Goal: Task Accomplishment & Management: Manage account settings

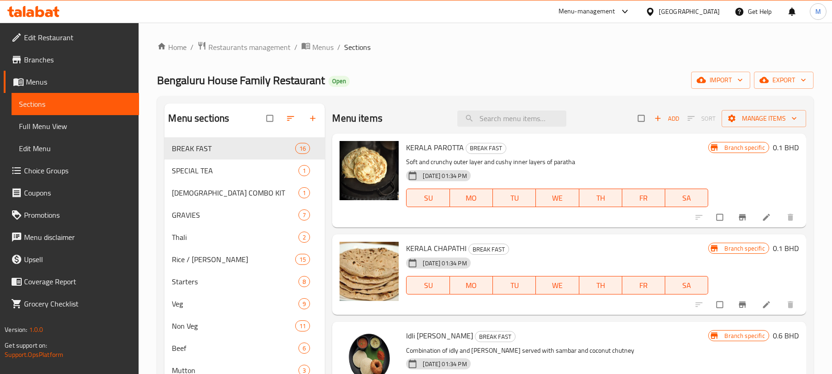
scroll to position [193, 0]
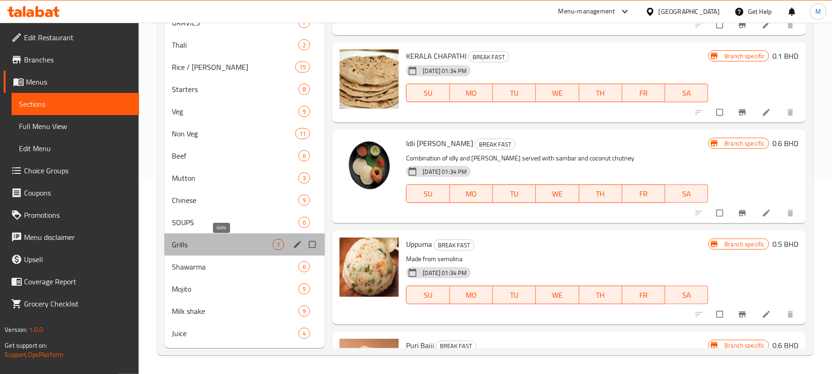
click at [243, 241] on span "Grills" at bounding box center [222, 244] width 101 height 11
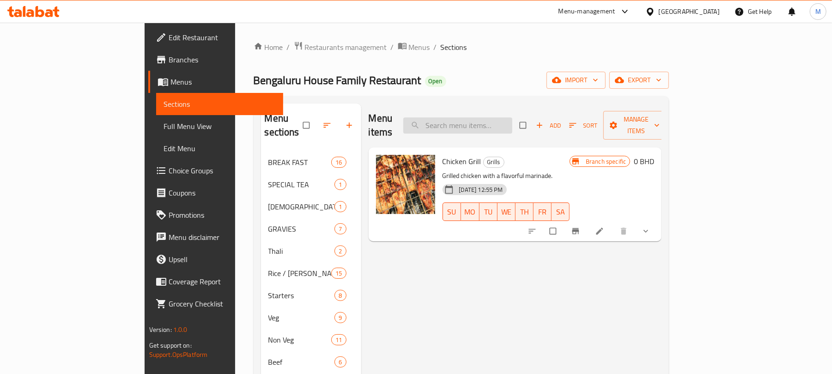
click at [493, 122] on input "search" at bounding box center [457, 125] width 109 height 16
paste input "AL FAHAM Charcoal Chicken"
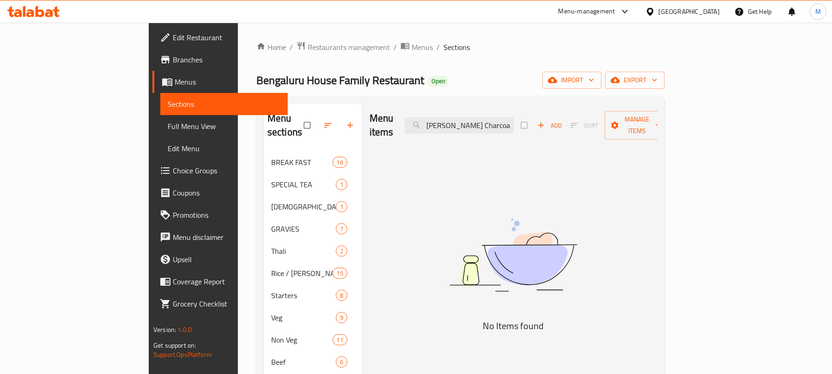
drag, startPoint x: 512, startPoint y: 119, endPoint x: 385, endPoint y: 122, distance: 127.5
click at [385, 122] on div "Menu items AL FAHAM Charcoal Chicken Add Sort Manage items" at bounding box center [513, 125] width 288 height 44
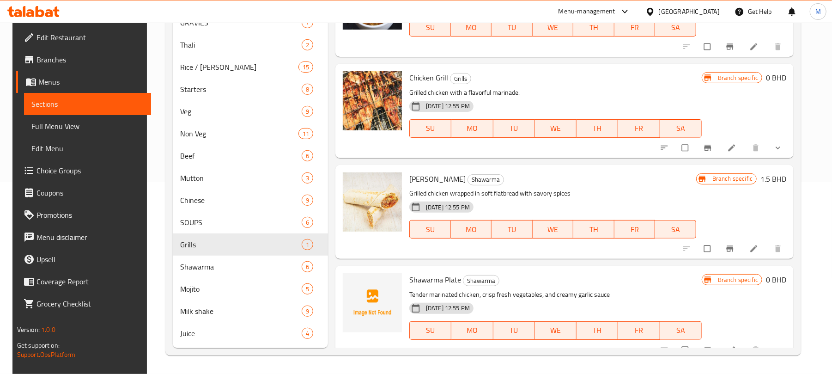
scroll to position [193, 0]
type input "Chicken"
click at [788, 138] on button "show more" at bounding box center [779, 148] width 22 height 20
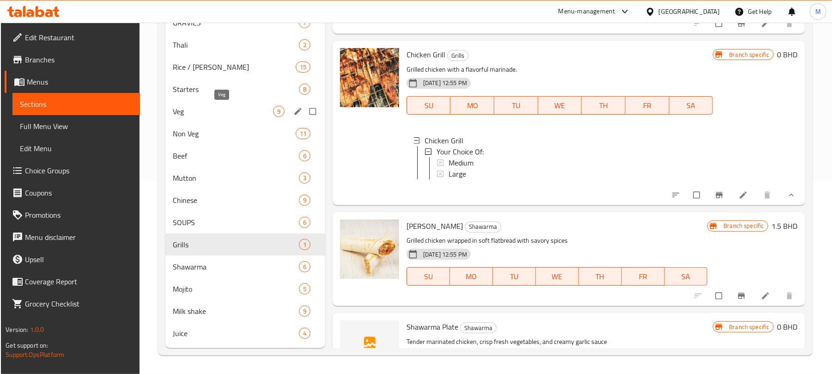
scroll to position [0, 0]
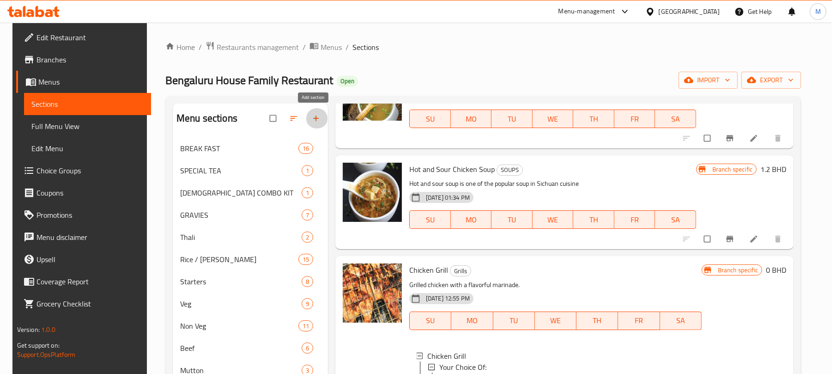
click at [311, 121] on icon "button" at bounding box center [315, 118] width 9 height 9
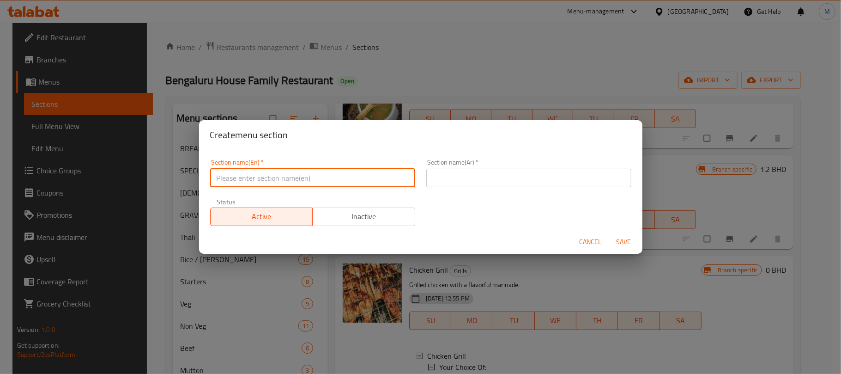
click at [308, 180] on input "text" at bounding box center [312, 178] width 205 height 18
paste input "Charcoal"
paste input "FAHAM Charcoal Chicken"
type input "Al Faham Charcoal Chicken"
click at [514, 176] on input "text" at bounding box center [528, 178] width 205 height 18
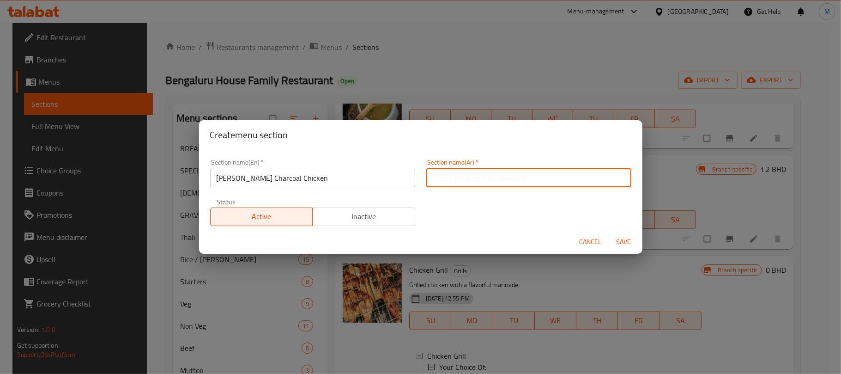
paste input "دجاج الفحم"
type input "دجاج الفحم"
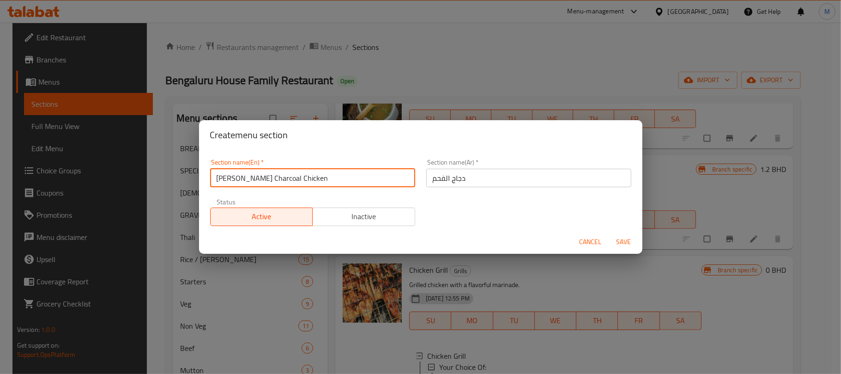
drag, startPoint x: 244, startPoint y: 176, endPoint x: 433, endPoint y: 173, distance: 188.9
click at [433, 173] on div "Section name(En)   * Al Faham Charcoal Chicken Section name(En) * Section name(…" at bounding box center [421, 192] width 432 height 78
type input "[PERSON_NAME]"
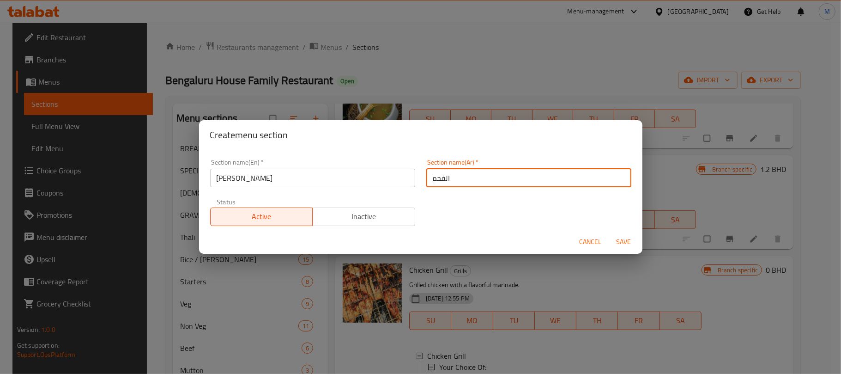
type input "الفحم"
click at [609, 233] on button "Save" at bounding box center [624, 241] width 30 height 17
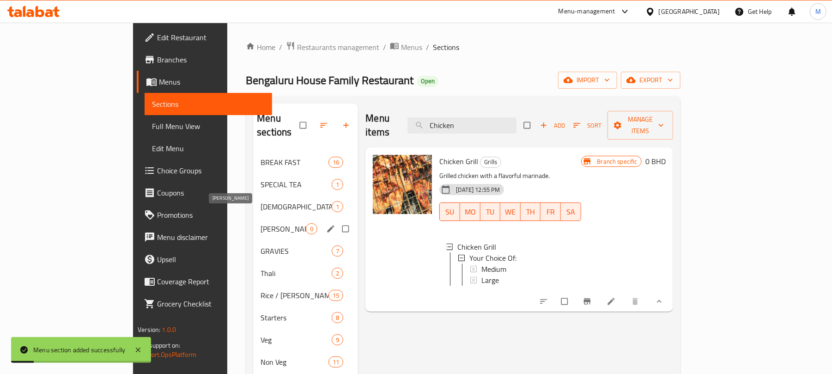
click at [253, 221] on div "Al Faham 0" at bounding box center [305, 229] width 105 height 22
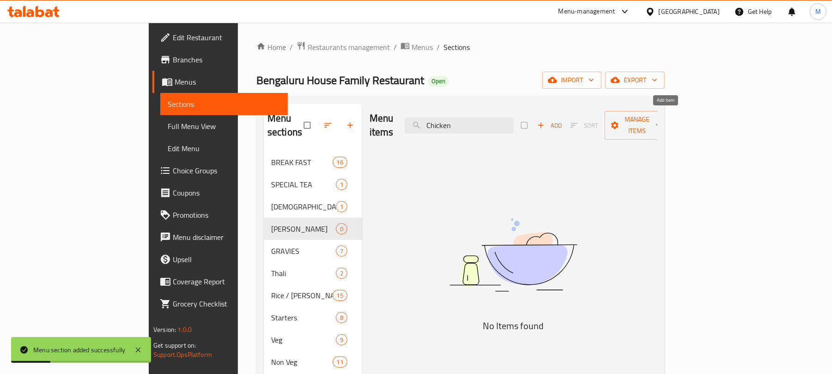
click at [562, 123] on span "Add" at bounding box center [549, 125] width 25 height 11
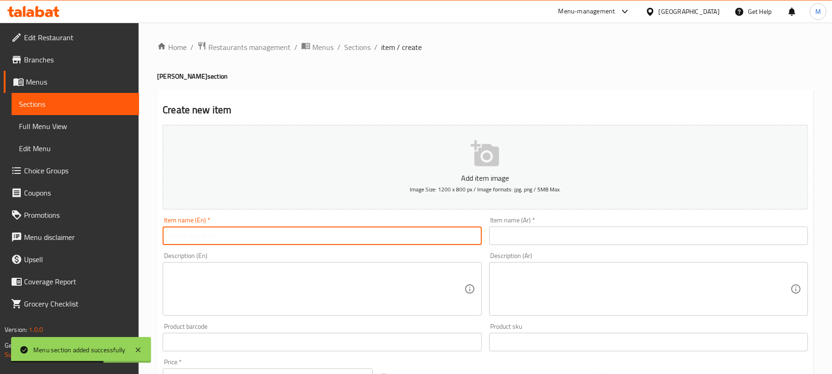
drag, startPoint x: 331, startPoint y: 236, endPoint x: 333, endPoint y: 231, distance: 5.4
click at [331, 236] on input "text" at bounding box center [322, 235] width 319 height 18
paste input "Charcoal Chicken"
type input "Charcoal Chicken"
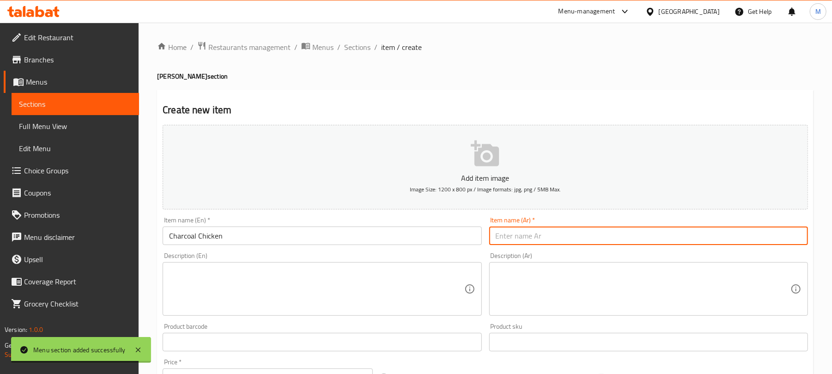
click at [514, 233] on input "text" at bounding box center [648, 235] width 319 height 18
paste input "دجاج الفحم"
click at [512, 237] on input "دجاج الفحم" at bounding box center [648, 235] width 319 height 18
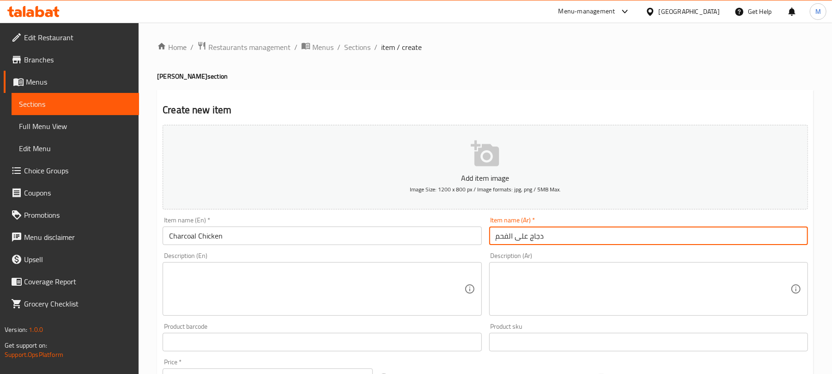
type input "دجاج على الفحم"
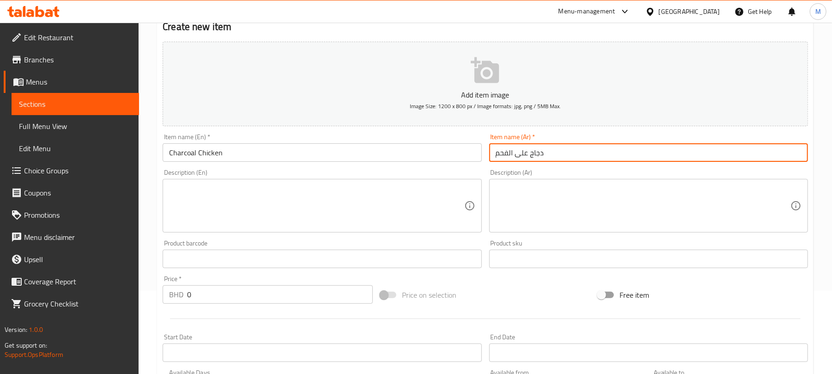
scroll to position [246, 0]
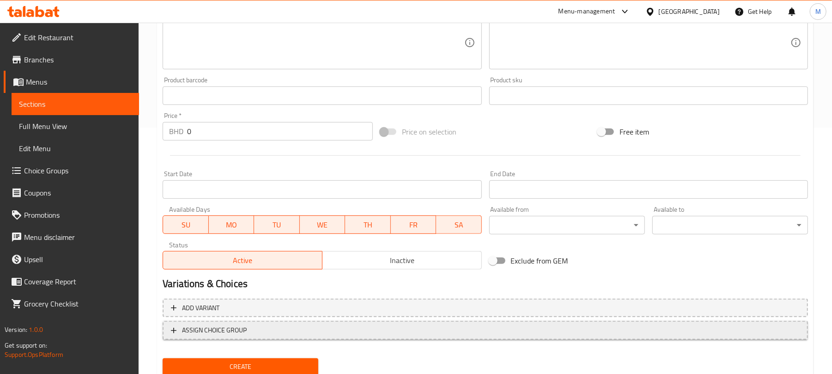
click at [516, 330] on span "ASSIGN CHOICE GROUP" at bounding box center [485, 330] width 629 height 12
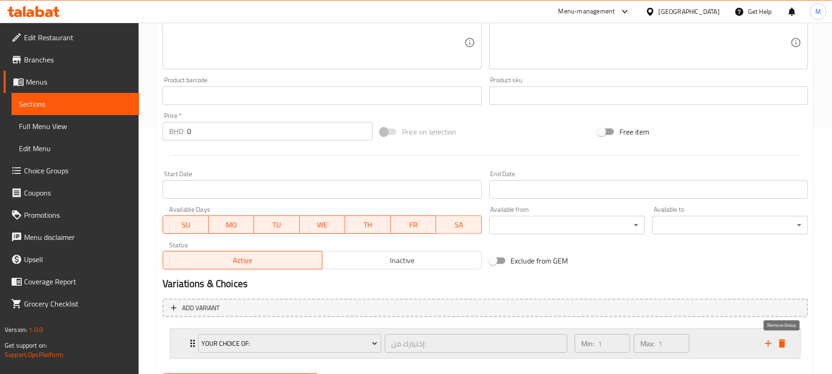
click at [784, 344] on icon "delete" at bounding box center [782, 343] width 6 height 8
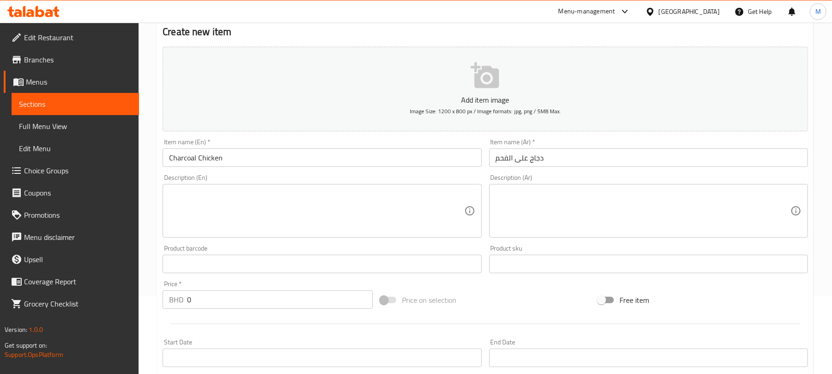
scroll to position [0, 0]
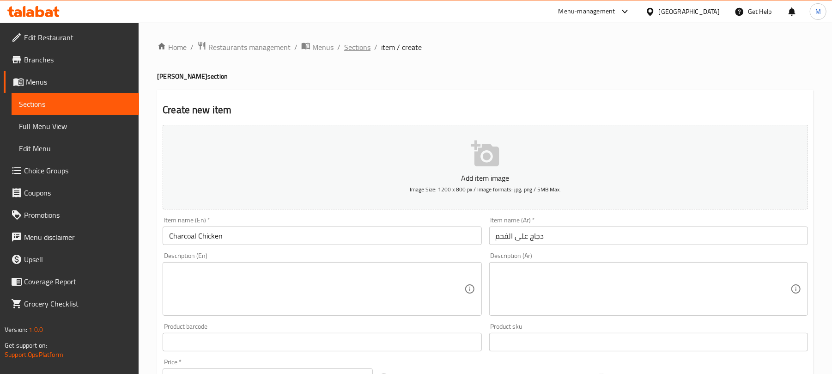
click at [369, 49] on span "Sections" at bounding box center [357, 47] width 26 height 11
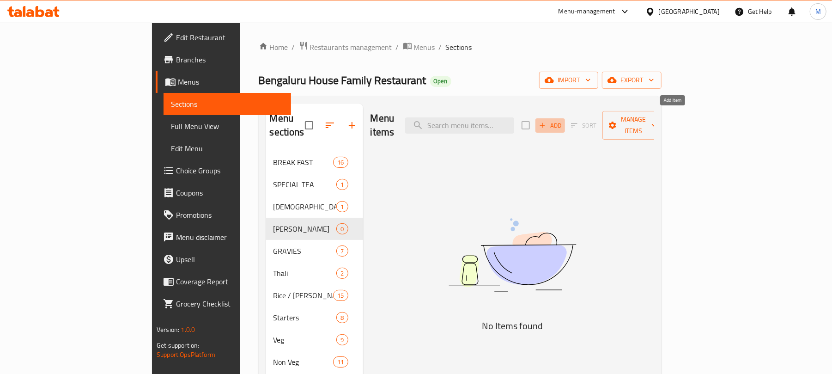
click at [562, 120] on span "Add" at bounding box center [550, 125] width 25 height 11
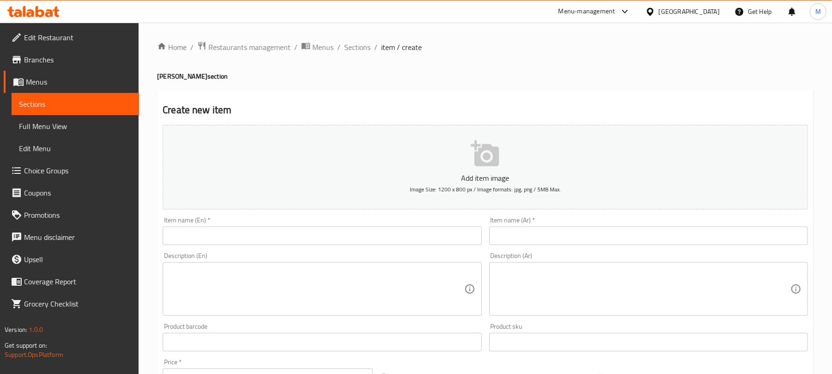
click at [337, 233] on input "text" at bounding box center [322, 235] width 319 height 18
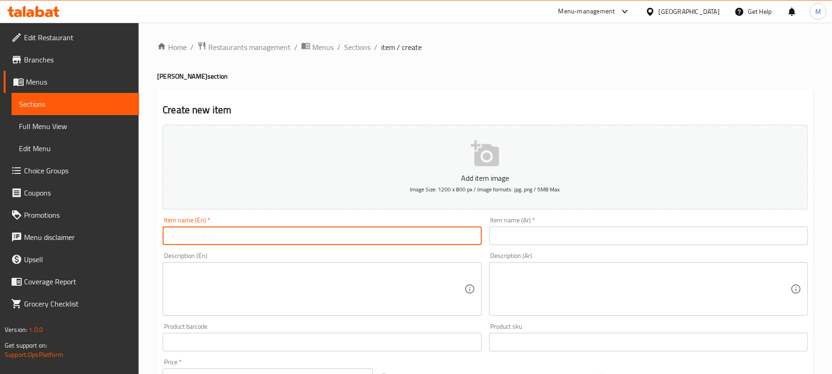
paste input "Charcoal Chicken"
type input "Charcoal Chicken"
click at [529, 235] on input "text" at bounding box center [648, 235] width 319 height 18
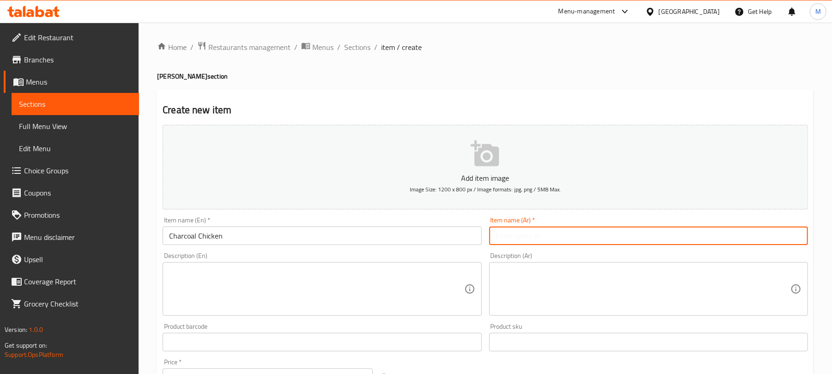
paste input "دجاج الفحم"
drag, startPoint x: 512, startPoint y: 239, endPoint x: 520, endPoint y: 253, distance: 16.2
click at [512, 239] on input "دجاج الفحم" at bounding box center [648, 235] width 319 height 18
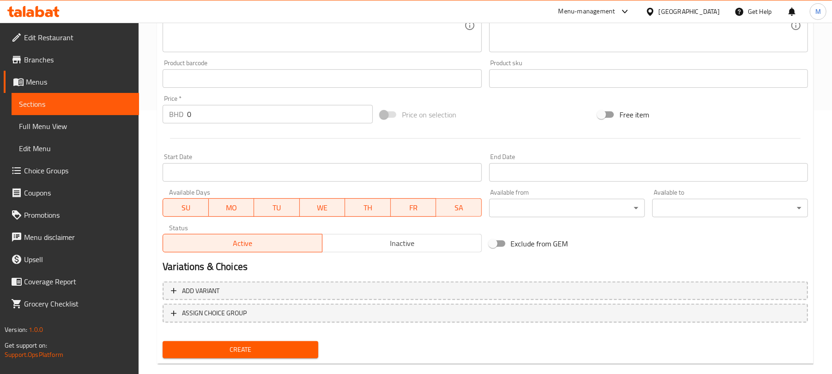
scroll to position [278, 0]
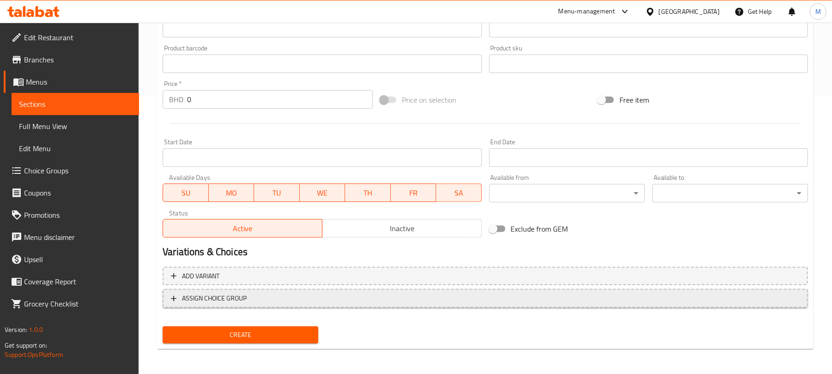
type input "دجاج على الفحم"
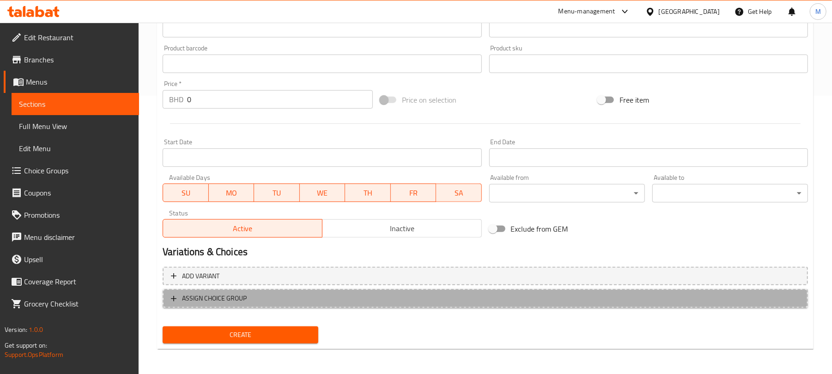
click at [534, 293] on span "ASSIGN CHOICE GROUP" at bounding box center [485, 298] width 629 height 12
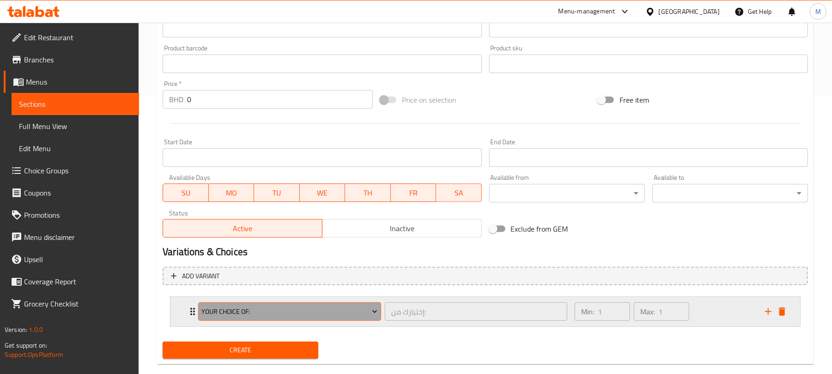
click at [356, 314] on span "Your Choice Of:" at bounding box center [290, 312] width 176 height 12
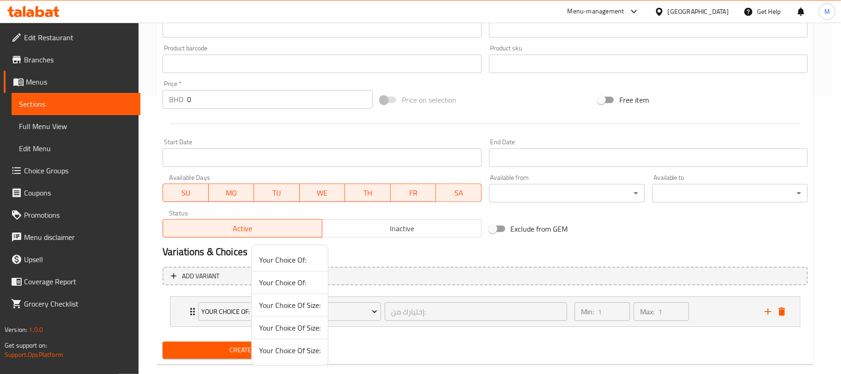
click at [308, 305] on span "Your Choice Of Size:" at bounding box center [289, 304] width 61 height 11
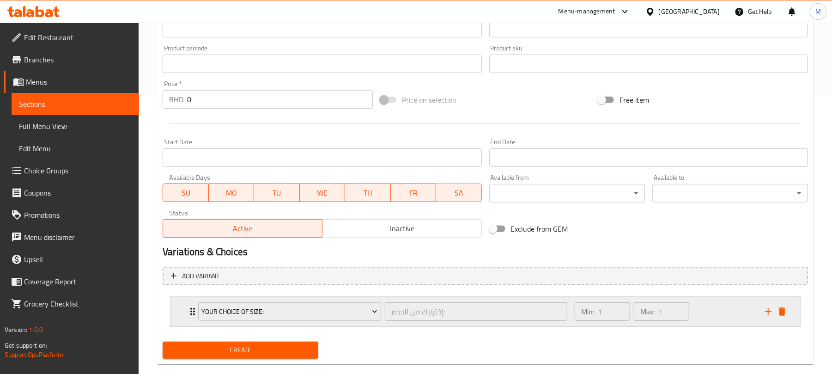
click at [726, 303] on div "Min: 1 ​ Max: 1 ​" at bounding box center [664, 311] width 190 height 30
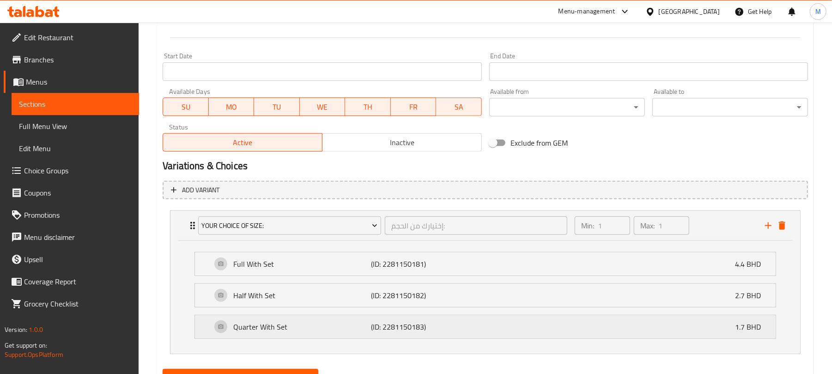
scroll to position [409, 0]
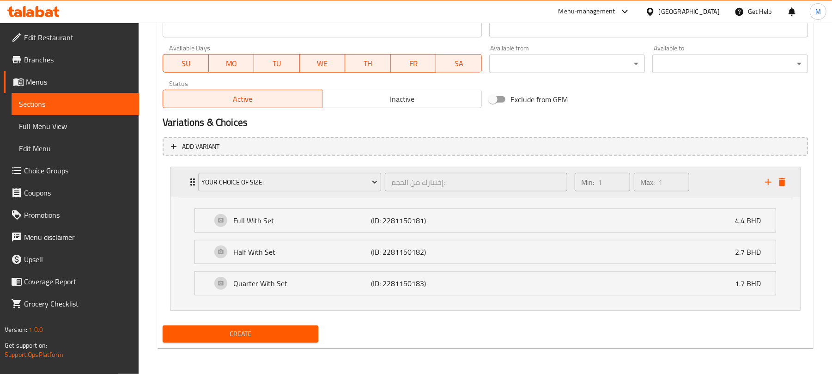
click at [732, 172] on div "Min: 1 ​ Max: 1 ​" at bounding box center [664, 182] width 190 height 30
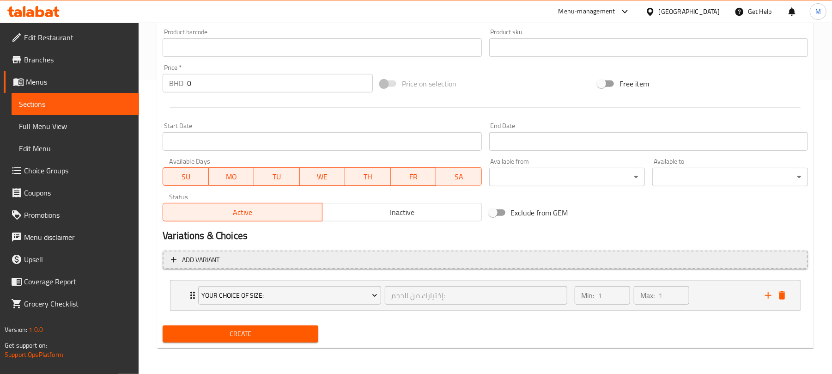
scroll to position [295, 0]
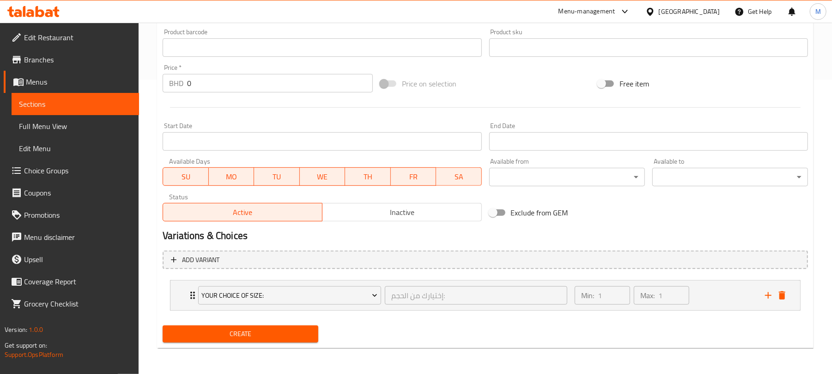
click at [255, 342] on button "Create" at bounding box center [241, 333] width 156 height 17
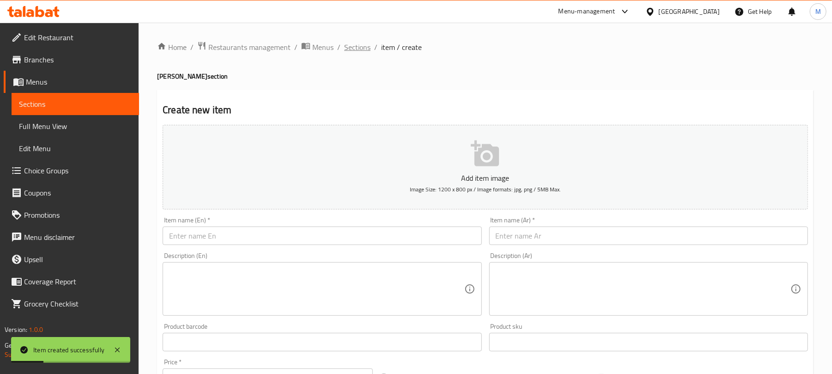
click at [350, 47] on span "Sections" at bounding box center [357, 47] width 26 height 11
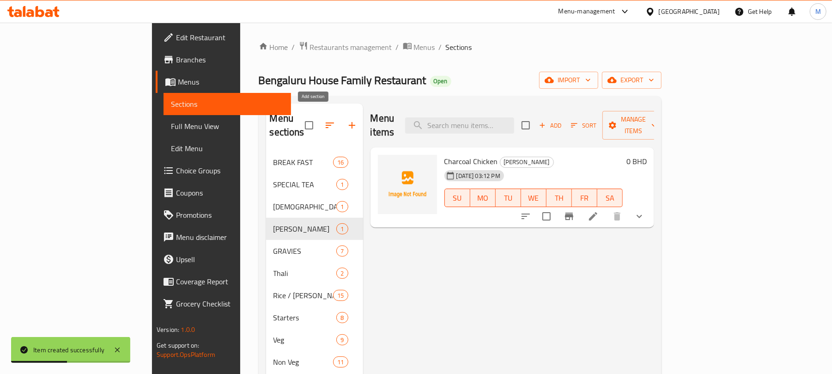
click at [346, 120] on icon "button" at bounding box center [351, 125] width 11 height 11
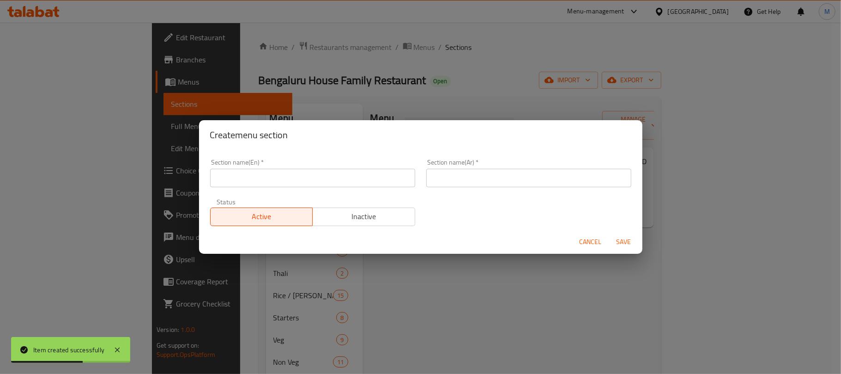
click at [344, 174] on input "text" at bounding box center [312, 178] width 205 height 18
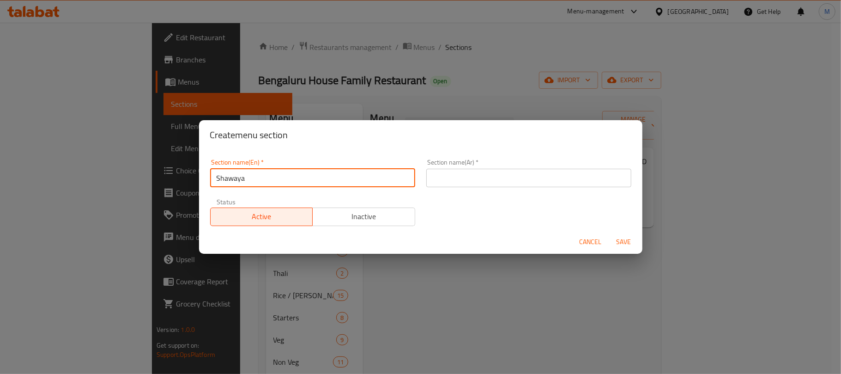
type input "Shawaya"
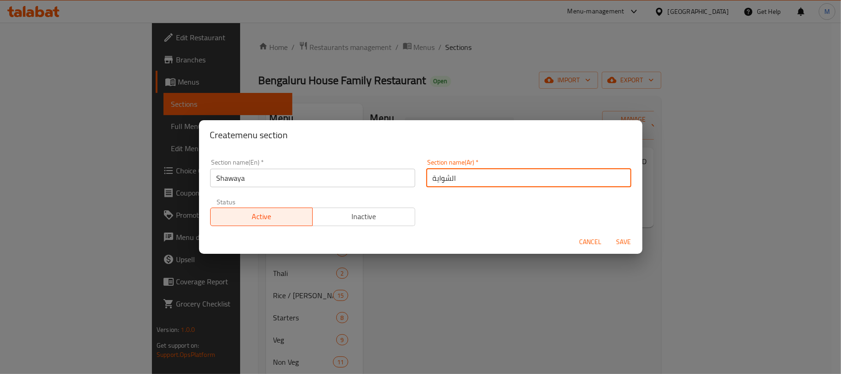
type input "الشواية"
click at [609, 233] on button "Save" at bounding box center [624, 241] width 30 height 17
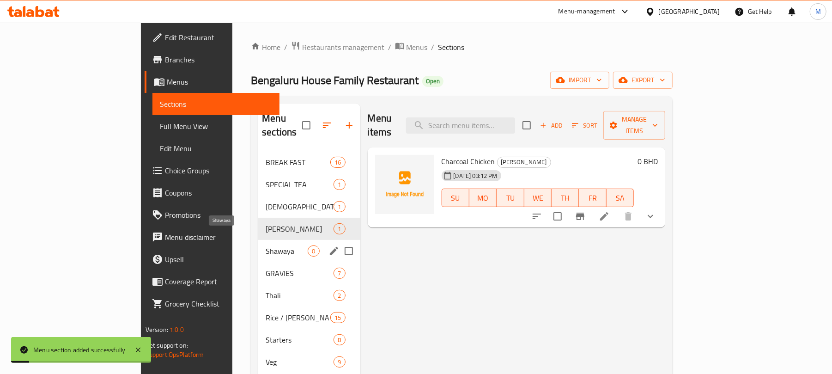
click at [266, 245] on span "Shawaya" at bounding box center [287, 250] width 42 height 11
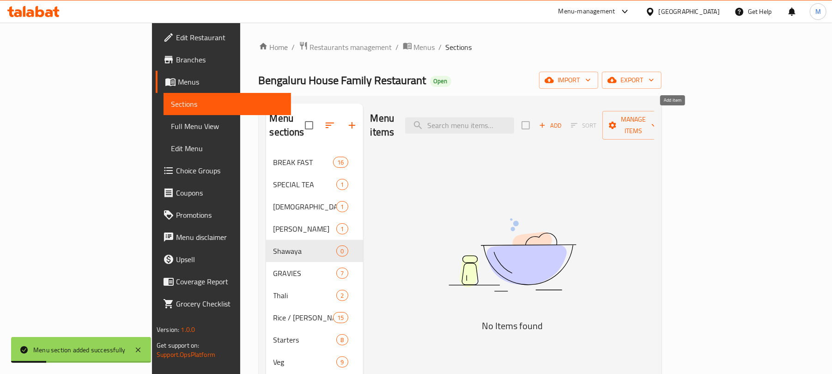
click at [546, 122] on icon "button" at bounding box center [542, 125] width 8 height 8
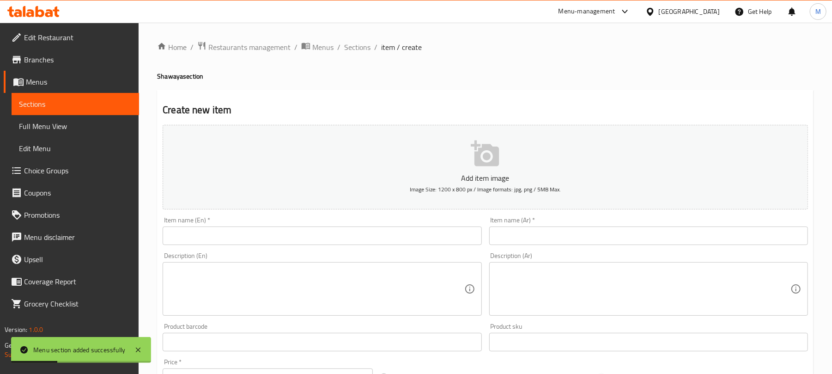
click at [292, 226] on div "Item name (En)   * Item name (En) *" at bounding box center [322, 231] width 319 height 28
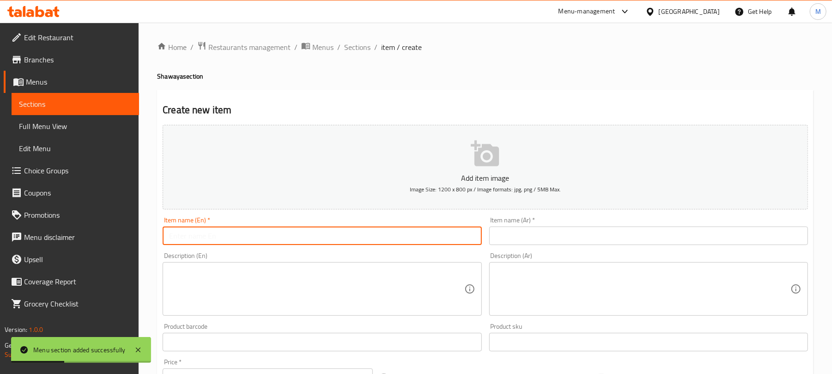
click at [290, 241] on input "text" at bounding box center [322, 235] width 319 height 18
paste input "Grill Chicken"
type input "Grill Chicken"
click at [558, 236] on input "text" at bounding box center [648, 235] width 319 height 18
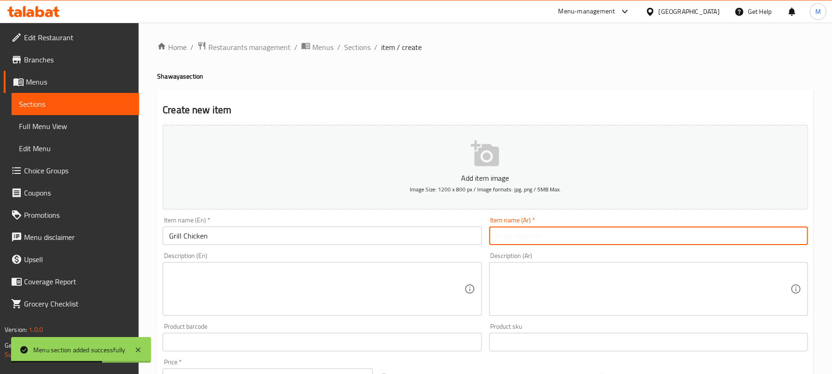
paste input "دجاج مشوي"
type input "دجاج مشوي"
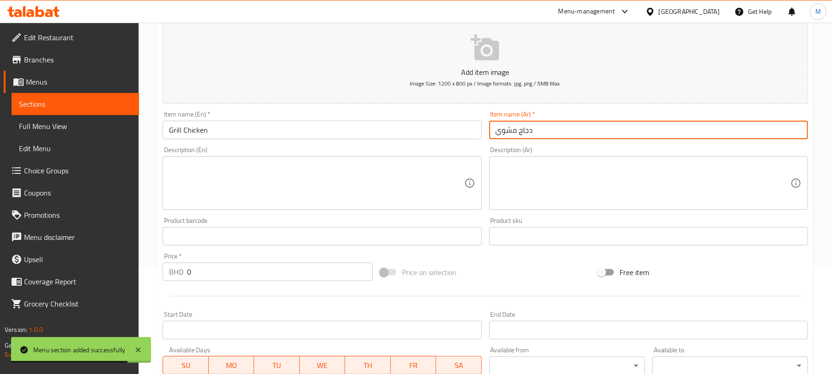
scroll to position [278, 0]
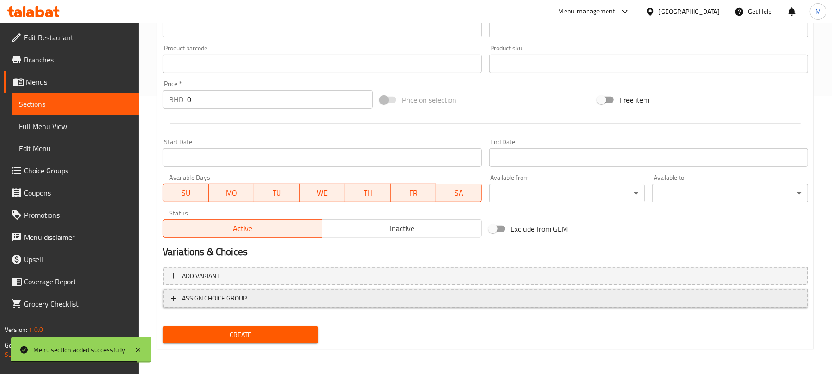
click at [369, 295] on span "ASSIGN CHOICE GROUP" at bounding box center [485, 298] width 629 height 12
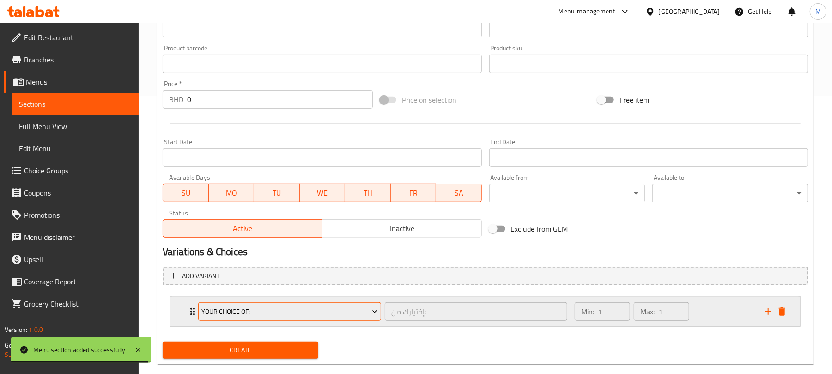
click at [283, 311] on span "Your Choice Of:" at bounding box center [290, 312] width 176 height 12
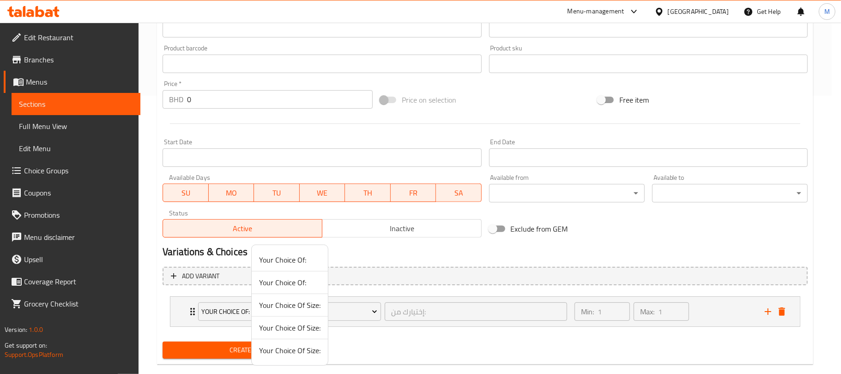
click at [281, 354] on span "Your Choice Of Size:" at bounding box center [289, 350] width 61 height 11
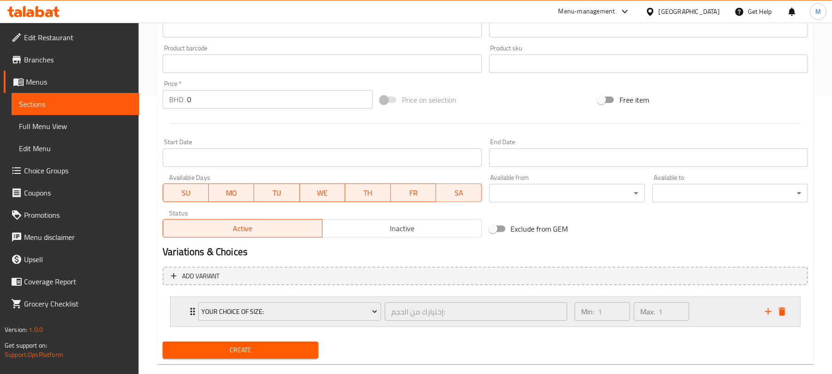
click at [706, 306] on div "Min: 1 ​ Max: 1 ​" at bounding box center [664, 311] width 190 height 30
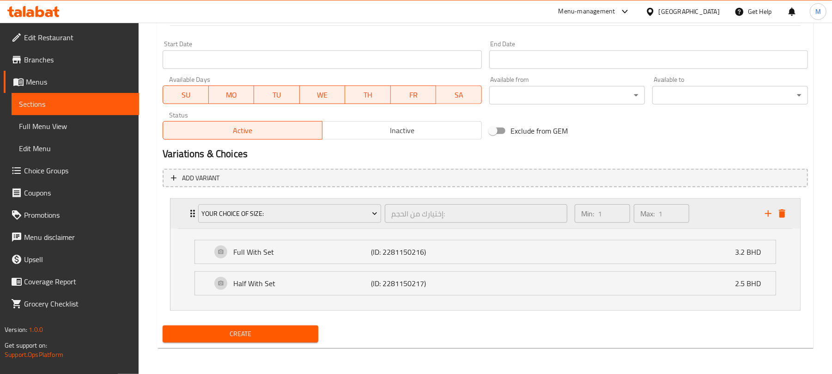
click at [706, 217] on div "Min: 1 ​ Max: 1 ​" at bounding box center [664, 214] width 190 height 30
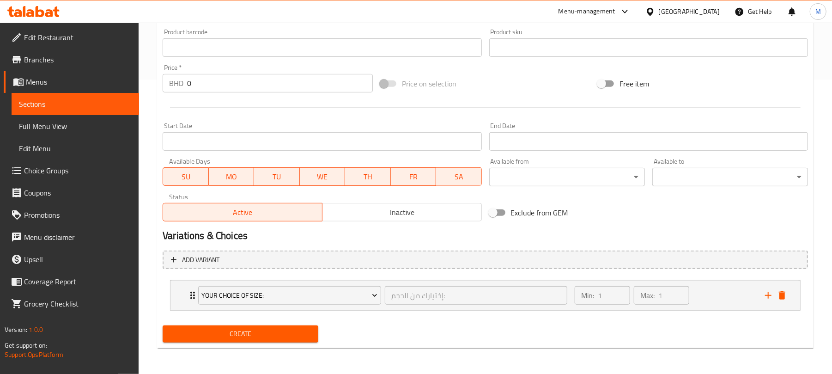
scroll to position [295, 0]
click at [290, 340] on button "Create" at bounding box center [241, 333] width 156 height 17
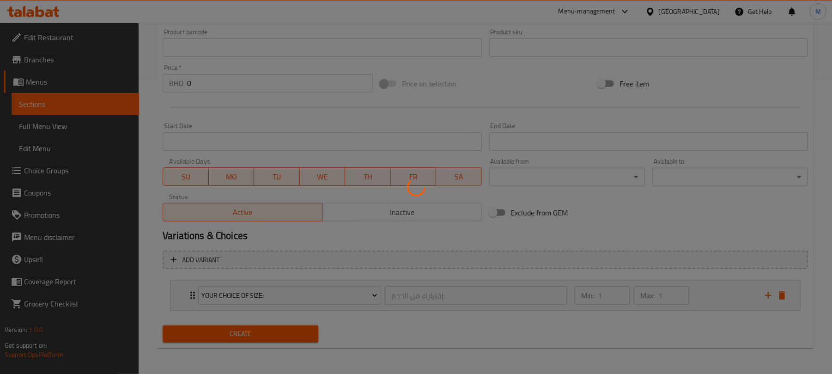
scroll to position [0, 0]
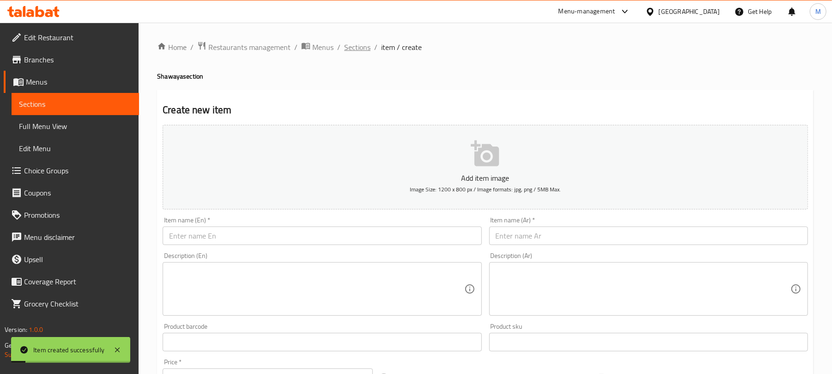
click at [350, 47] on span "Sections" at bounding box center [357, 47] width 26 height 11
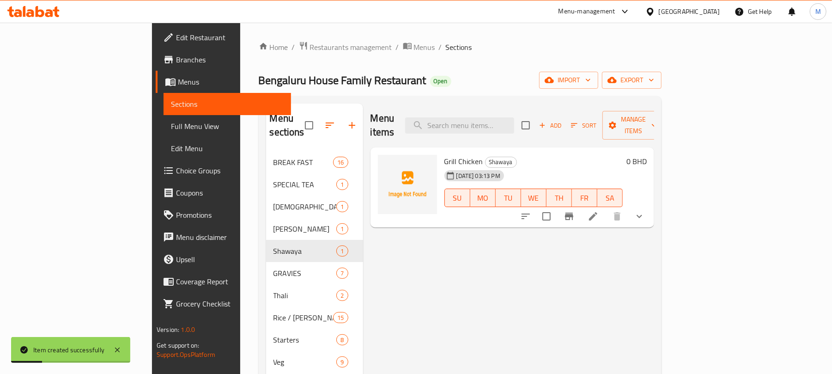
click at [427, 105] on div "Menu items Add Sort Manage items" at bounding box center [512, 125] width 284 height 44
click at [324, 122] on icon "button" at bounding box center [329, 125] width 11 height 11
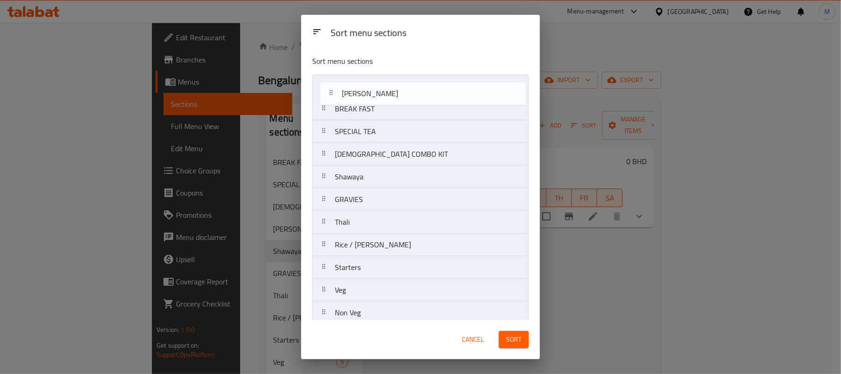
drag, startPoint x: 368, startPoint y: 160, endPoint x: 384, endPoint y: 127, distance: 36.1
click at [375, 96] on nav "BREAK FAST SPECIAL TEA IFTAR COMBO KIT Al Faham Shawaya GRAVIES Thali Rice / Bi…" at bounding box center [420, 300] width 217 height 453
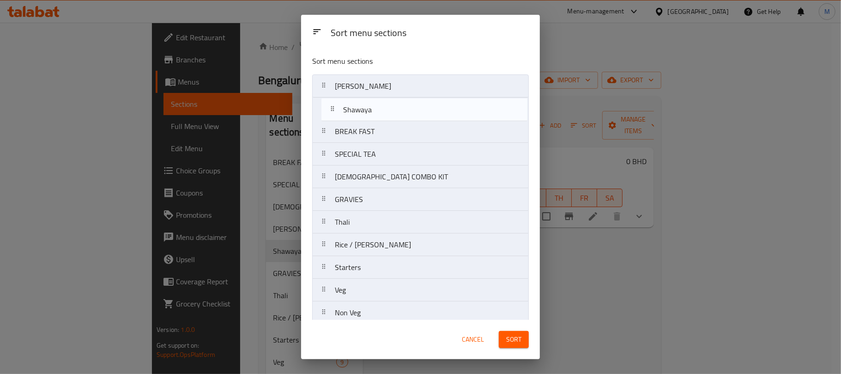
drag, startPoint x: 385, startPoint y: 184, endPoint x: 394, endPoint y: 114, distance: 70.9
click at [394, 114] on nav "Al Faham BREAK FAST SPECIAL TEA IFTAR COMBO KIT Shawaya GRAVIES Thali Rice / Bi…" at bounding box center [420, 300] width 217 height 453
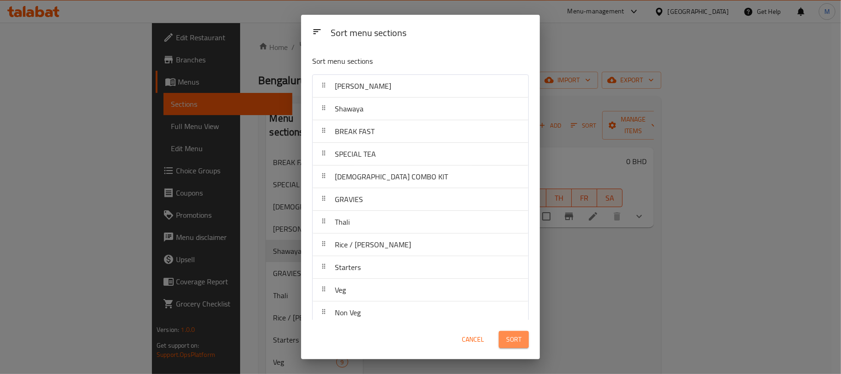
click at [520, 341] on span "Sort" at bounding box center [513, 339] width 15 height 12
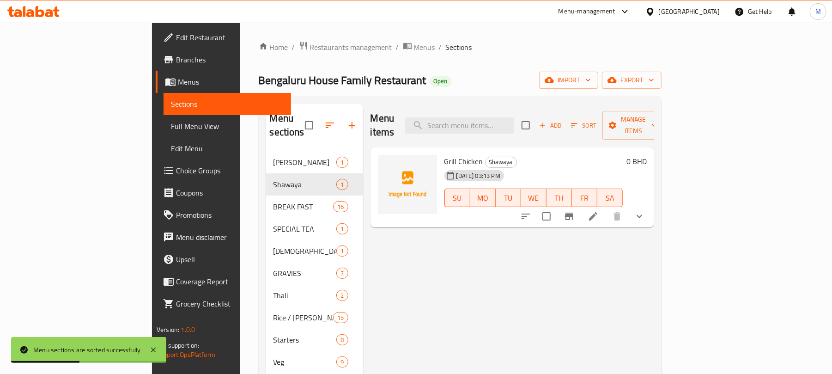
click at [468, 272] on div "Menu items Add Sort Manage items Grill Chicken Shawaya 07-09-2025 03:13 PM SU M…" at bounding box center [508, 350] width 291 height 495
click at [514, 117] on input "search" at bounding box center [459, 125] width 109 height 16
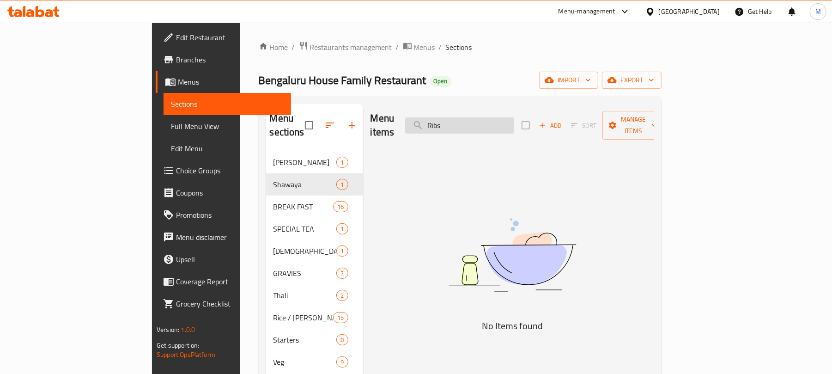
type input "Rib"
type input "kabab"
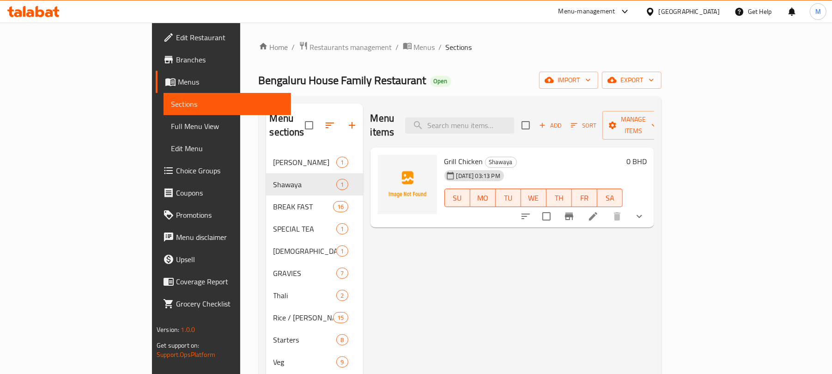
click at [545, 60] on div "Home / Restaurants management / Menus / Sections Bengaluru House Family Restaur…" at bounding box center [460, 323] width 403 height 564
click at [392, 252] on div "Menu items Add Sort Manage items Grill Chicken Shawaya 07-09-2025 03:13 PM SU M…" at bounding box center [508, 350] width 291 height 495
click at [341, 116] on button "button" at bounding box center [352, 125] width 22 height 22
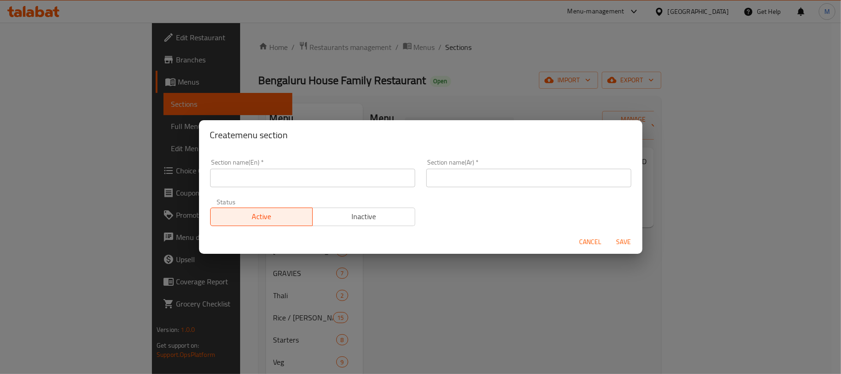
click at [332, 178] on input "text" at bounding box center [312, 178] width 205 height 18
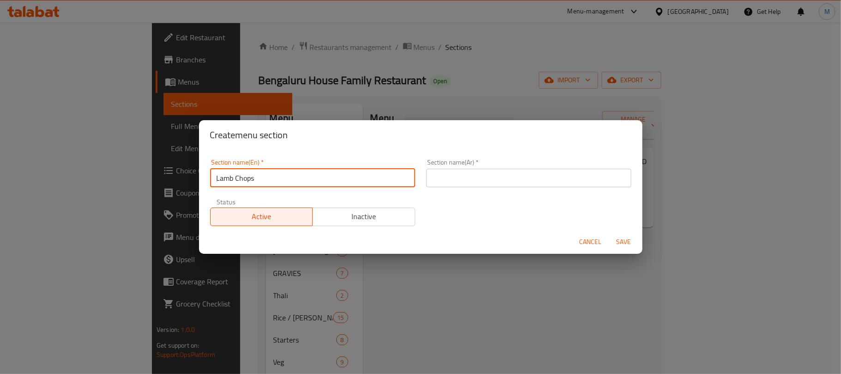
type input "ِLamb Chops"
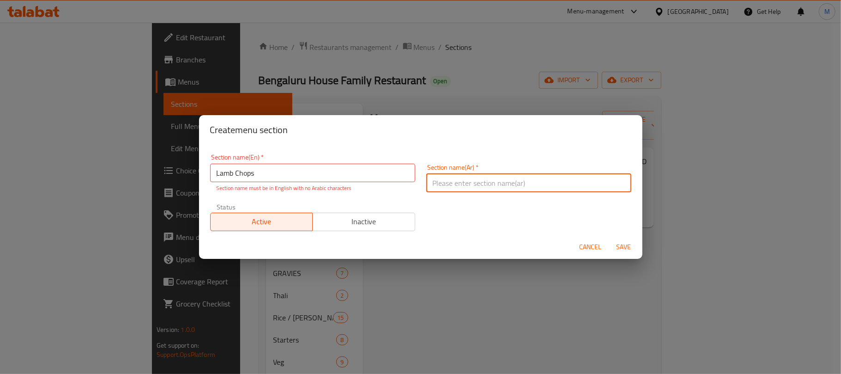
click at [490, 187] on input "text" at bounding box center [528, 183] width 205 height 18
type input "ريش لحم ضأن"
click at [609, 238] on button "Save" at bounding box center [624, 246] width 30 height 17
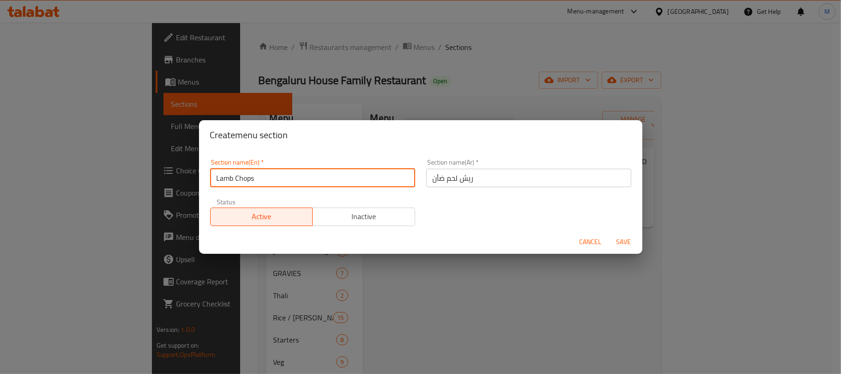
type input "Lamb Chops"
click at [609, 233] on button "Save" at bounding box center [624, 241] width 30 height 17
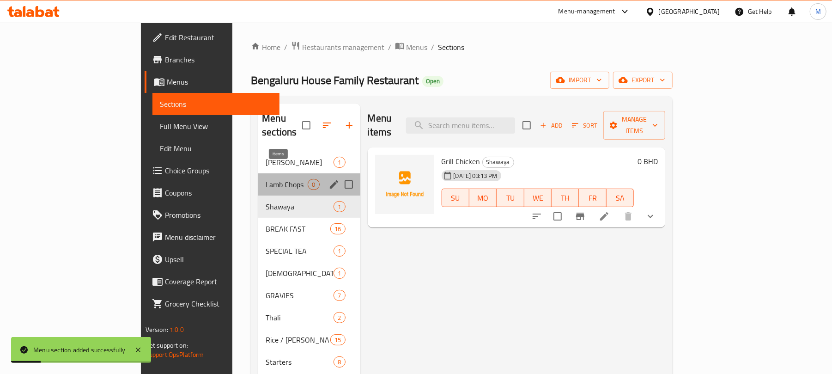
click at [308, 179] on div "0" at bounding box center [314, 184] width 12 height 11
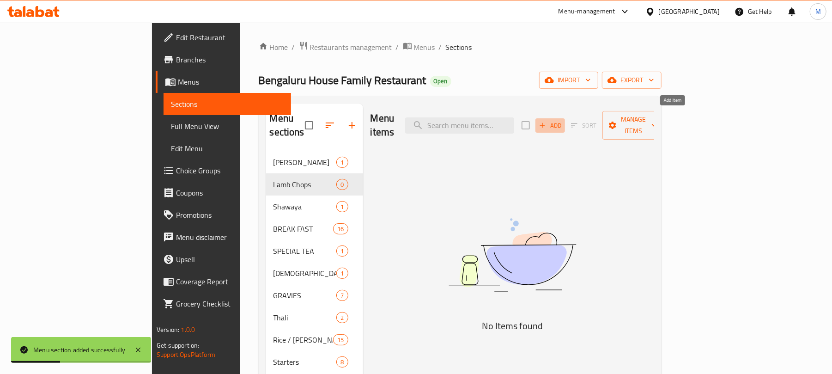
click at [562, 120] on span "Add" at bounding box center [550, 125] width 25 height 11
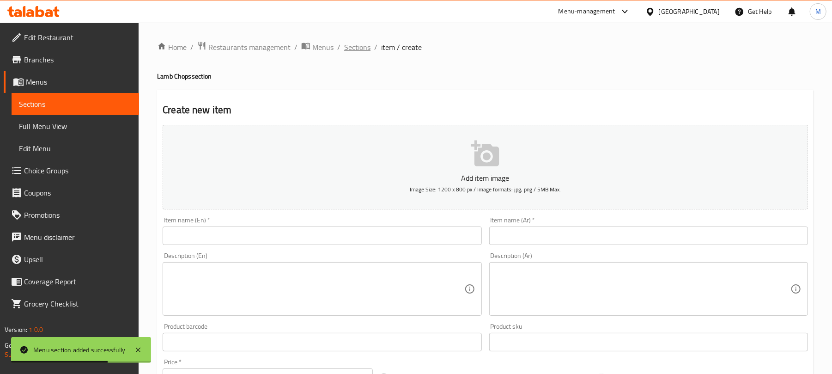
click at [352, 50] on span "Sections" at bounding box center [357, 47] width 26 height 11
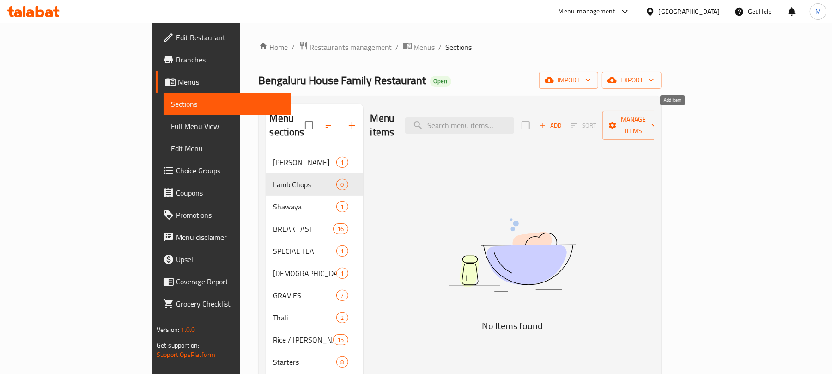
click at [545, 123] on icon "button" at bounding box center [542, 125] width 5 height 5
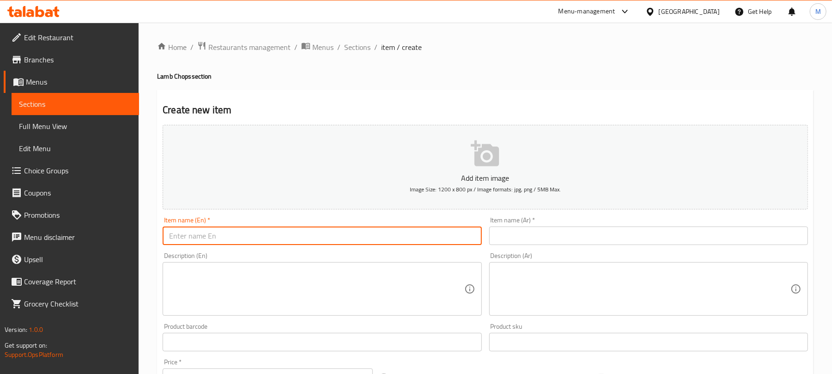
click at [288, 238] on input "text" at bounding box center [322, 235] width 319 height 18
paste input "Grilled ribs"
click at [191, 239] on input "Grilled ribs" at bounding box center [322, 235] width 319 height 18
type input "Grilled Ribs"
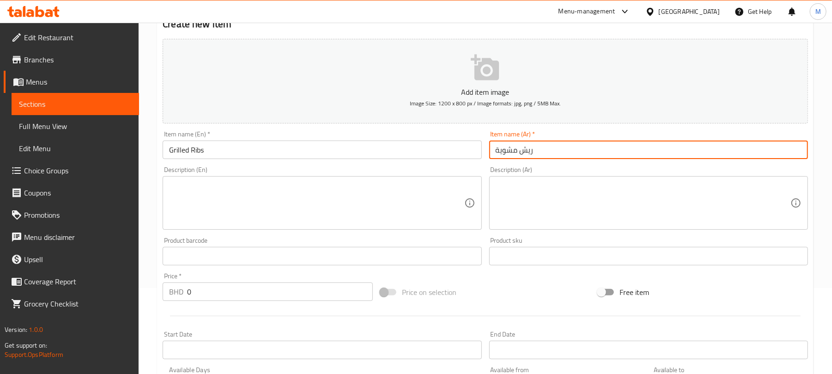
scroll to position [246, 0]
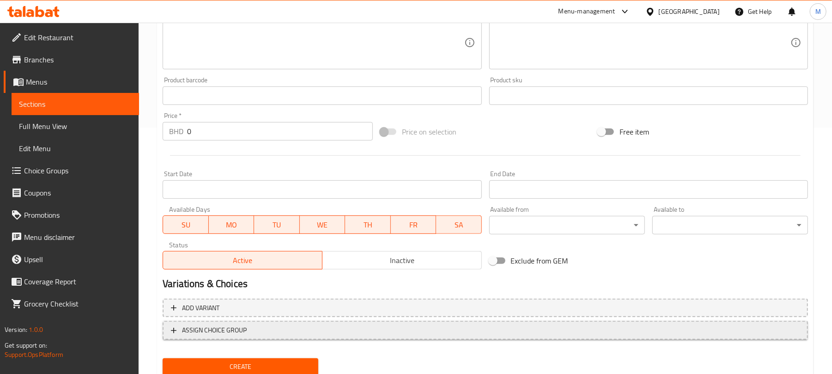
type input "ريش مشوية"
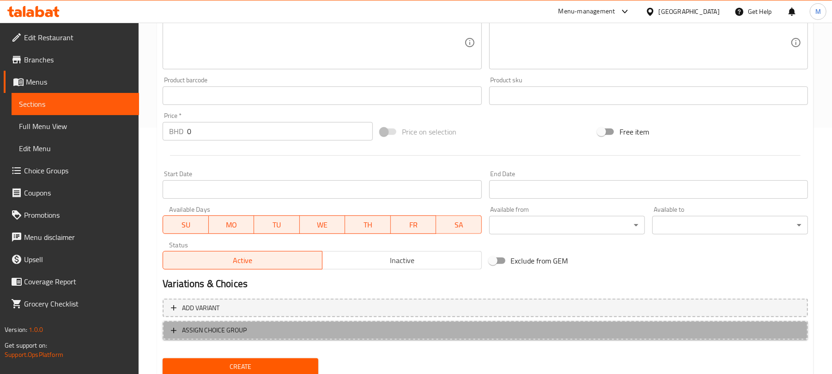
click at [393, 330] on span "ASSIGN CHOICE GROUP" at bounding box center [485, 330] width 629 height 12
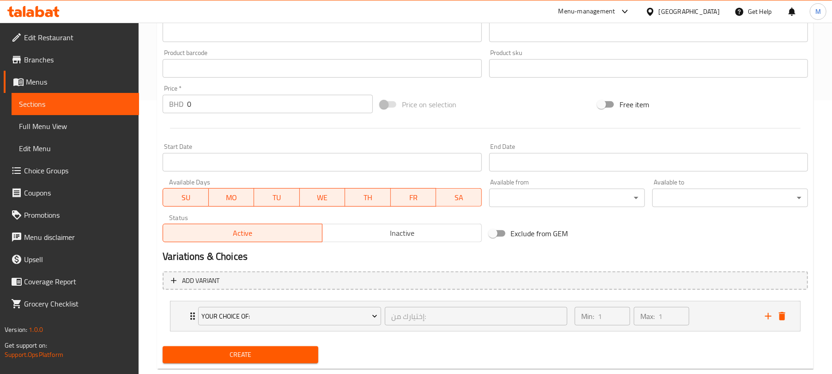
scroll to position [295, 0]
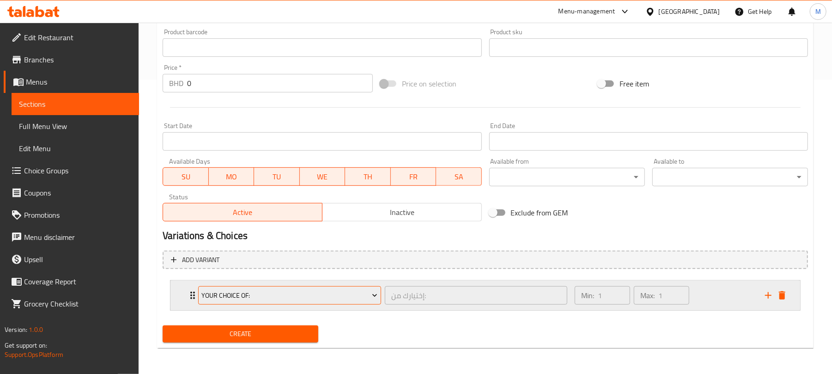
click at [354, 301] on button "Your Choice Of:" at bounding box center [289, 295] width 183 height 18
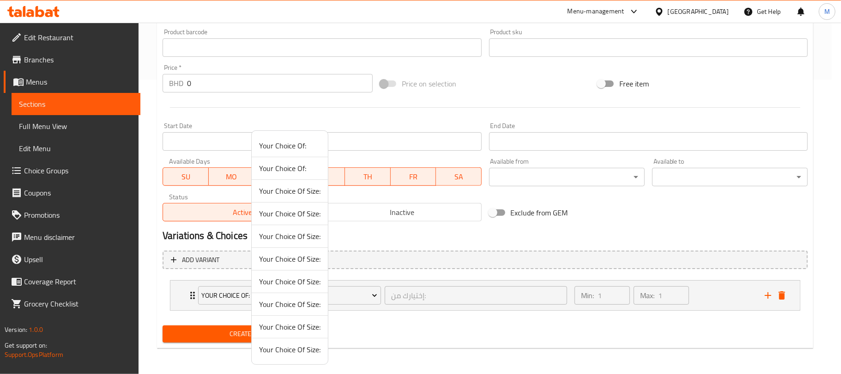
click at [309, 234] on span "Your Choice Of Size:" at bounding box center [289, 235] width 61 height 11
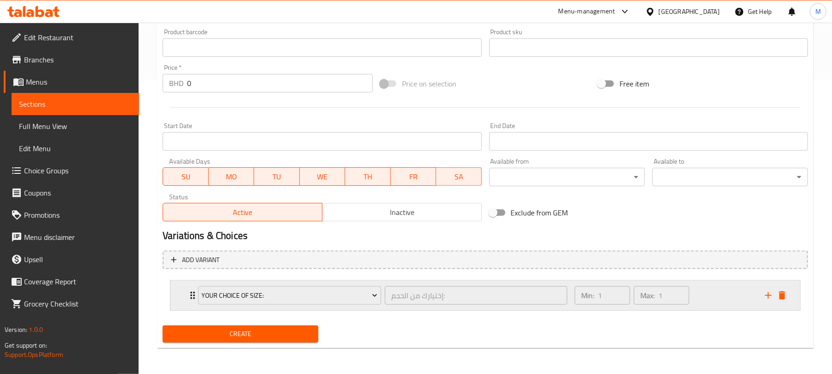
click at [712, 304] on div "Min: 1 ​ Max: 1 ​" at bounding box center [664, 295] width 190 height 30
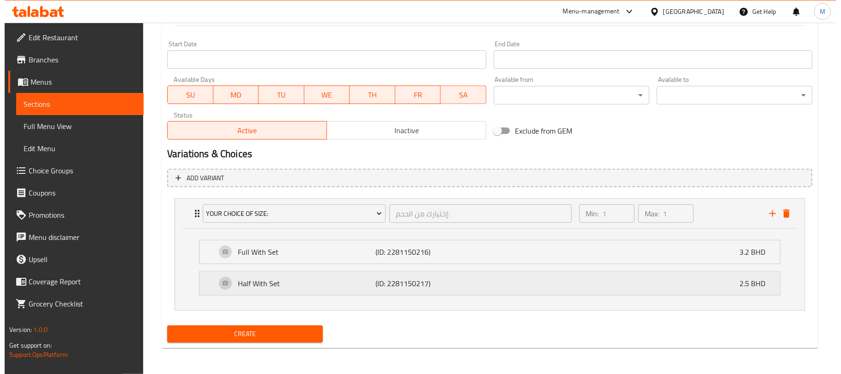
scroll to position [377, 0]
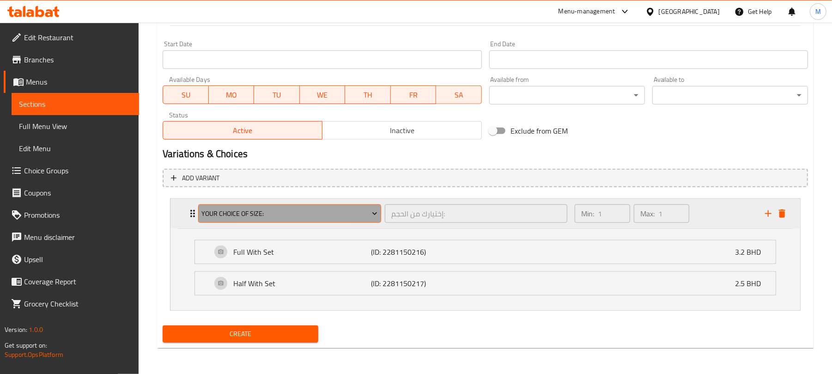
click at [242, 206] on button "Your Choice Of Size:" at bounding box center [289, 213] width 183 height 18
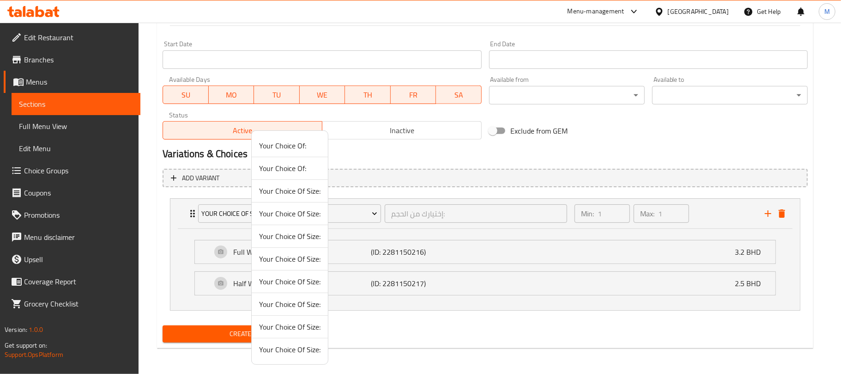
click at [300, 258] on span "Your Choice Of Size:" at bounding box center [289, 258] width 61 height 11
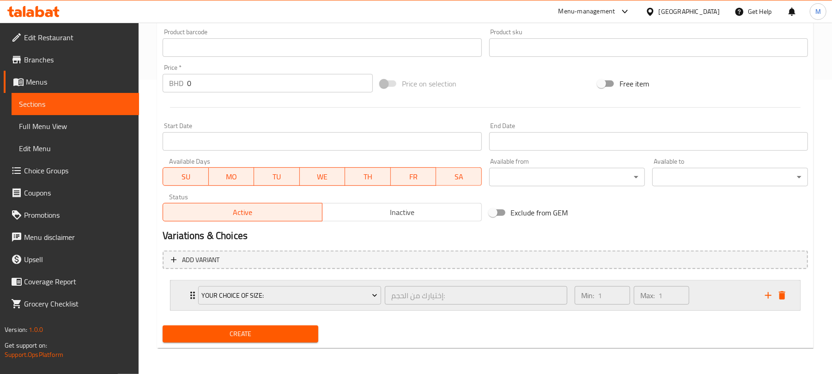
click at [708, 291] on div "Min: 1 ​ Max: 1 ​" at bounding box center [664, 295] width 190 height 30
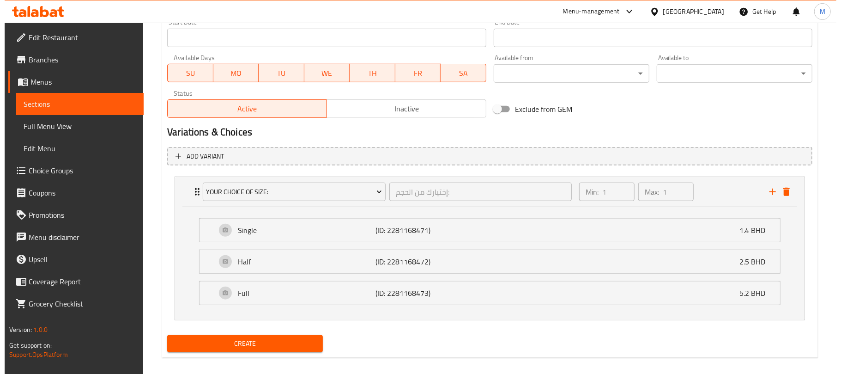
scroll to position [409, 0]
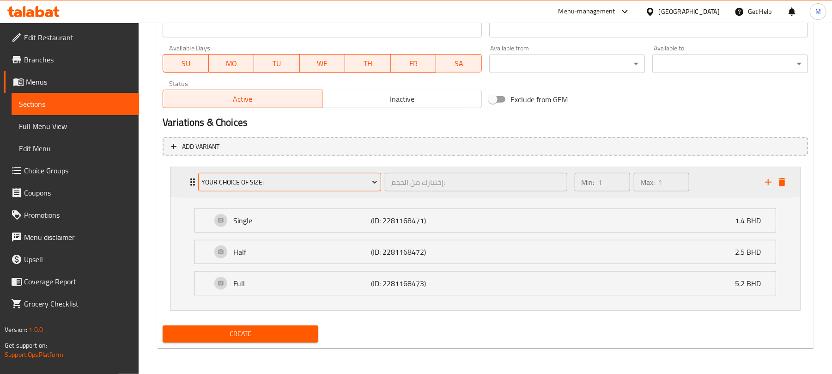
click at [363, 178] on span "Your Choice Of Size:" at bounding box center [290, 182] width 176 height 12
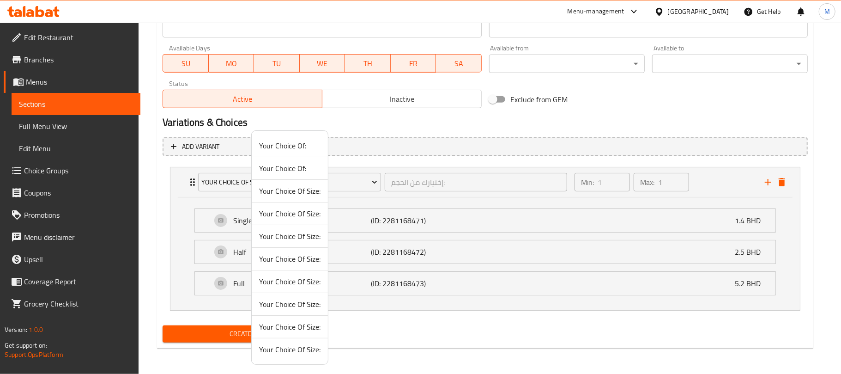
click at [292, 208] on span "Your Choice Of Size:" at bounding box center [289, 213] width 61 height 11
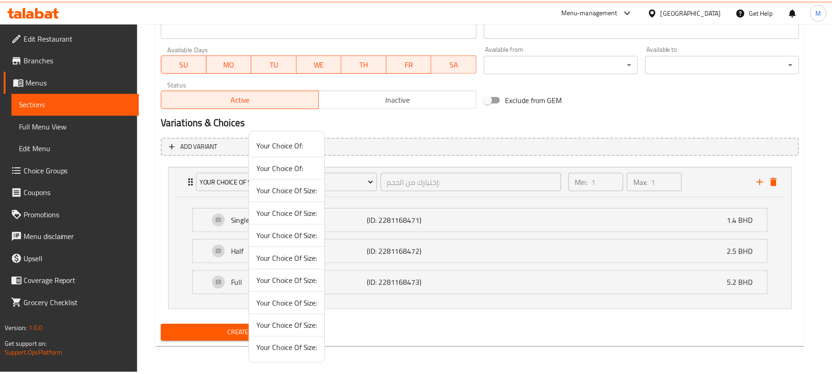
scroll to position [295, 0]
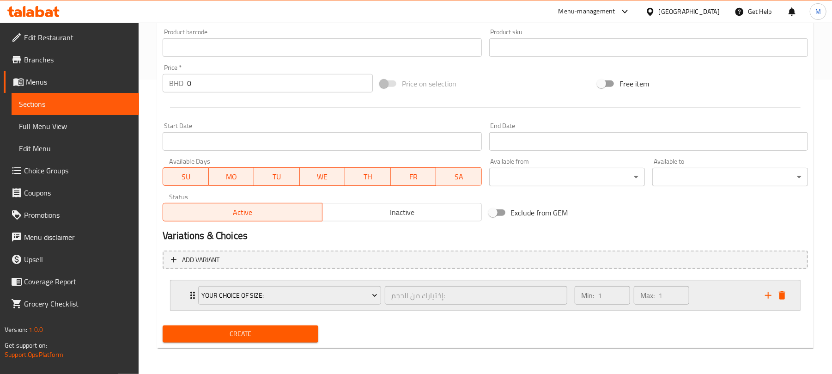
click at [706, 296] on div "Min: 1 ​ Max: 1 ​" at bounding box center [664, 295] width 190 height 30
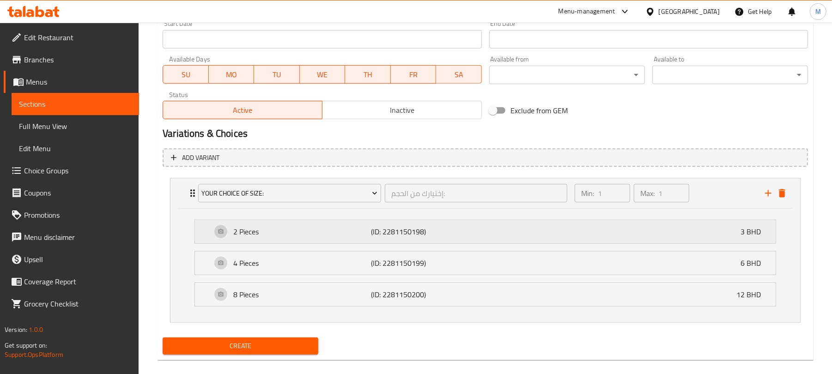
scroll to position [409, 0]
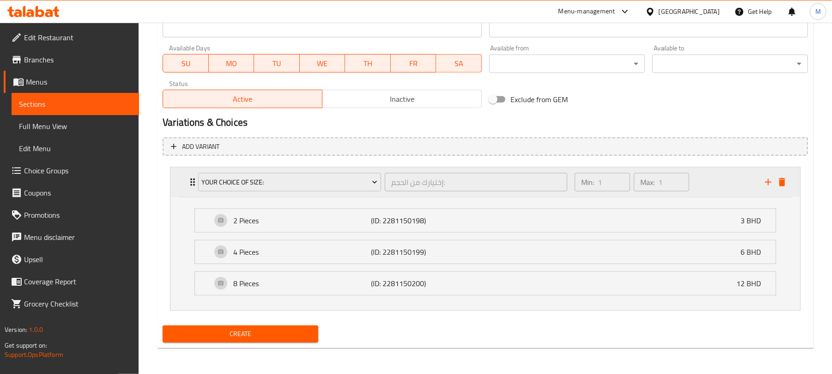
click at [716, 175] on div "Min: 1 ​ Max: 1 ​" at bounding box center [664, 182] width 190 height 30
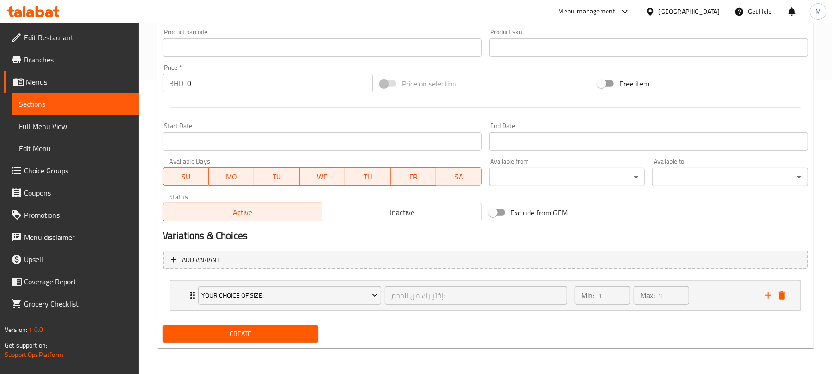
scroll to position [295, 0]
click at [240, 339] on span "Create" at bounding box center [240, 334] width 141 height 12
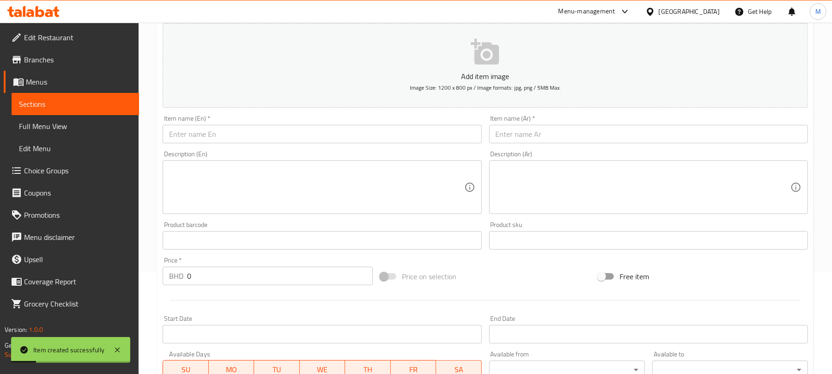
scroll to position [0, 0]
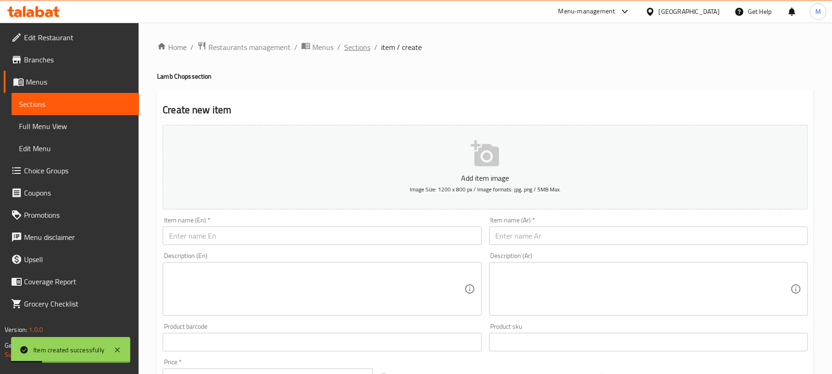
click at [357, 50] on span "Sections" at bounding box center [357, 47] width 26 height 11
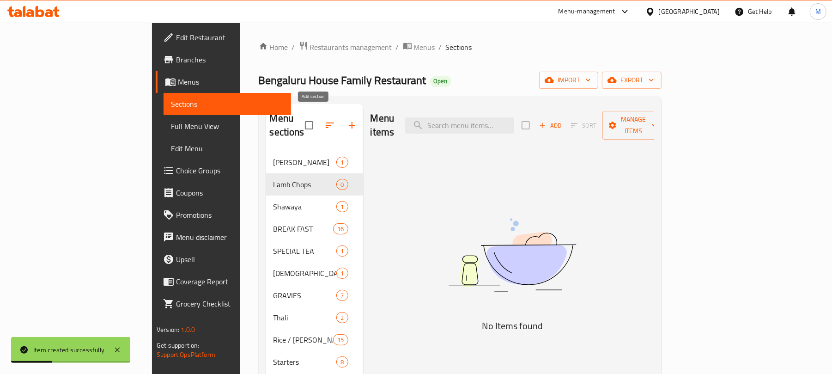
click at [346, 120] on icon "button" at bounding box center [351, 125] width 11 height 11
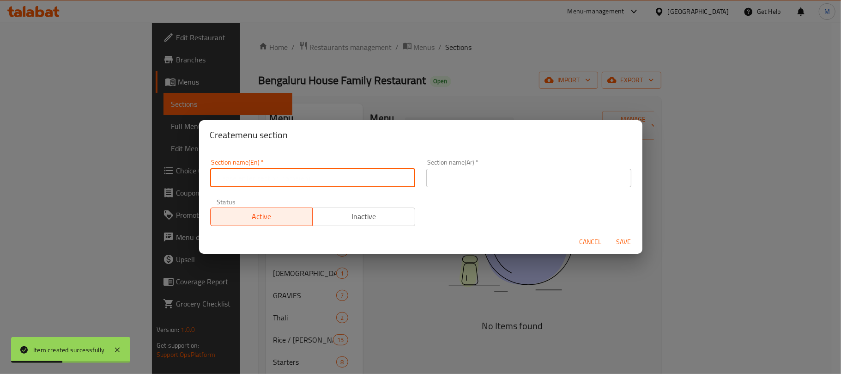
click at [363, 178] on input "text" at bounding box center [312, 178] width 205 height 18
type input "Kabab"
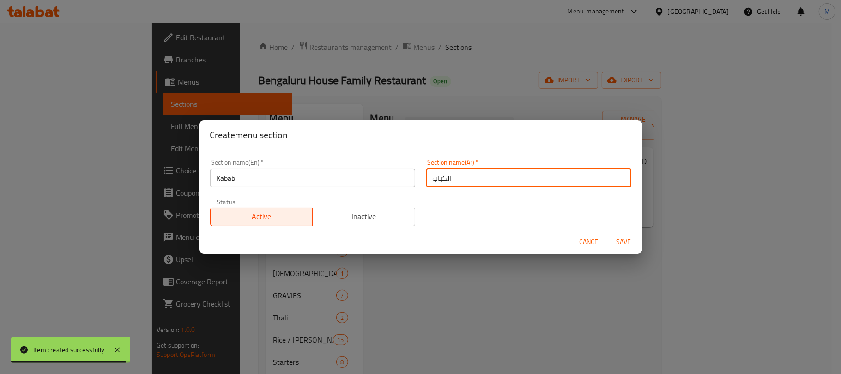
type input "الكباب"
click at [609, 233] on button "Save" at bounding box center [624, 241] width 30 height 17
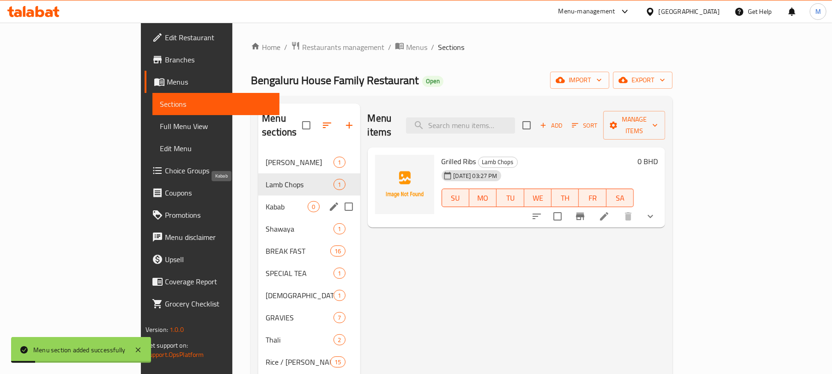
click at [266, 201] on span "Kabab" at bounding box center [287, 206] width 42 height 11
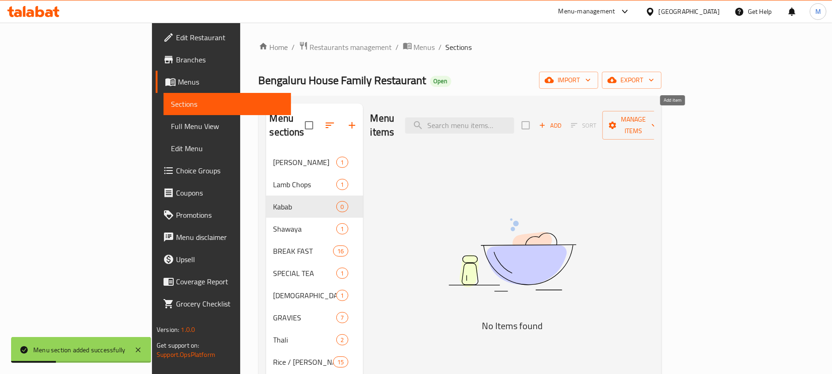
click at [562, 120] on span "Add" at bounding box center [550, 125] width 25 height 11
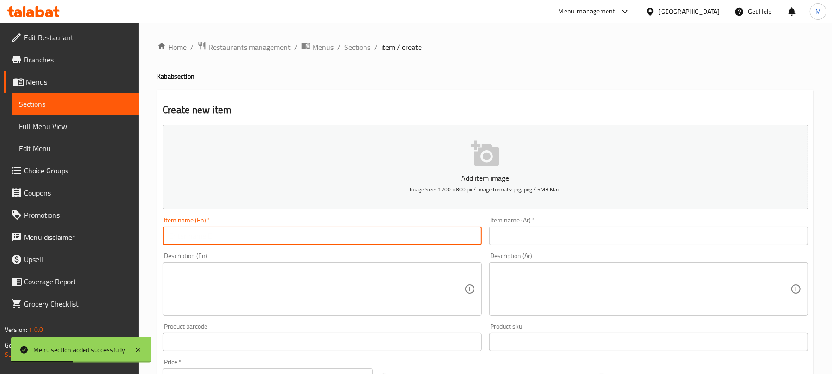
click at [231, 233] on input "text" at bounding box center [322, 235] width 319 height 18
paste input "CHICKEN KABAB"
type input "Chicken Kabab"
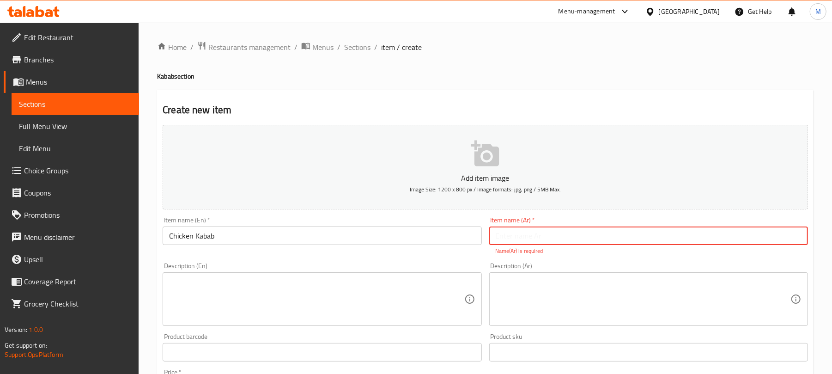
click at [605, 239] on input "text" at bounding box center [648, 235] width 319 height 18
type input "كباب دجاج"
click at [514, 59] on div "Home / Restaurants management / Menus / Sections / item / create Kabab section …" at bounding box center [485, 342] width 656 height 603
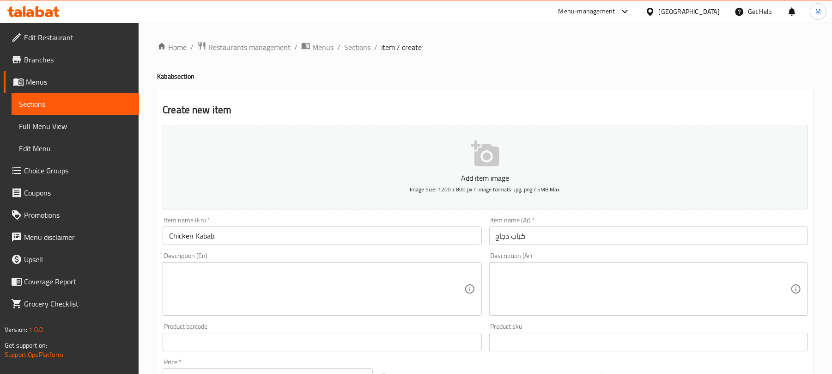
scroll to position [278, 0]
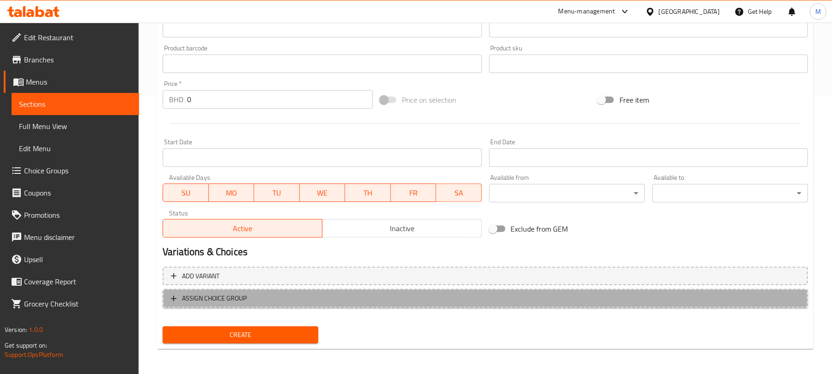
click at [385, 303] on span "ASSIGN CHOICE GROUP" at bounding box center [485, 298] width 629 height 12
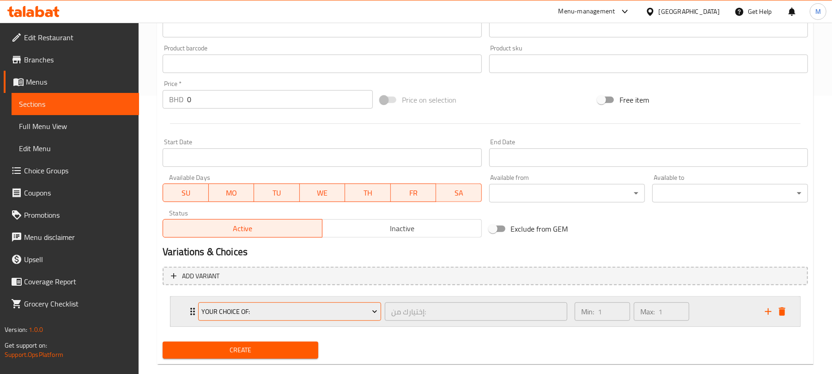
click at [263, 312] on span "Your Choice Of:" at bounding box center [290, 312] width 176 height 12
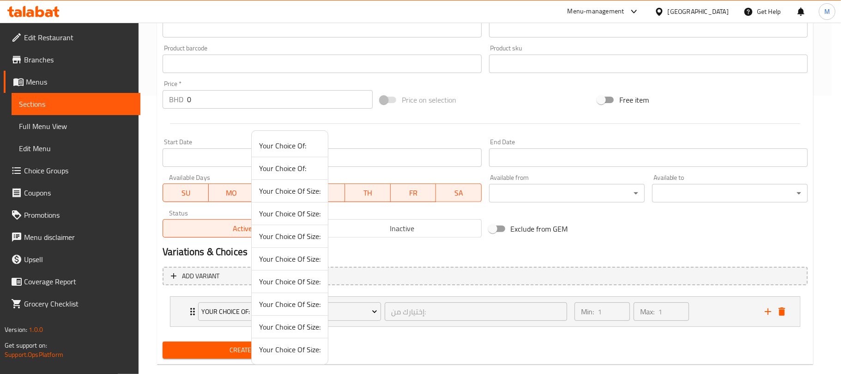
click at [304, 241] on span "Your Choice Of Size:" at bounding box center [289, 235] width 61 height 11
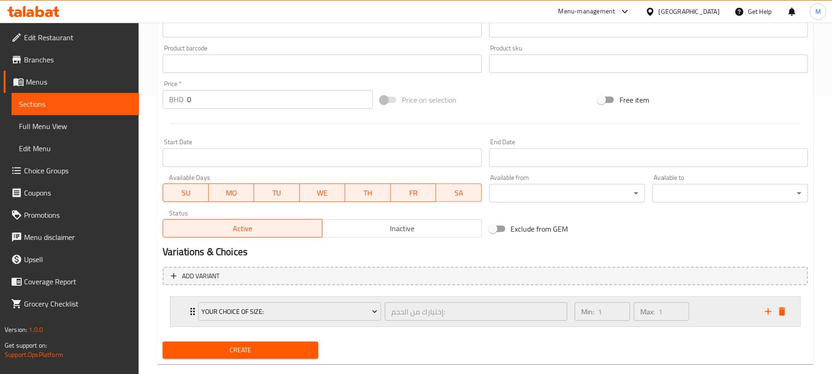
click at [728, 312] on div "Min: 1 ​ Max: 1 ​" at bounding box center [664, 311] width 190 height 30
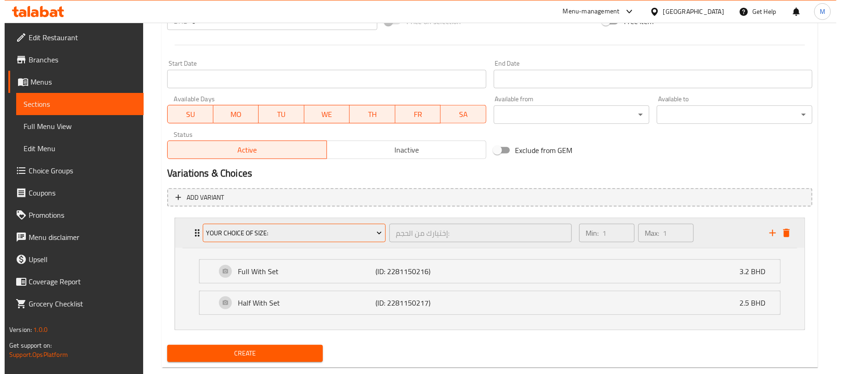
scroll to position [377, 0]
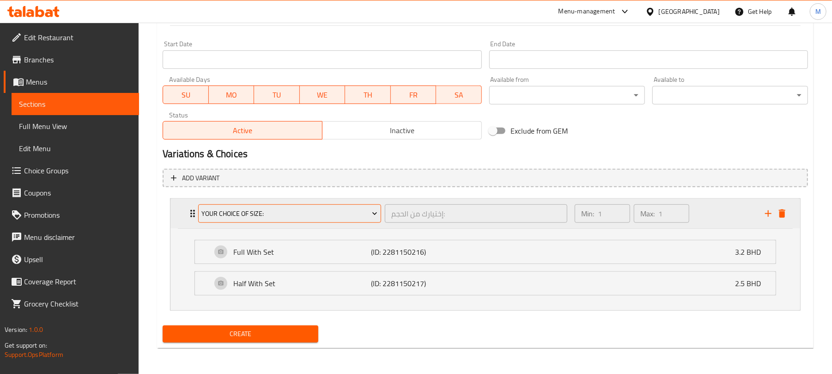
click at [303, 210] on span "Your Choice Of Size:" at bounding box center [290, 214] width 176 height 12
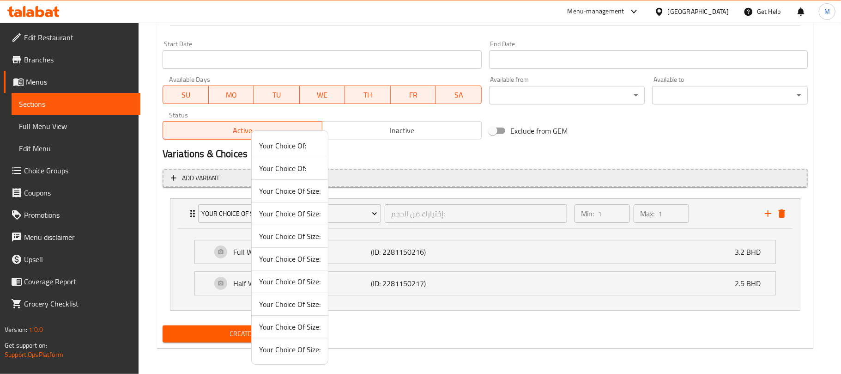
click at [314, 257] on span "Your Choice Of Size:" at bounding box center [289, 258] width 61 height 11
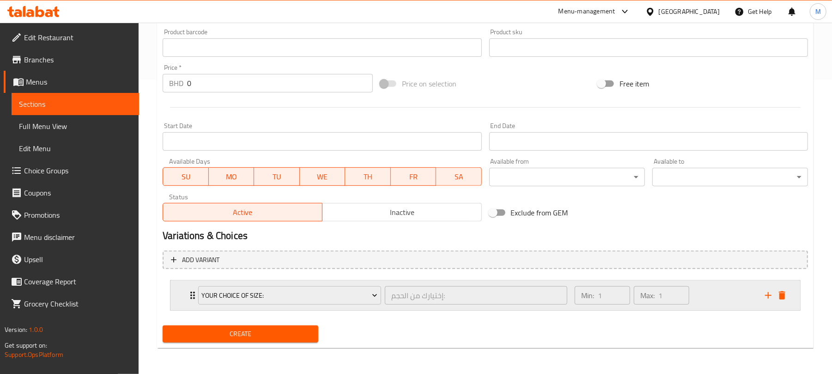
click at [733, 297] on div "Min: 1 ​ Max: 1 ​" at bounding box center [664, 295] width 190 height 30
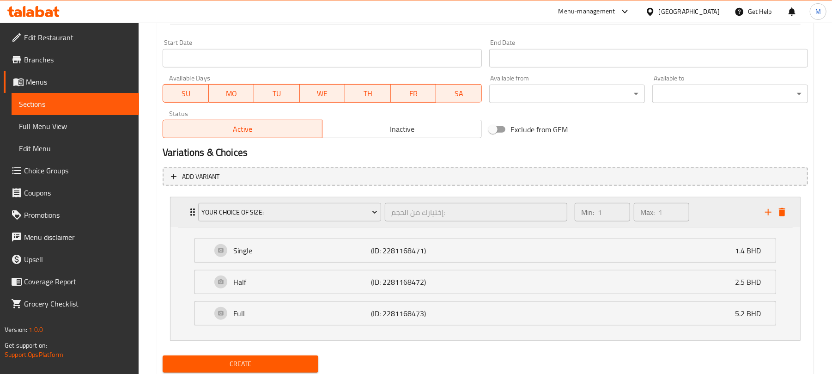
scroll to position [409, 0]
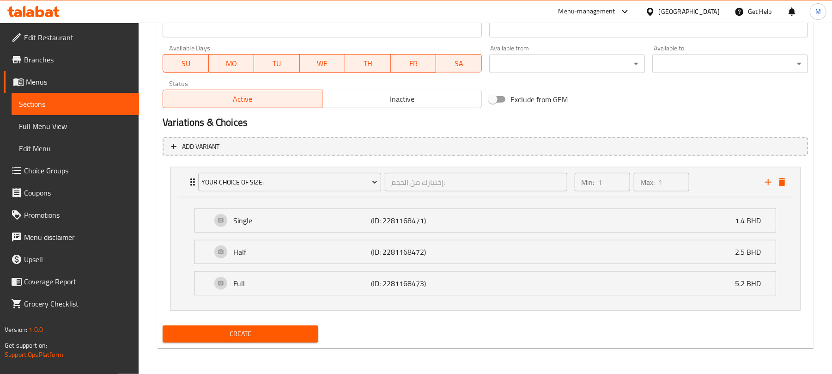
click at [278, 338] on span "Create" at bounding box center [240, 334] width 141 height 12
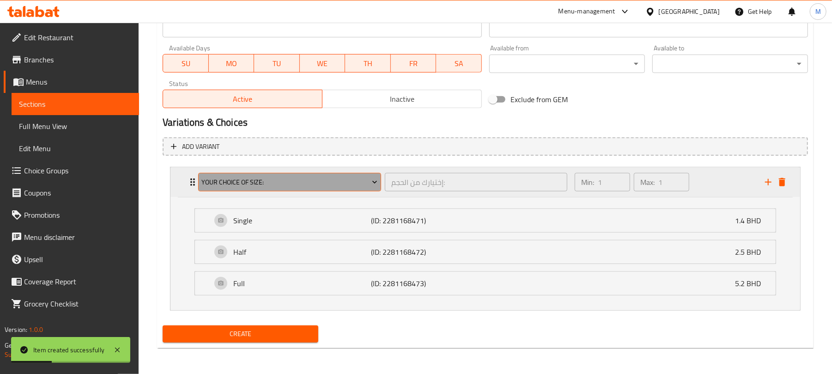
click at [259, 181] on span "Your Choice Of Size:" at bounding box center [290, 182] width 176 height 12
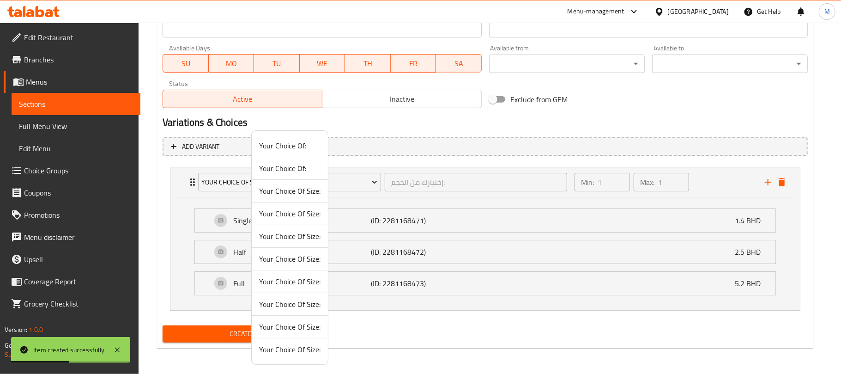
click at [302, 283] on span "Your Choice Of Size:" at bounding box center [289, 281] width 61 height 11
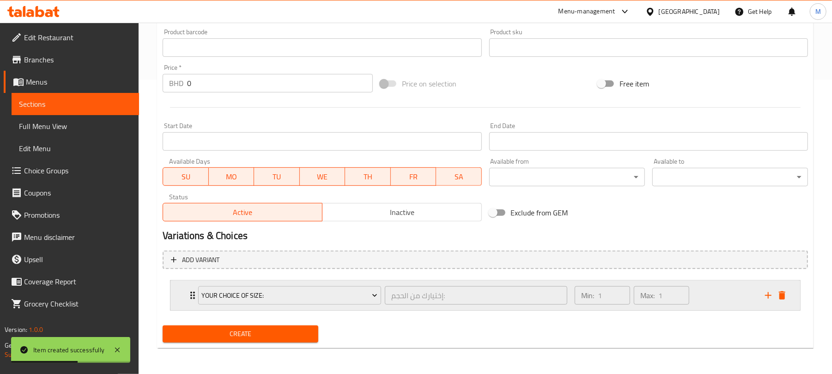
click at [723, 296] on div "Min: 1 ​ Max: 1 ​" at bounding box center [664, 295] width 190 height 30
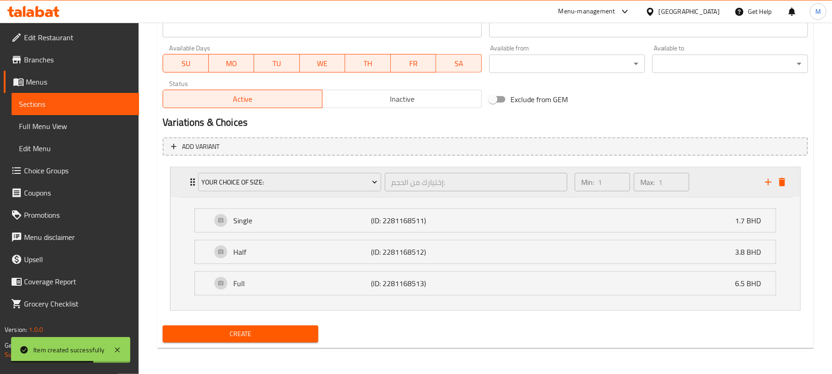
click at [723, 170] on div "Min: 1 ​ Max: 1 ​" at bounding box center [664, 182] width 190 height 30
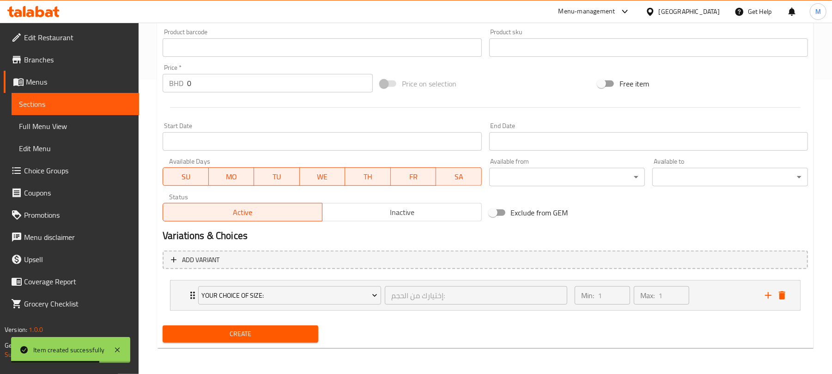
scroll to position [48, 0]
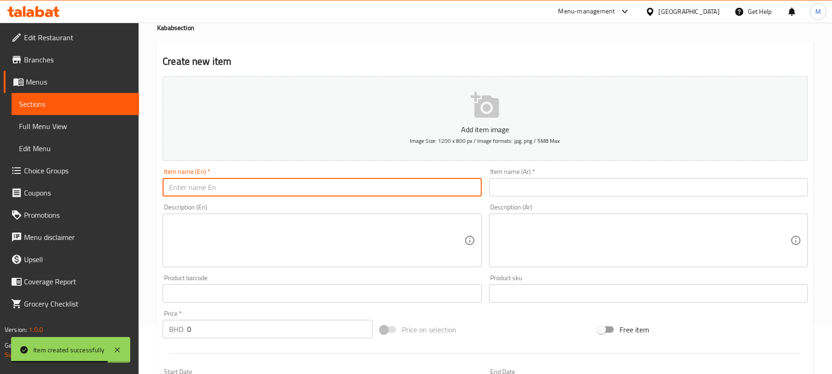
drag, startPoint x: 331, startPoint y: 187, endPoint x: 341, endPoint y: 191, distance: 10.2
click at [331, 187] on input "text" at bounding box center [322, 187] width 319 height 18
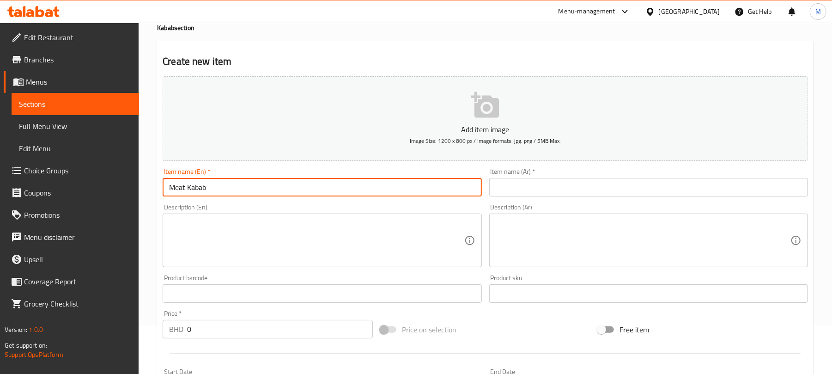
type input "Meat Kabab"
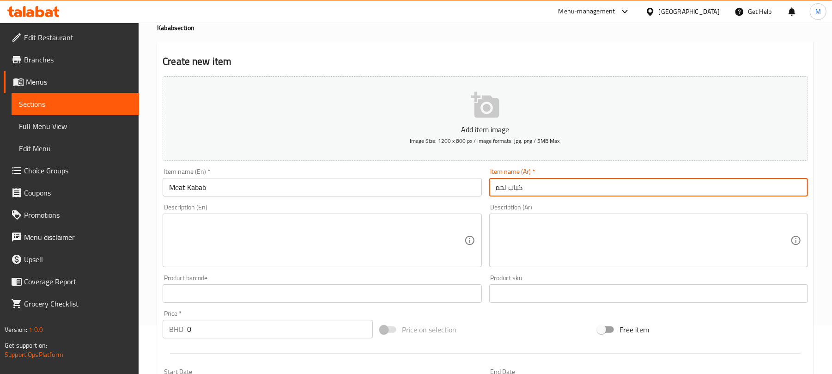
type input "كباب لحم"
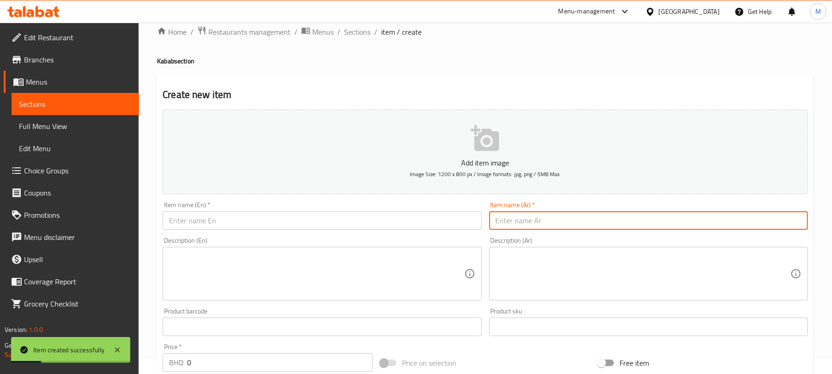
scroll to position [0, 0]
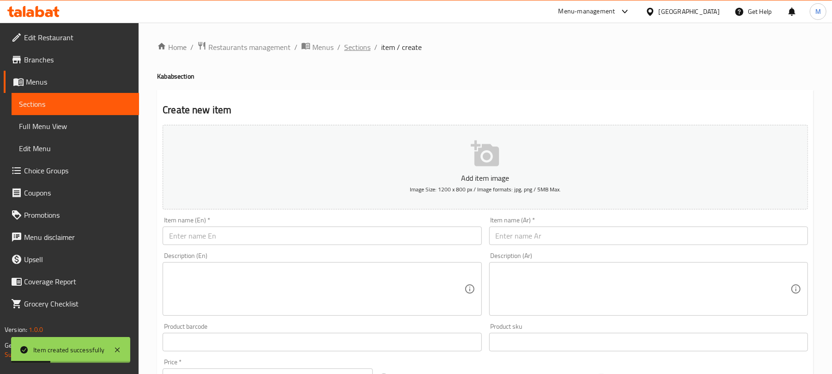
click at [359, 45] on span "Sections" at bounding box center [357, 47] width 26 height 11
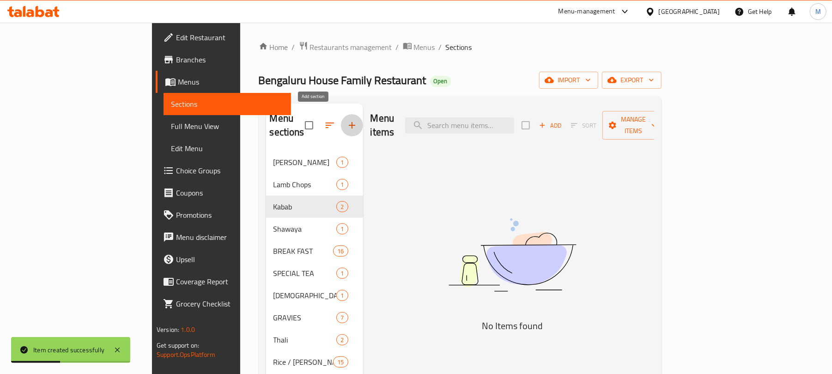
click at [346, 120] on icon "button" at bounding box center [351, 125] width 11 height 11
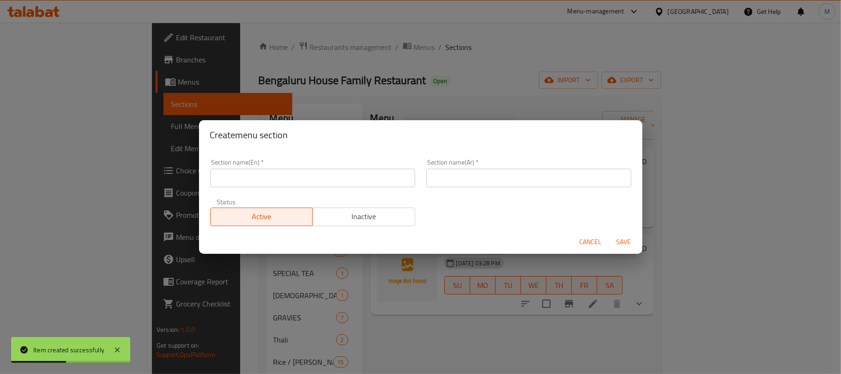
click at [351, 176] on input "text" at bounding box center [312, 178] width 205 height 18
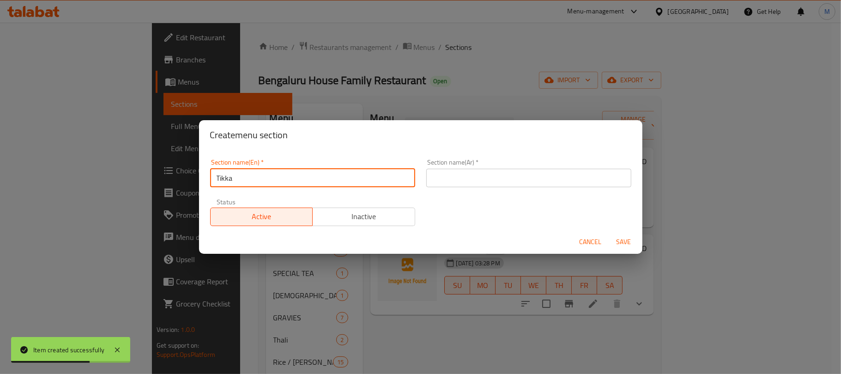
type input "Tikka"
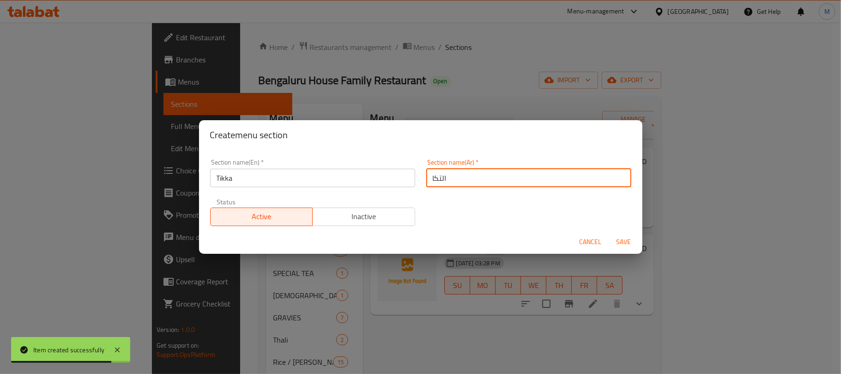
type input "التكا"
click at [609, 233] on button "Save" at bounding box center [624, 241] width 30 height 17
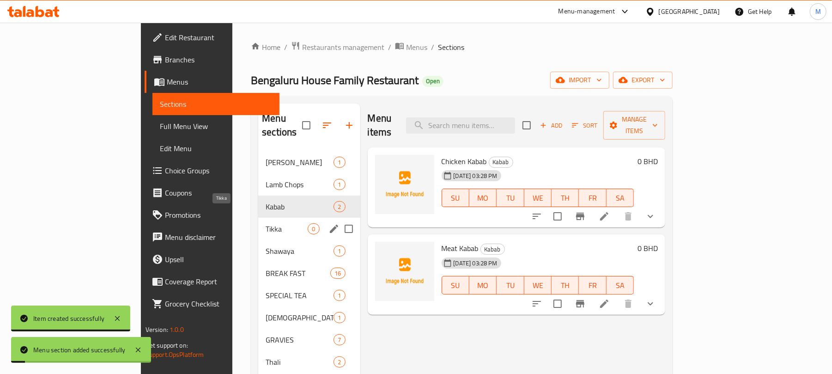
click at [266, 223] on span "Tikka" at bounding box center [287, 228] width 42 height 11
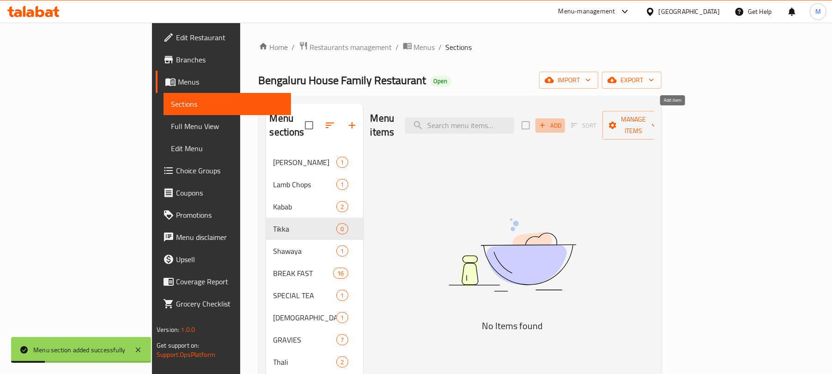
click at [562, 121] on span "Add" at bounding box center [550, 125] width 25 height 11
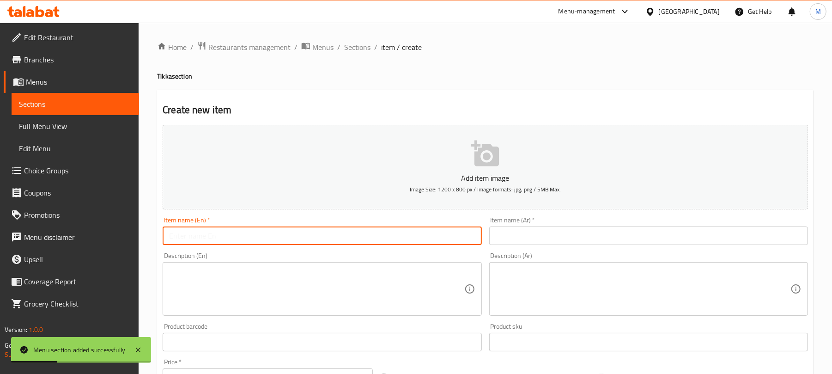
click at [350, 230] on input "text" at bounding box center [322, 235] width 319 height 18
paste input "CHICKEN TIKKA"
type input "Chicken Tikka"
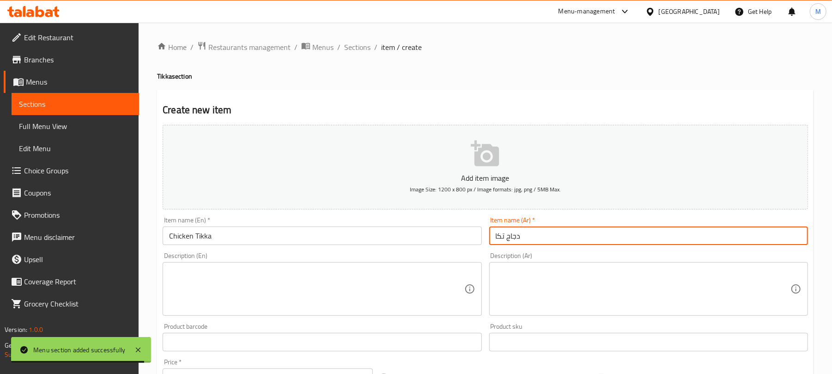
type input "دجاج تكا"
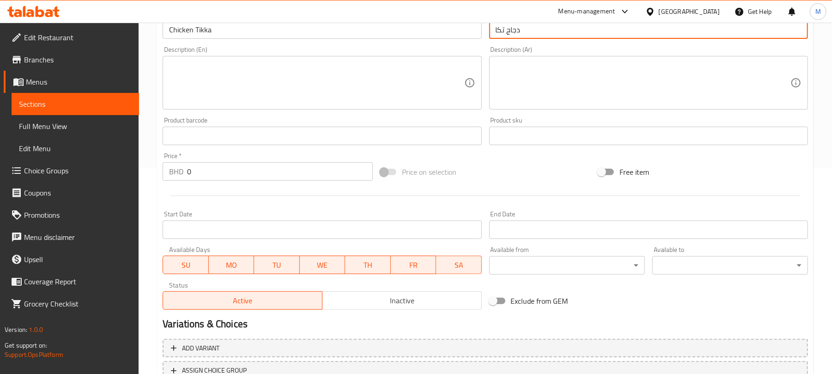
scroll to position [278, 0]
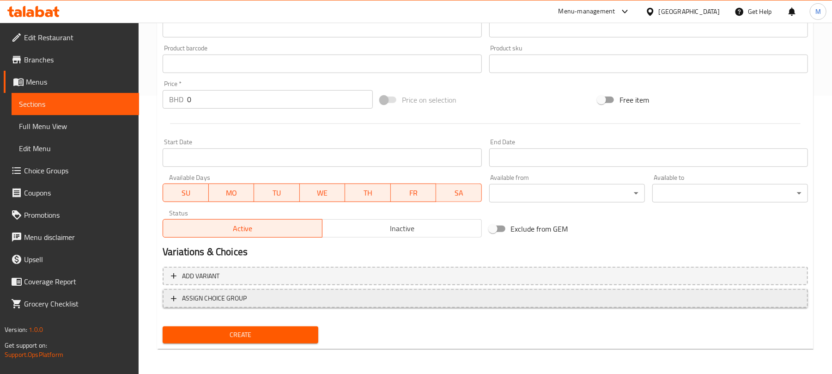
click at [380, 296] on span "ASSIGN CHOICE GROUP" at bounding box center [485, 298] width 629 height 12
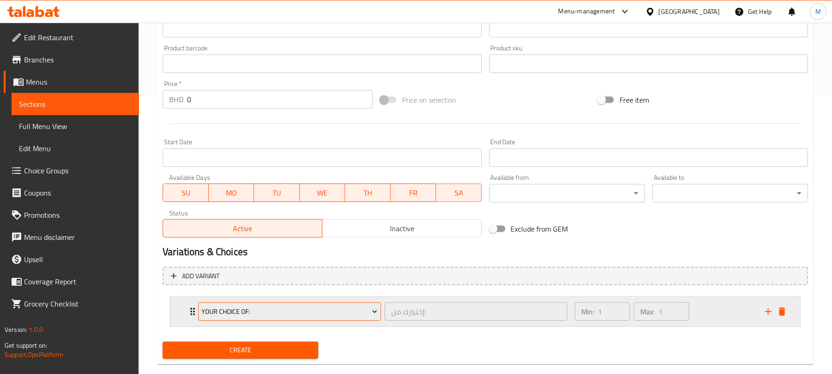
click at [297, 317] on span "Your Choice Of:" at bounding box center [290, 312] width 176 height 12
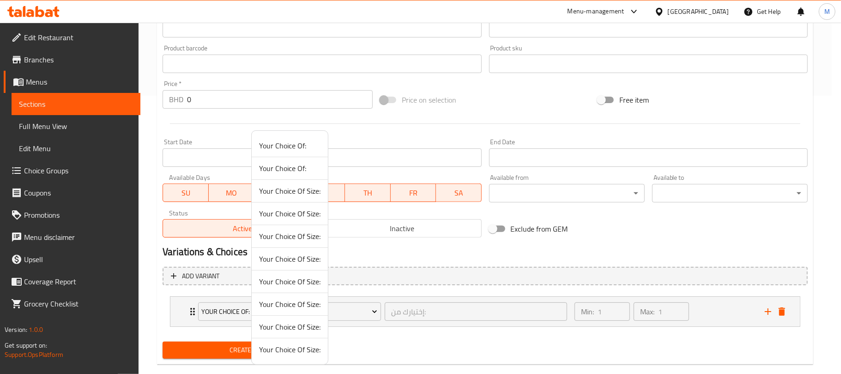
click at [290, 308] on span "Your Choice Of Size:" at bounding box center [289, 303] width 61 height 11
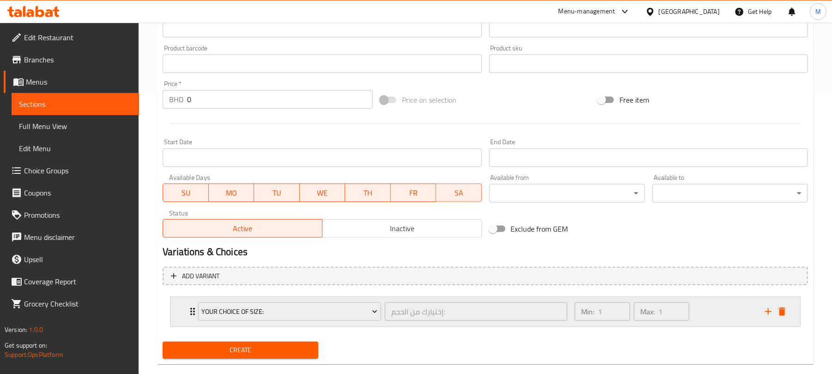
click at [692, 317] on div "Min: 1 ​ Max: 1 ​" at bounding box center [632, 311] width 122 height 26
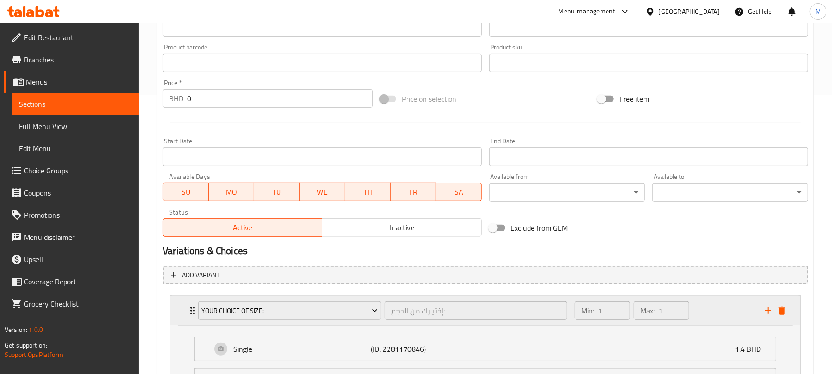
scroll to position [409, 0]
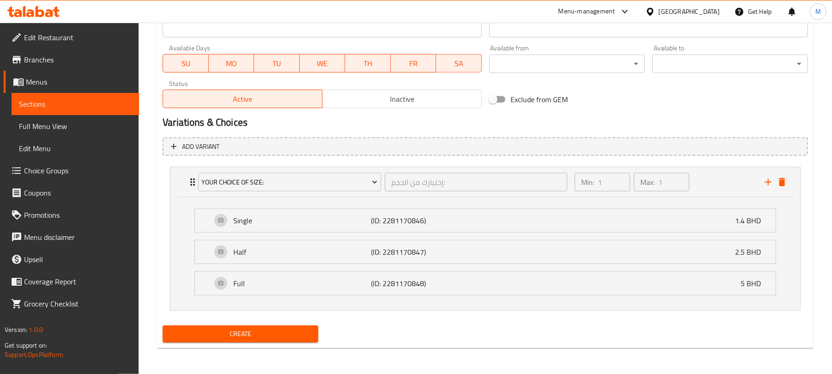
drag, startPoint x: 285, startPoint y: 335, endPoint x: 284, endPoint y: 306, distance: 29.6
click at [285, 336] on span "Create" at bounding box center [240, 334] width 141 height 12
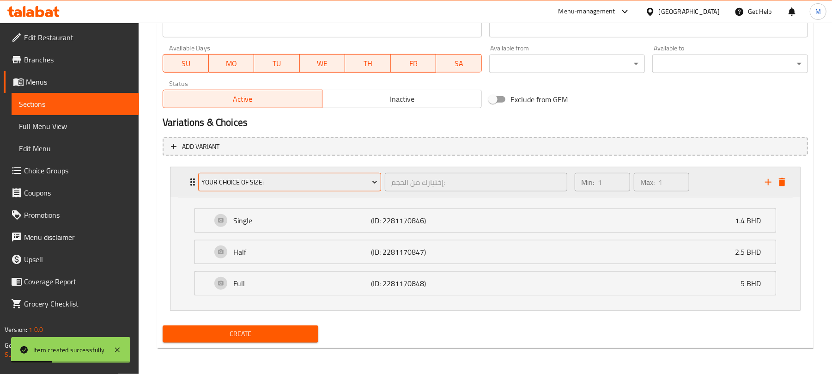
scroll to position [163, 0]
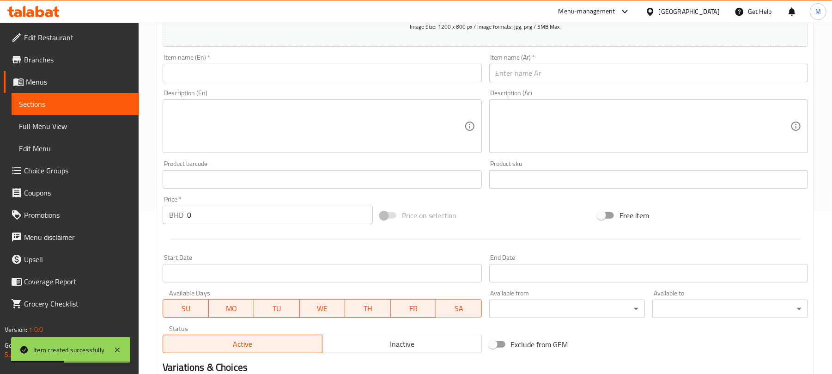
click at [274, 73] on input "text" at bounding box center [322, 73] width 319 height 18
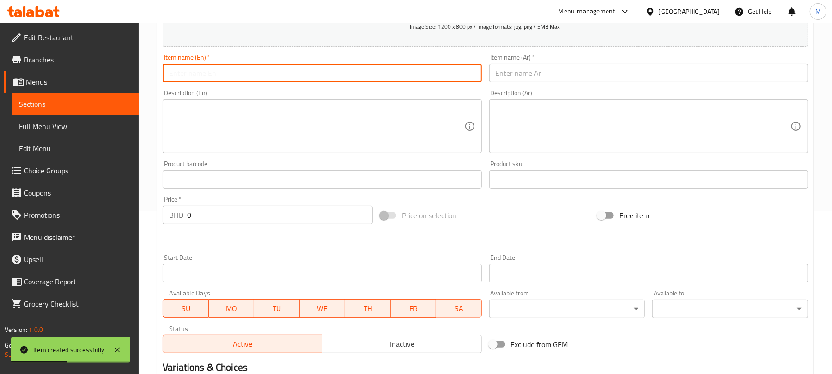
paste input "Tikka Lumi"
type input "Tikka Lumi"
click at [507, 77] on input "text" at bounding box center [648, 73] width 319 height 18
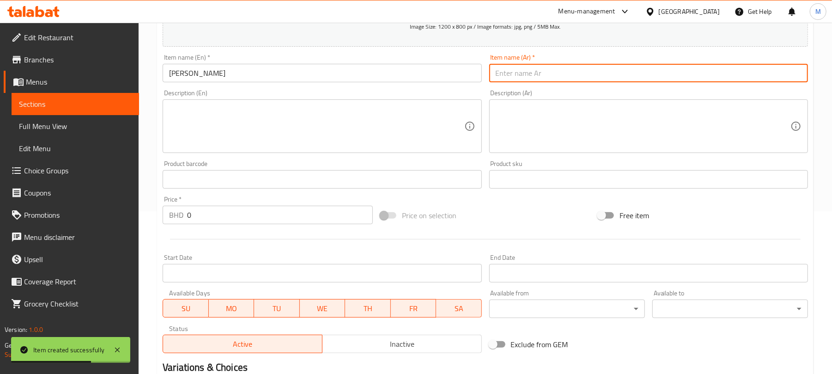
paste input "تيكا لومي"
click at [523, 79] on input "تيكا لومي" at bounding box center [648, 73] width 319 height 18
type input "تكا لومي"
click at [186, 71] on input "text" at bounding box center [322, 73] width 319 height 18
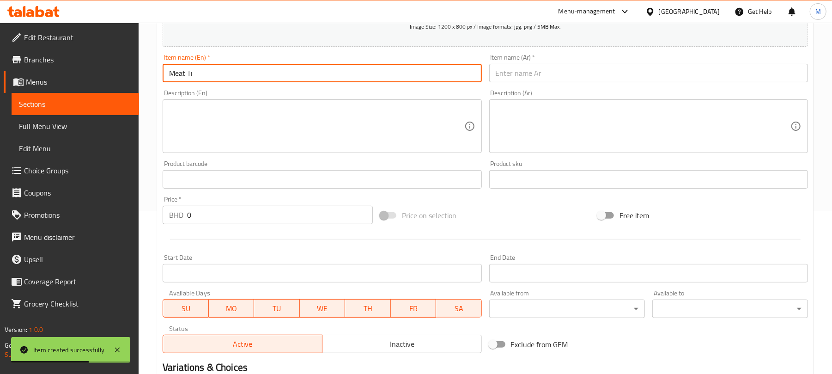
type input "Meat Tikka"
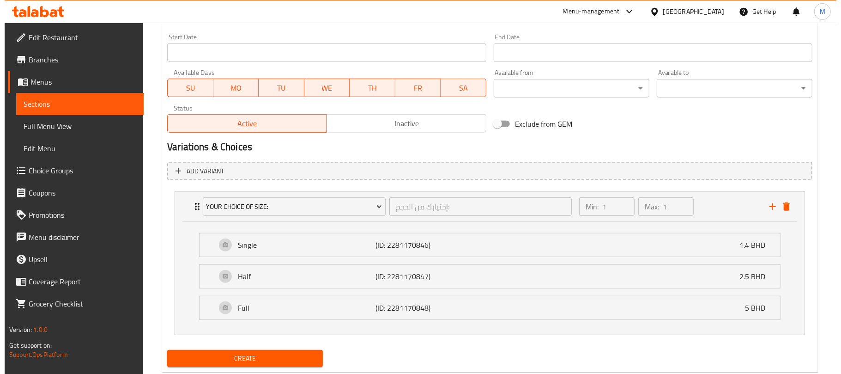
scroll to position [409, 0]
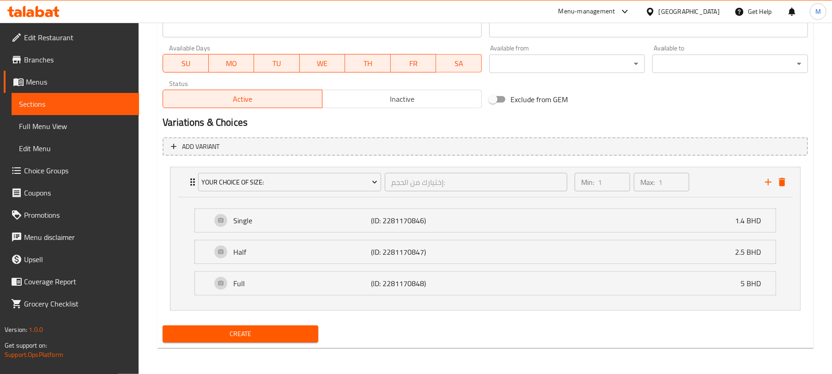
type input "تكا لحم"
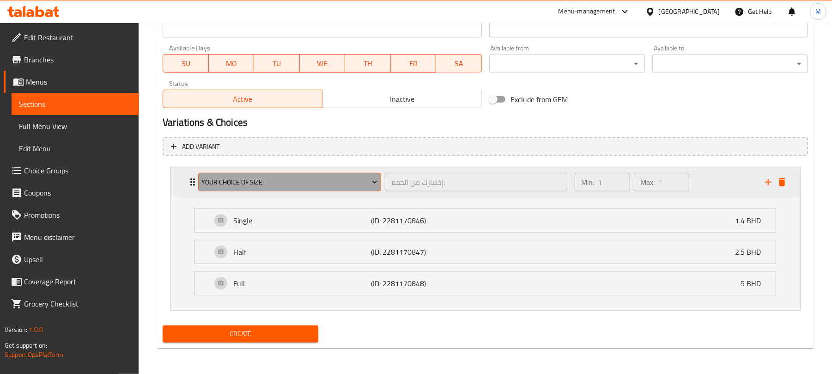
click at [331, 176] on span "Your Choice Of Size:" at bounding box center [290, 182] width 176 height 12
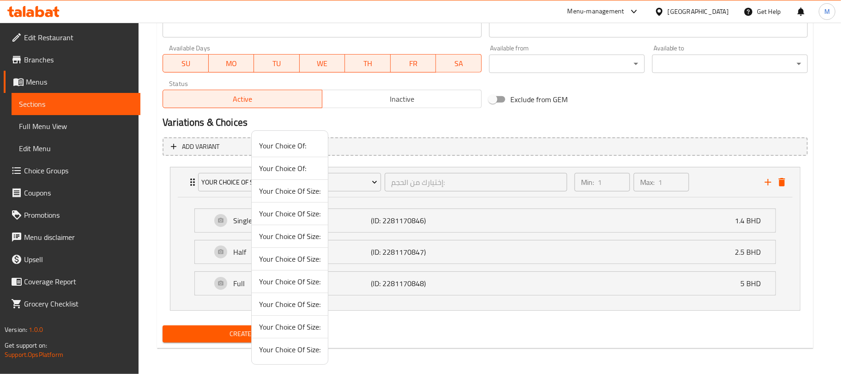
click at [294, 309] on span "Your Choice Of Size:" at bounding box center [289, 303] width 61 height 11
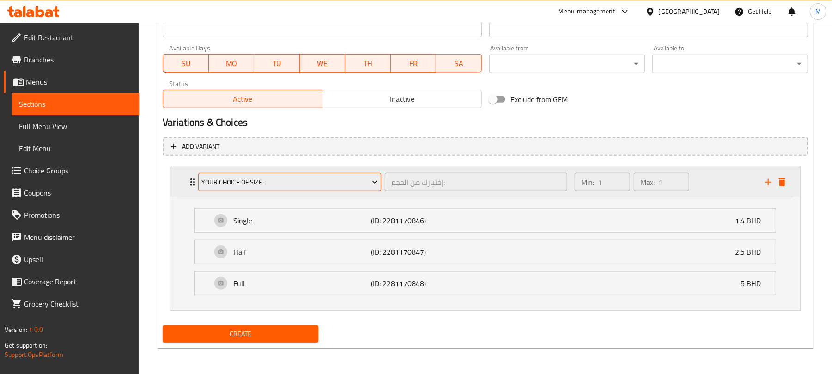
click at [298, 181] on span "Your Choice Of Size:" at bounding box center [290, 182] width 176 height 12
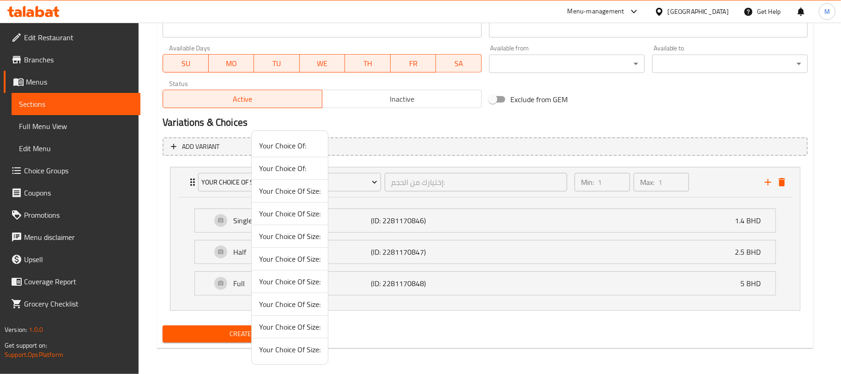
click at [300, 329] on span "Your Choice Of Size:" at bounding box center [289, 326] width 61 height 11
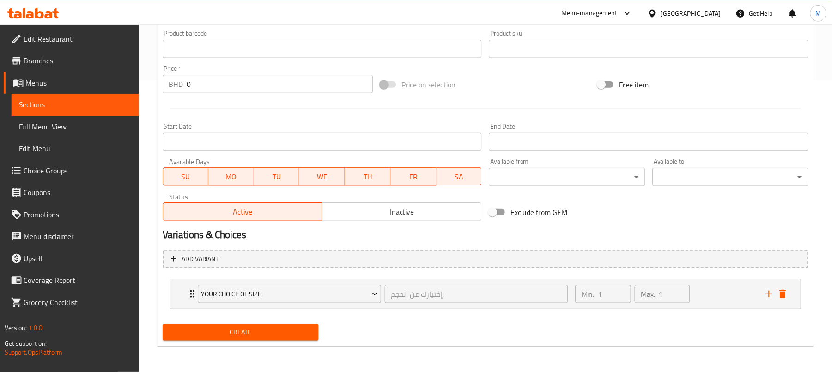
scroll to position [295, 0]
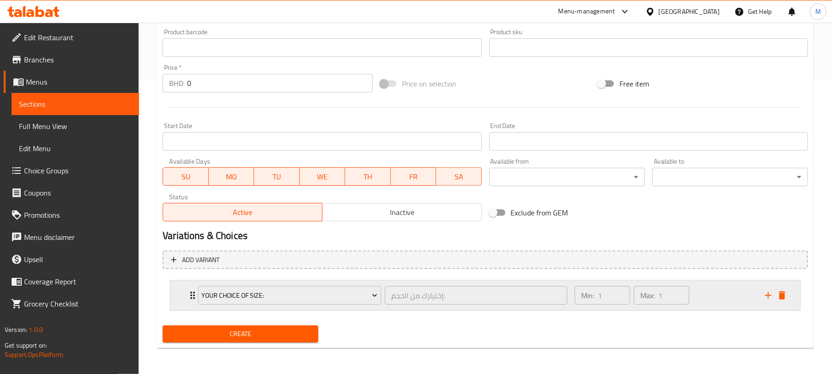
click at [696, 294] on div "Min: 1 ​ Max: 1 ​" at bounding box center [664, 295] width 190 height 30
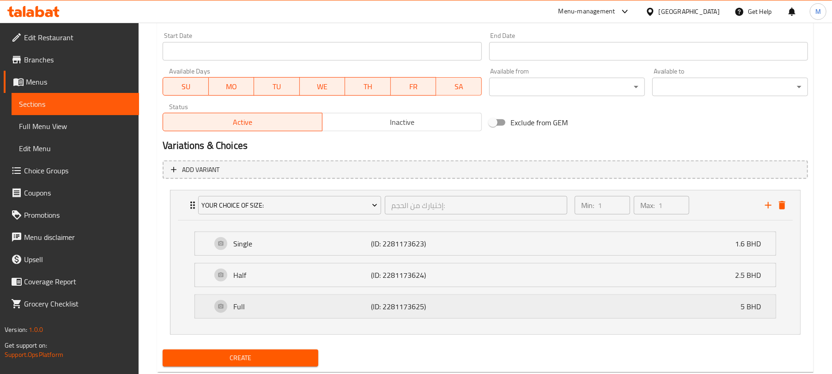
scroll to position [409, 0]
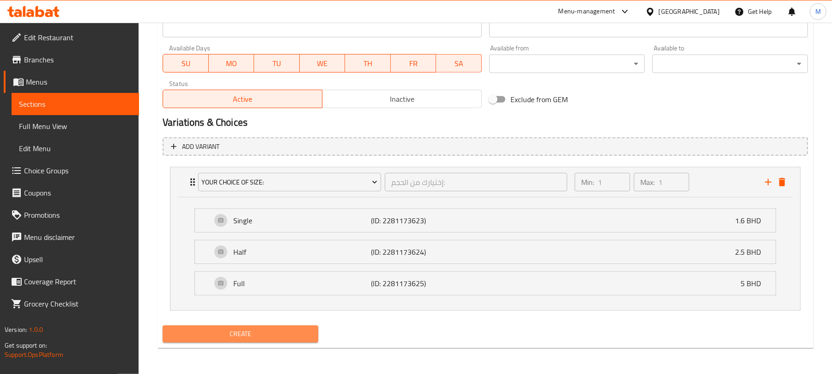
click at [278, 333] on span "Create" at bounding box center [240, 334] width 141 height 12
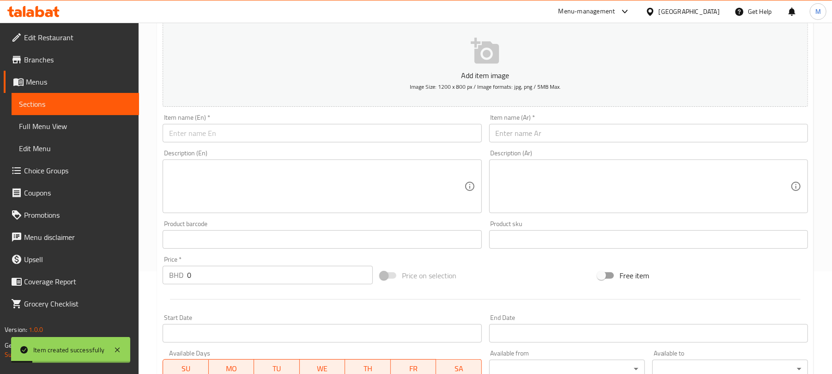
scroll to position [101, 0]
click at [248, 135] on input "text" at bounding box center [322, 135] width 319 height 18
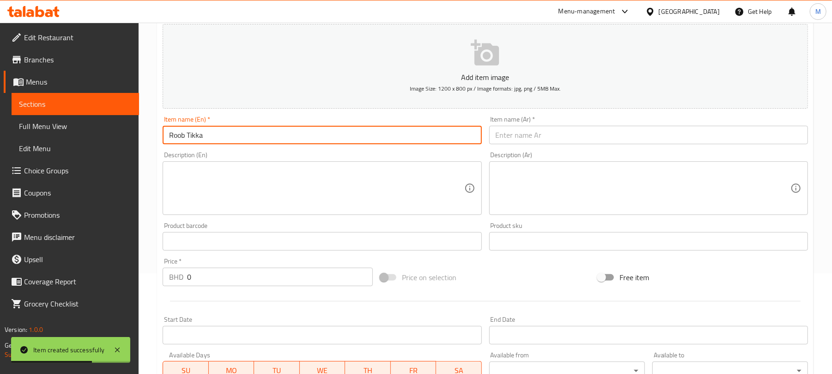
type input "Roob Tikka"
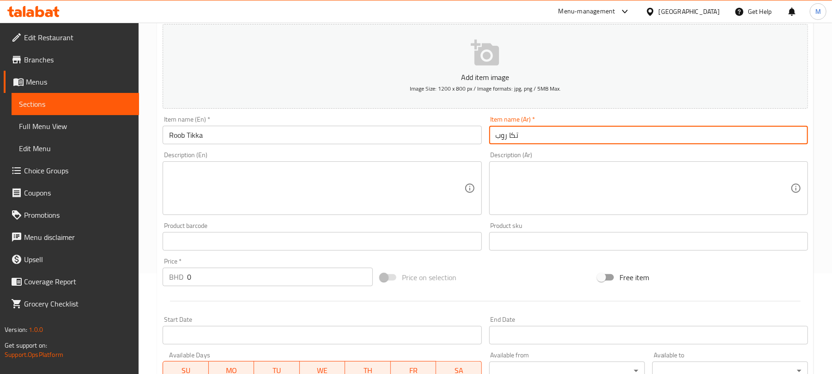
type input "تكا روب"
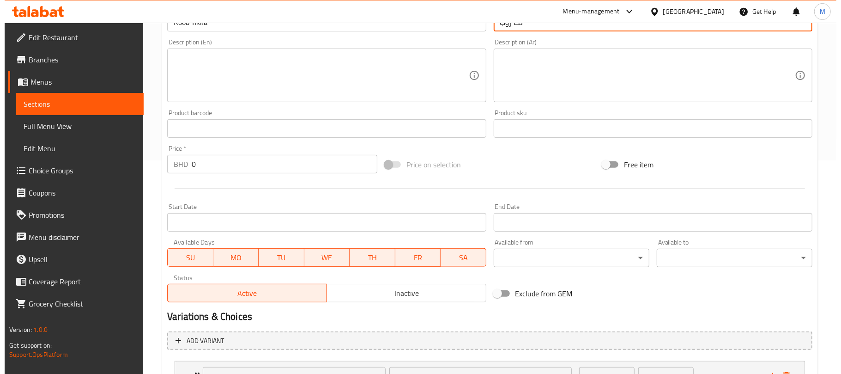
scroll to position [347, 0]
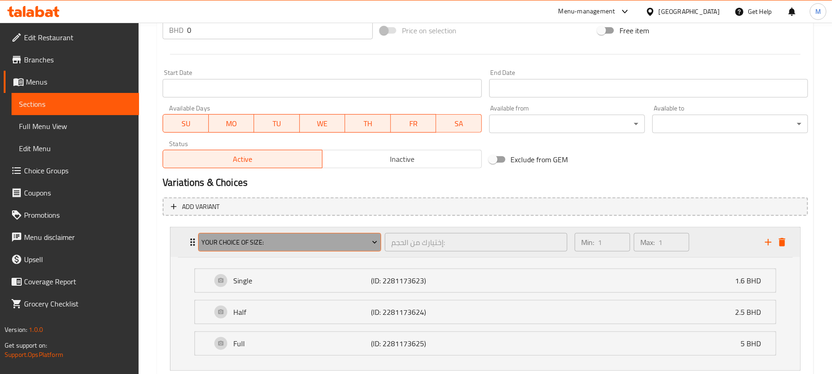
click at [311, 248] on span "Your Choice Of Size:" at bounding box center [290, 242] width 176 height 12
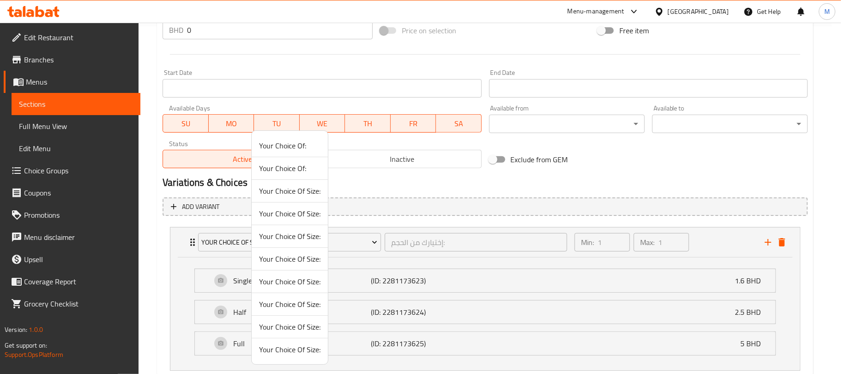
click at [294, 302] on span "Your Choice Of Size:" at bounding box center [289, 303] width 61 height 11
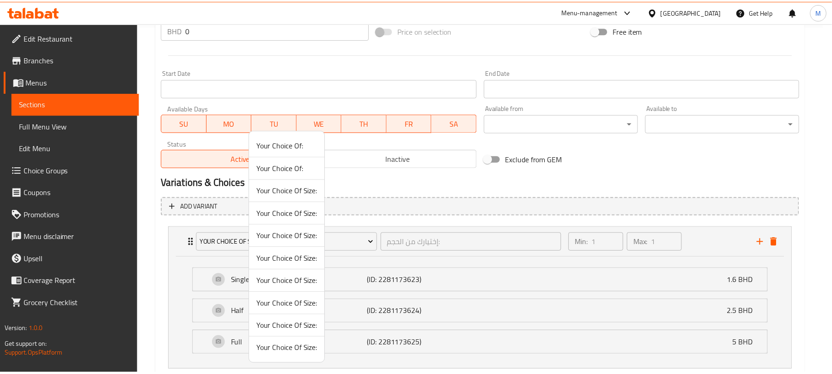
scroll to position [295, 0]
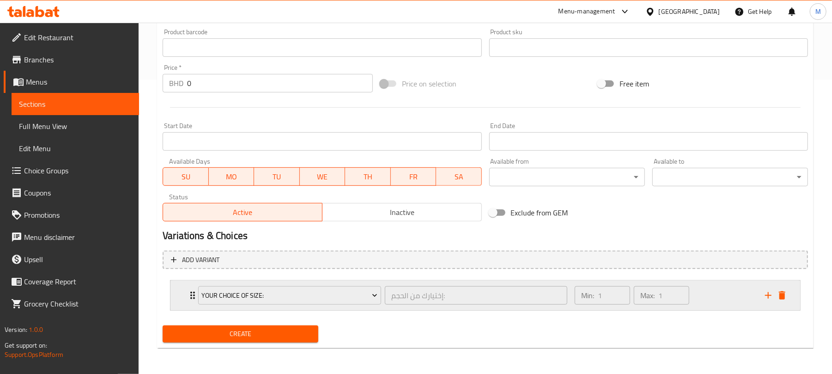
click at [717, 293] on div "Min: 1 ​ Max: 1 ​" at bounding box center [664, 295] width 190 height 30
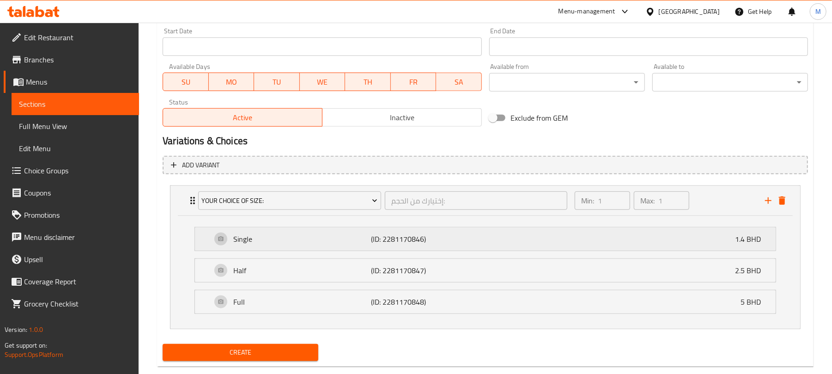
scroll to position [409, 0]
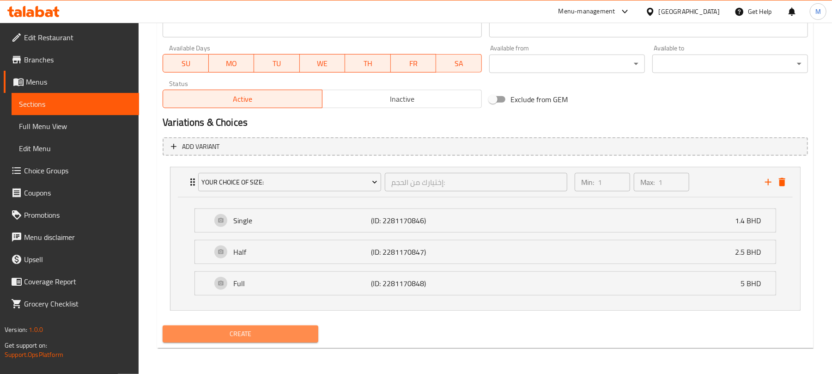
click at [277, 330] on span "Create" at bounding box center [240, 334] width 141 height 12
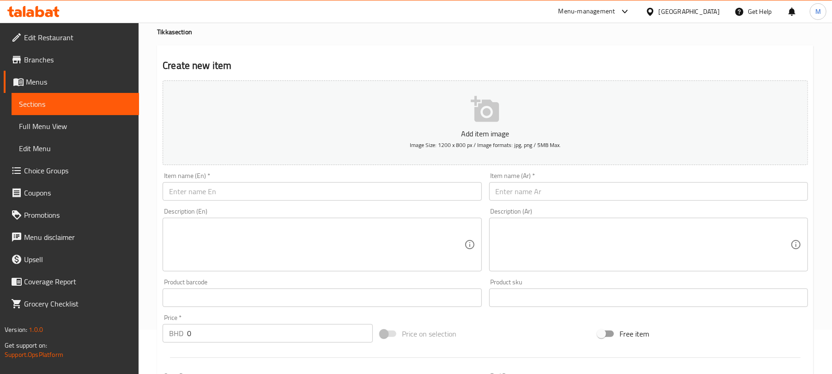
scroll to position [0, 0]
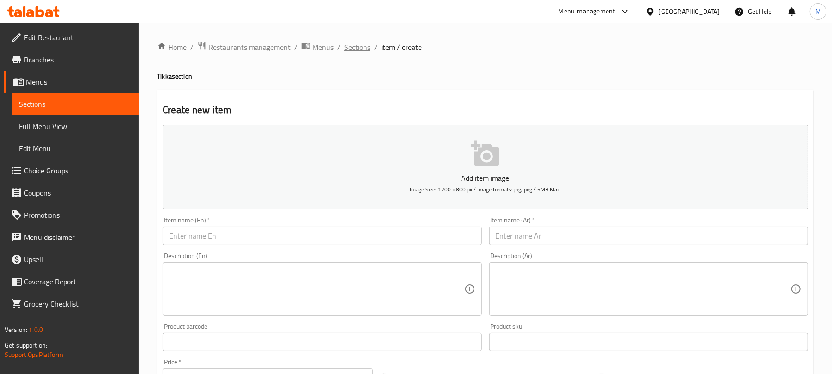
click at [350, 47] on span "Sections" at bounding box center [357, 47] width 26 height 11
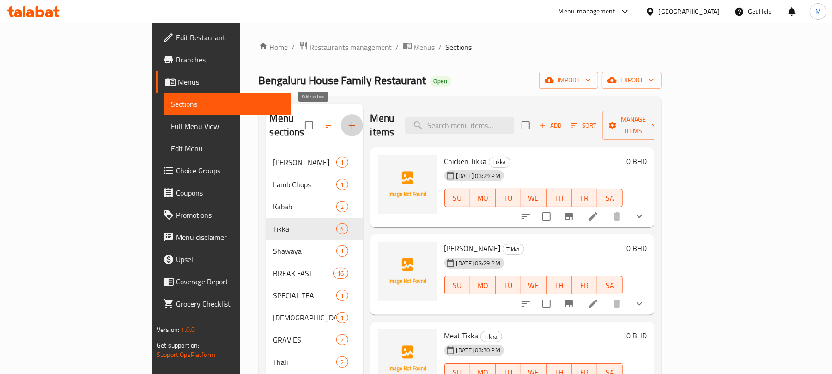
click at [346, 121] on icon "button" at bounding box center [351, 125] width 11 height 11
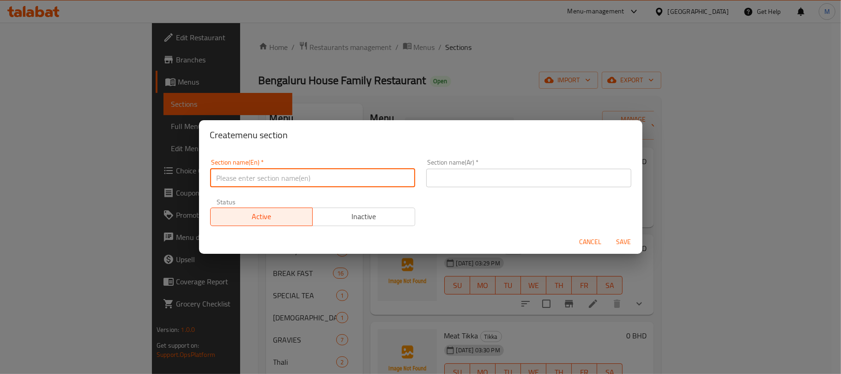
click at [341, 171] on input "text" at bounding box center [312, 178] width 205 height 18
type input "Mix Grill"
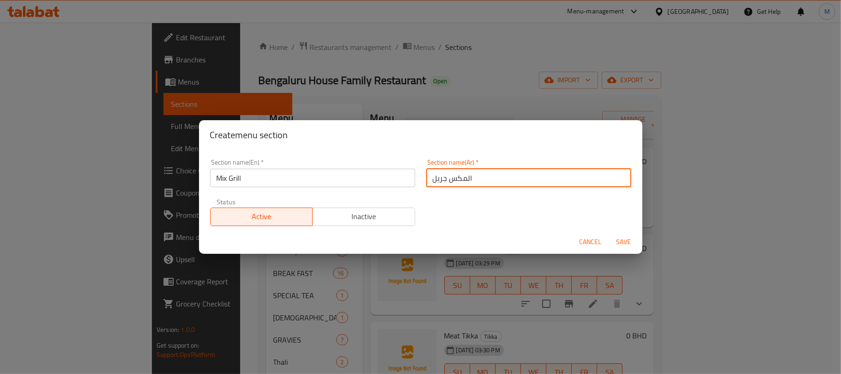
type input "المكس جريل"
click at [609, 233] on button "Save" at bounding box center [624, 241] width 30 height 17
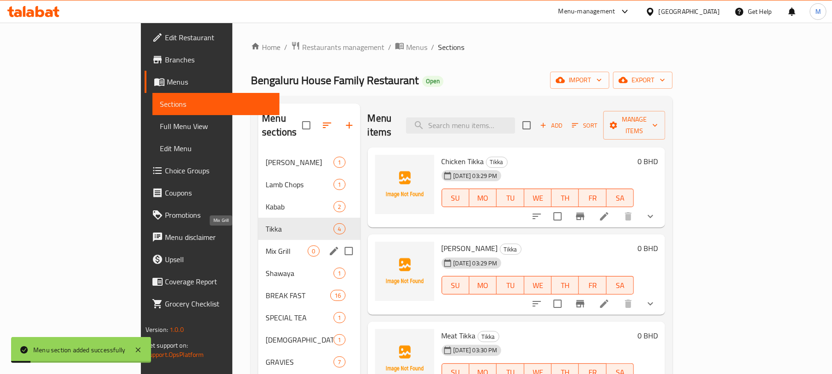
click at [266, 245] on span "Mix Grill" at bounding box center [287, 250] width 42 height 11
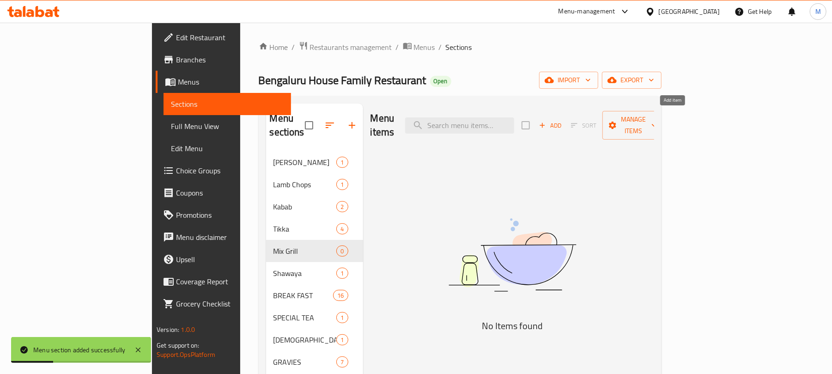
click at [562, 120] on span "Add" at bounding box center [550, 125] width 25 height 11
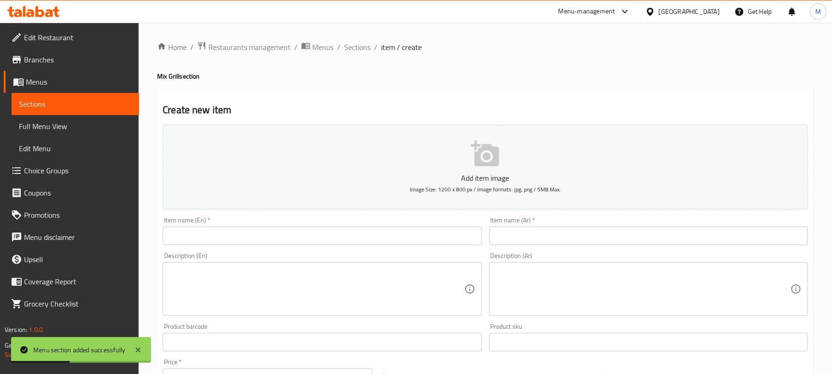
click at [603, 235] on input "text" at bounding box center [648, 235] width 319 height 18
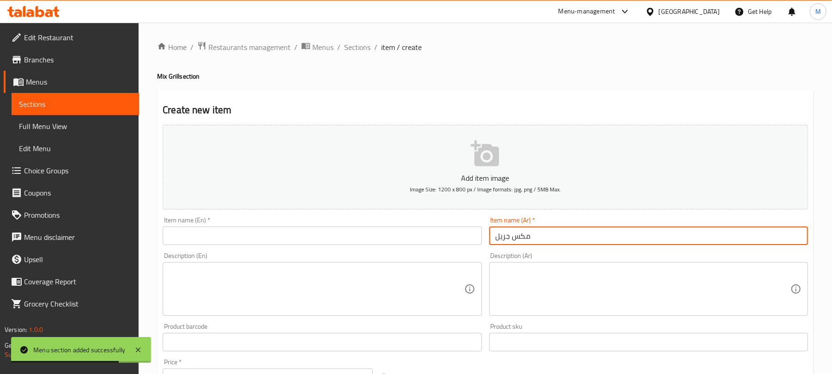
type input "مكس جريل"
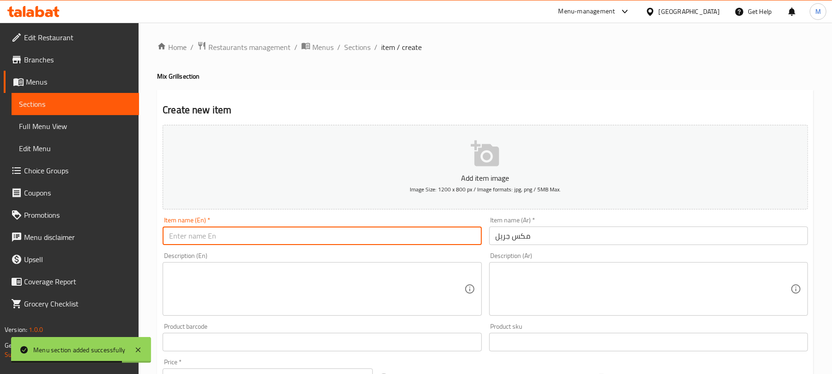
click at [264, 243] on input "text" at bounding box center [322, 235] width 319 height 18
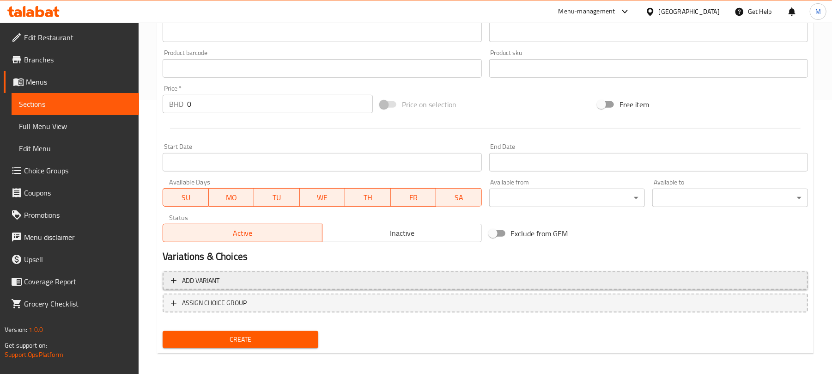
scroll to position [278, 0]
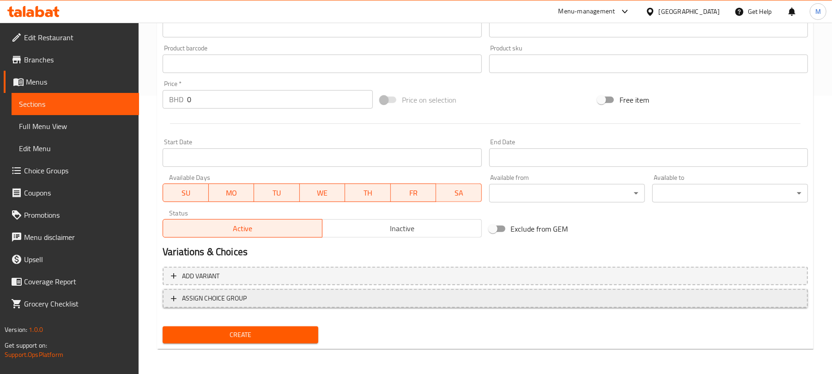
type input "Mix Grill"
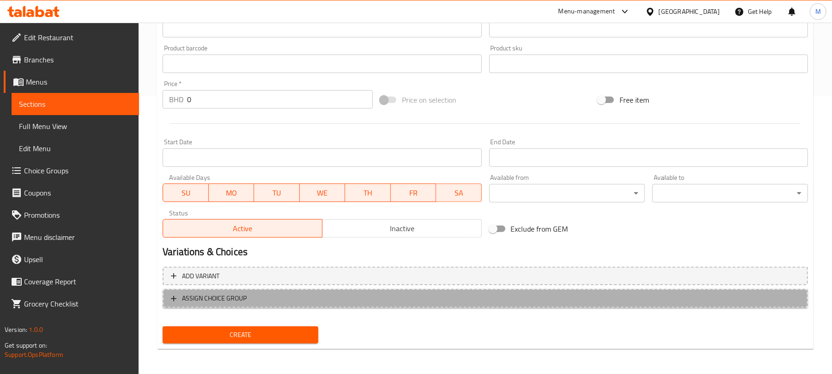
click at [379, 295] on span "ASSIGN CHOICE GROUP" at bounding box center [485, 298] width 629 height 12
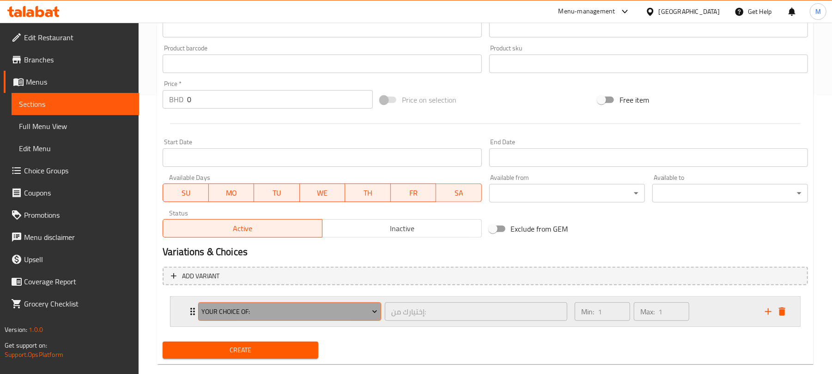
click at [228, 314] on span "Your Choice Of:" at bounding box center [290, 312] width 176 height 12
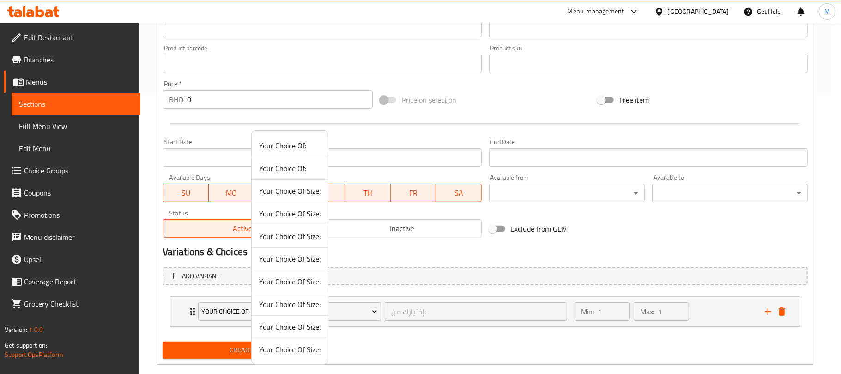
click at [293, 348] on span "Your Choice Of Size:" at bounding box center [289, 349] width 61 height 11
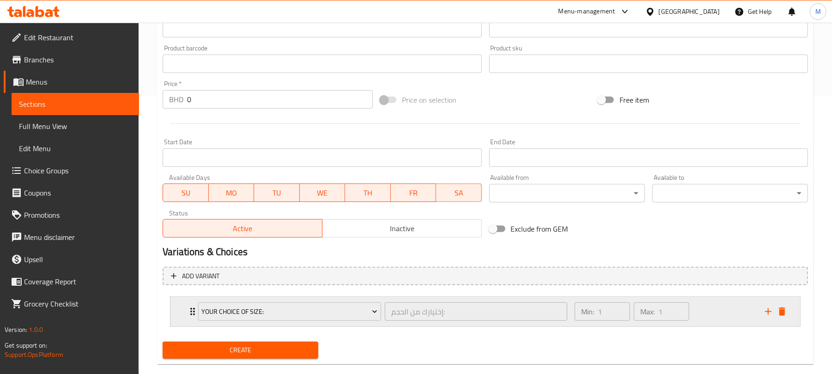
click at [707, 312] on div "Min: 1 ​ Max: 1 ​" at bounding box center [664, 311] width 190 height 30
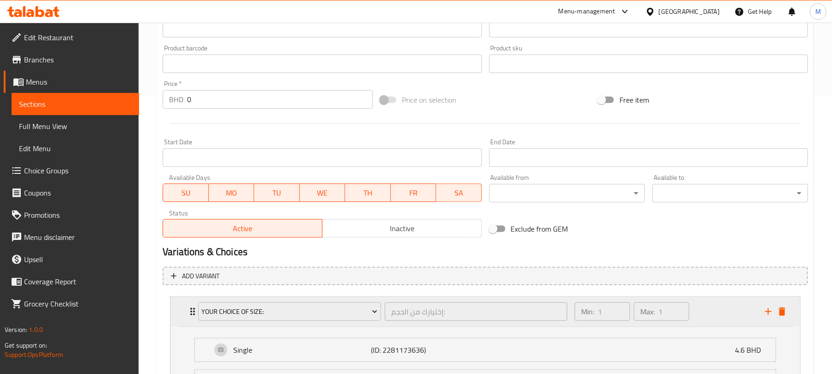
scroll to position [441, 0]
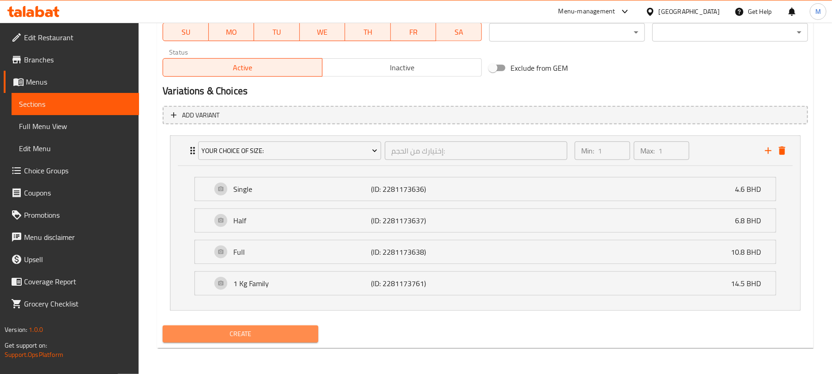
click at [284, 339] on span "Create" at bounding box center [240, 334] width 141 height 12
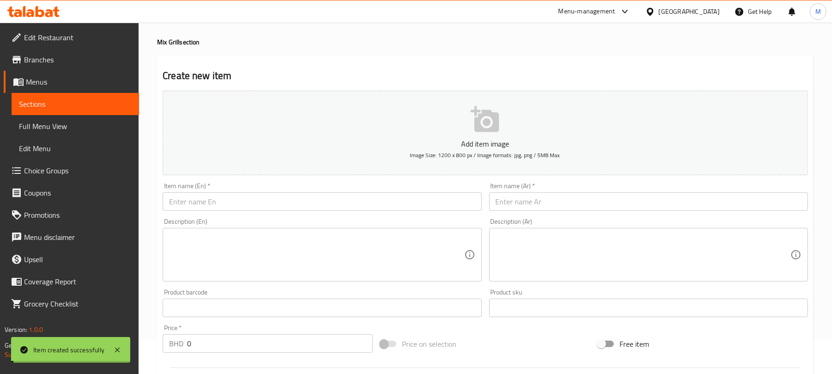
scroll to position [0, 0]
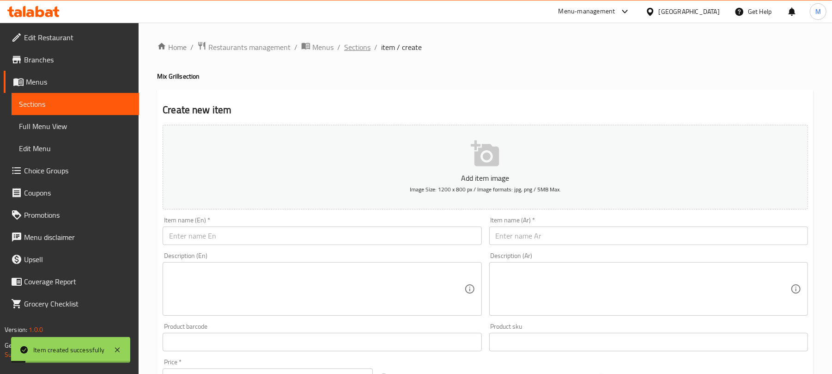
click at [353, 47] on span "Sections" at bounding box center [357, 47] width 26 height 11
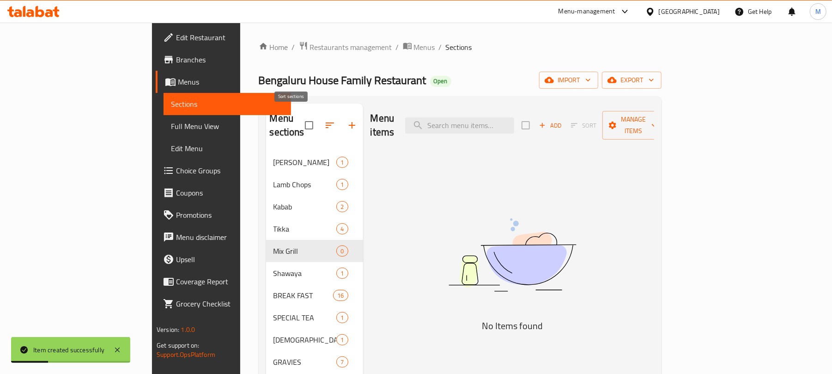
click at [326, 122] on icon "button" at bounding box center [330, 125] width 8 height 6
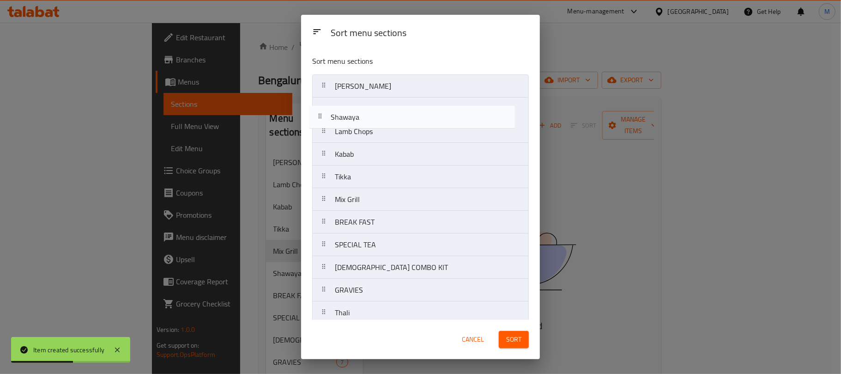
drag, startPoint x: 378, startPoint y: 201, endPoint x: 369, endPoint y: 109, distance: 92.7
click at [369, 109] on nav "Al Faham Lamb Chops Kabab Tikka Mix Grill Shawaya BREAK FAST SPECIAL TEA IFTAR …" at bounding box center [420, 346] width 217 height 544
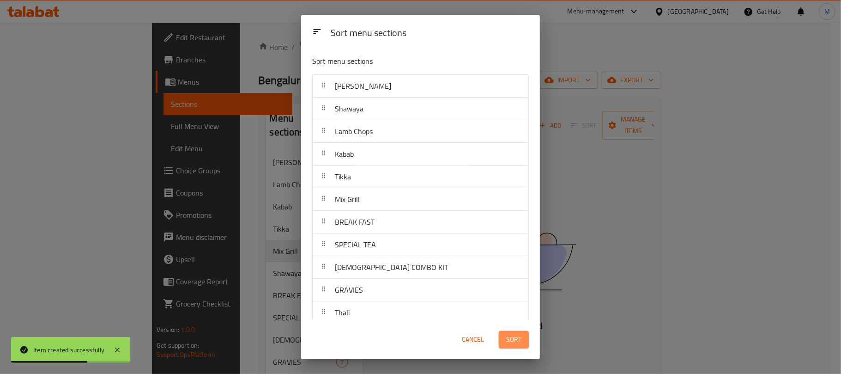
click at [521, 341] on span "Sort" at bounding box center [513, 339] width 15 height 12
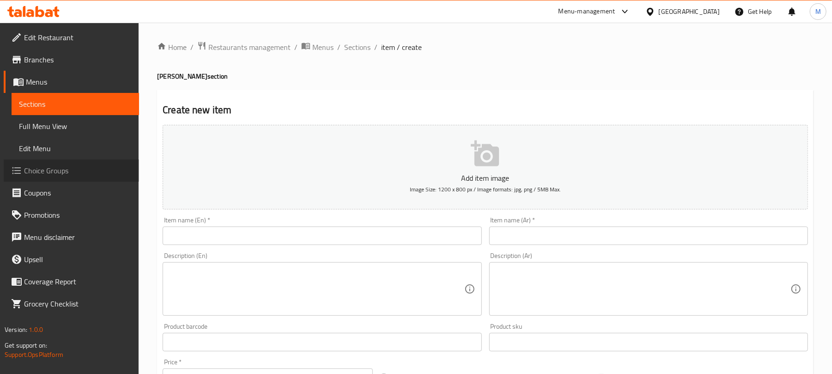
click at [64, 171] on span "Choice Groups" at bounding box center [78, 170] width 108 height 11
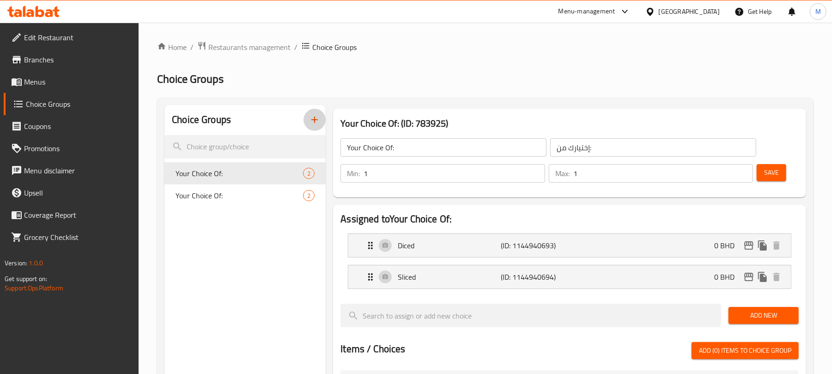
click at [318, 122] on icon "button" at bounding box center [314, 119] width 11 height 11
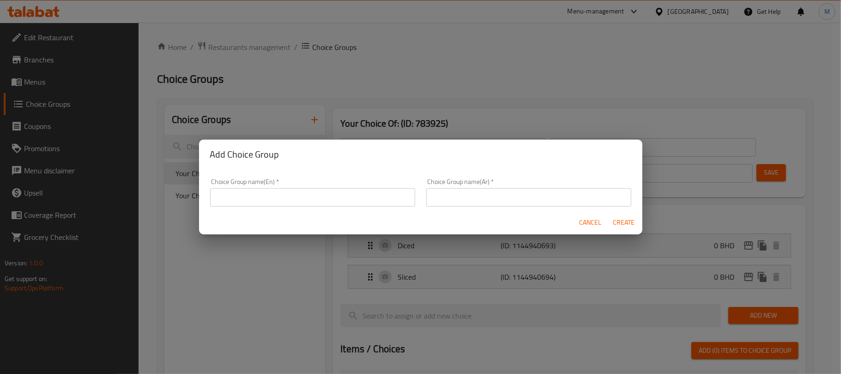
click at [309, 198] on input "text" at bounding box center [312, 197] width 205 height 18
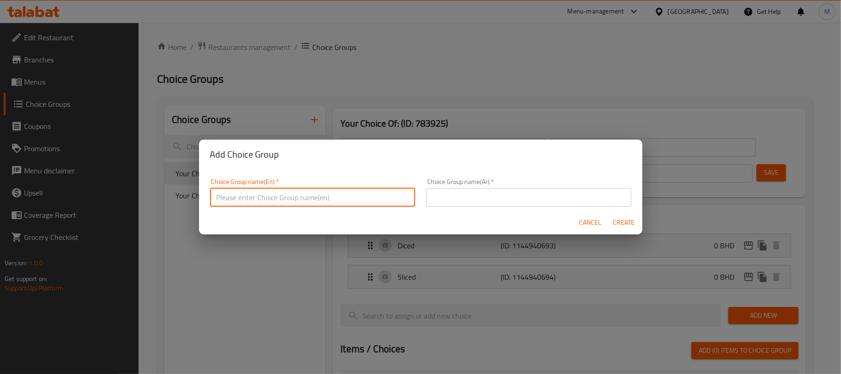
type input "Your Choice Of Size:"
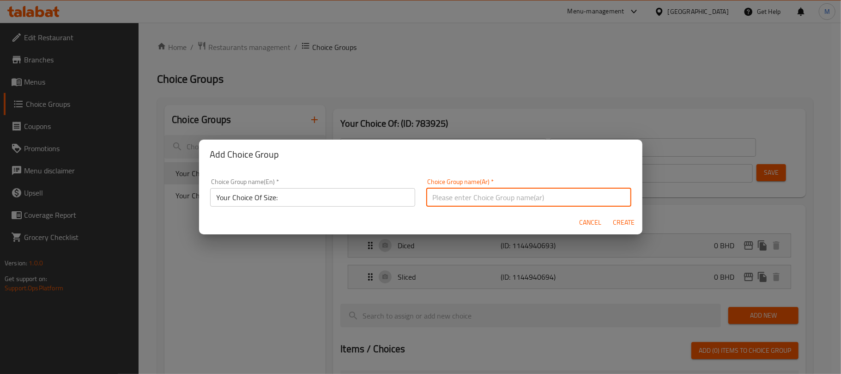
click at [445, 197] on input "text" at bounding box center [528, 197] width 205 height 18
type input "إختيارك من الحجم:"
click at [335, 196] on input "Your Choice Of Size:" at bounding box center [312, 197] width 205 height 18
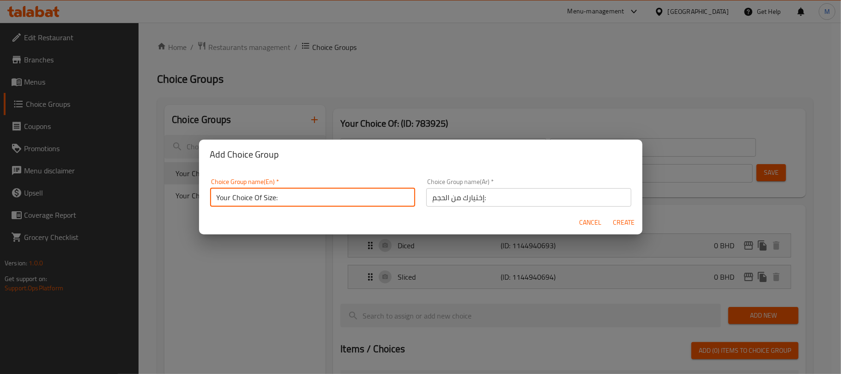
type input "Your Choice Of Size:"
click at [609, 214] on button "Create" at bounding box center [624, 222] width 30 height 17
type input "Your Choice Of Size:"
type input "إختيارك من الحجم:"
type input "0"
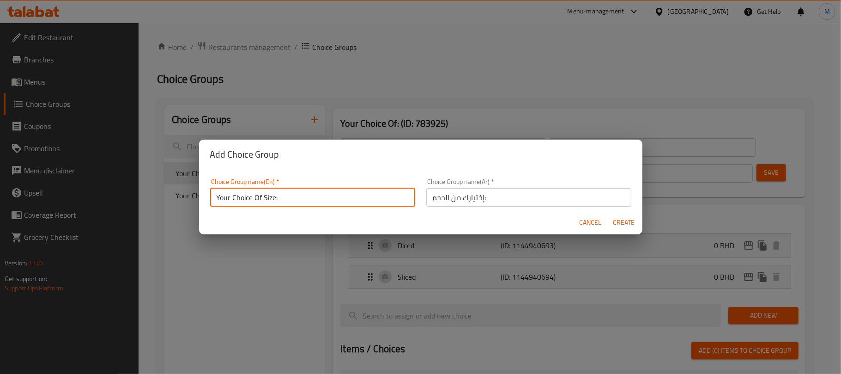
type input "0"
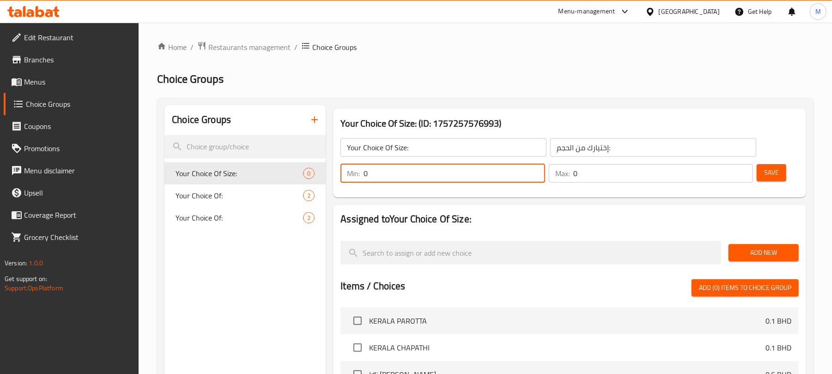
click at [405, 170] on input "0" at bounding box center [453, 173] width 181 height 18
type input "1"
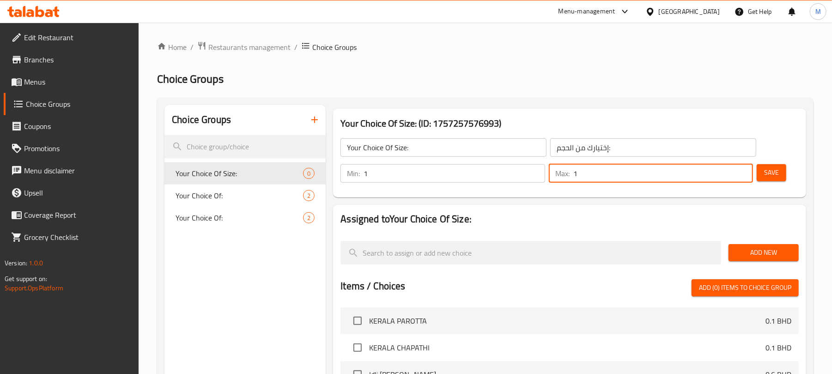
type input "1"
click at [762, 250] on span "Add New" at bounding box center [763, 253] width 55 height 12
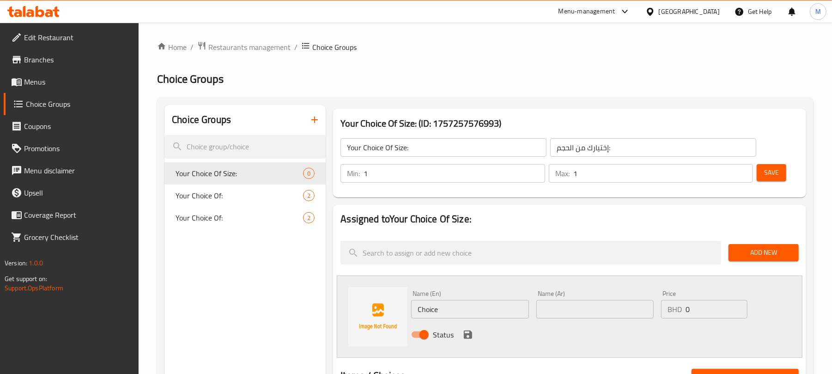
click at [495, 307] on input "Choice" at bounding box center [469, 309] width 117 height 18
type input "Full With Set"
type input "كاملة مع مجموعة"
type input "4.4"
click at [605, 309] on input "كاملة مع مجموعة" at bounding box center [594, 309] width 117 height 18
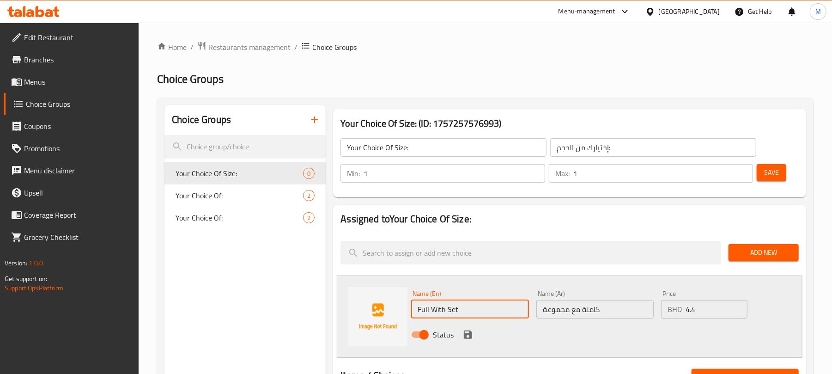
click at [467, 308] on input "Full With Set" at bounding box center [469, 309] width 117 height 18
click at [468, 337] on icon "save" at bounding box center [467, 334] width 11 height 11
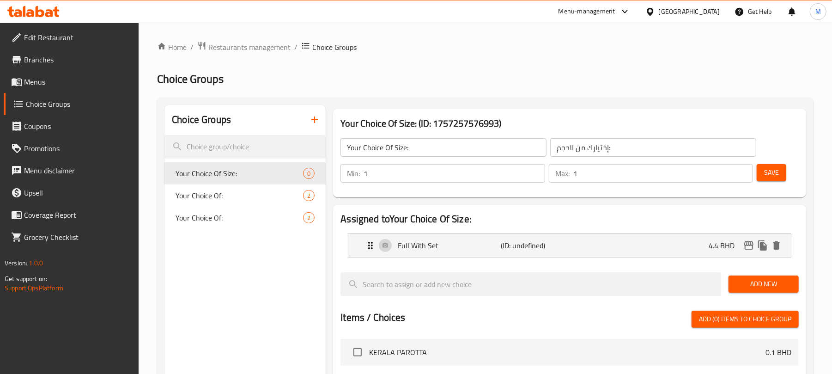
click at [769, 284] on span "Add New" at bounding box center [763, 284] width 55 height 12
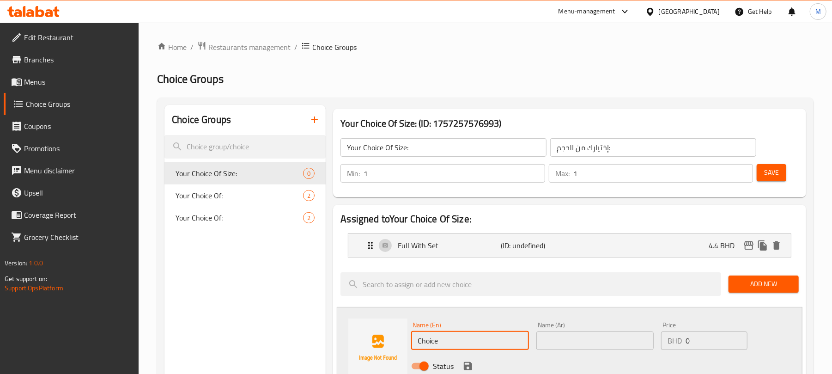
click at [492, 336] on input "Choice" at bounding box center [469, 340] width 117 height 18
paste input "Full With Set"
type input "Half With Set"
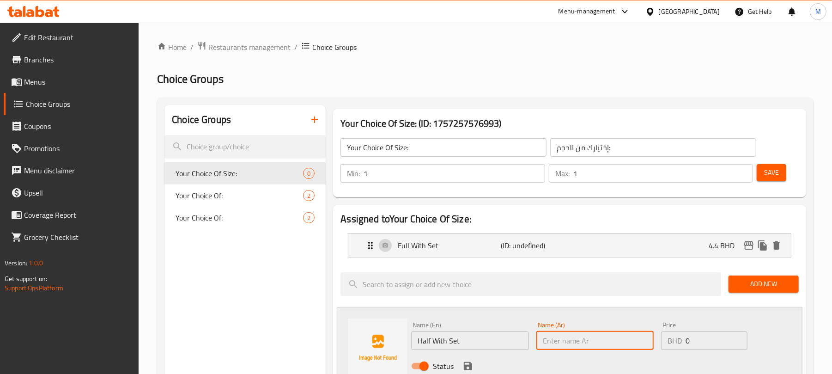
click at [591, 340] on input "text" at bounding box center [594, 340] width 117 height 18
paste input "نصف مع مجموعة"
type input "نصف مع مجموعة"
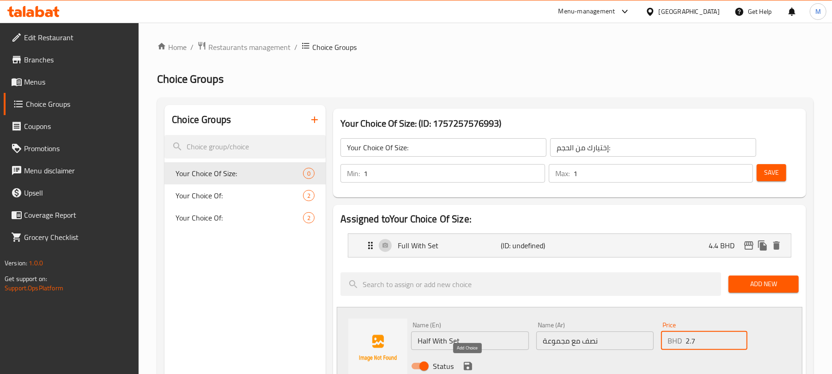
type input "2.7"
click at [466, 364] on icon "save" at bounding box center [467, 365] width 11 height 11
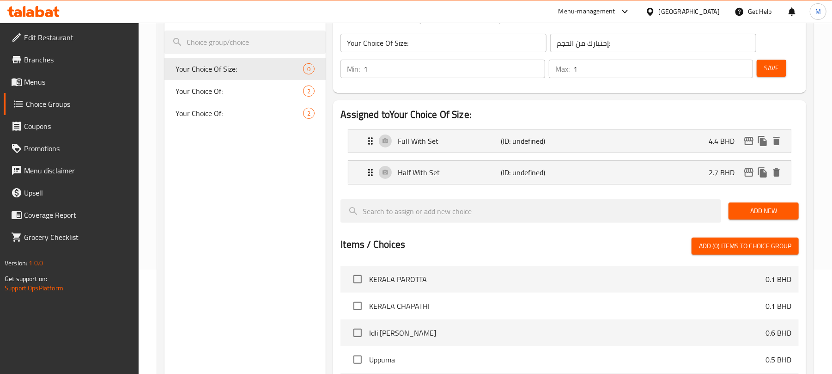
scroll to position [123, 0]
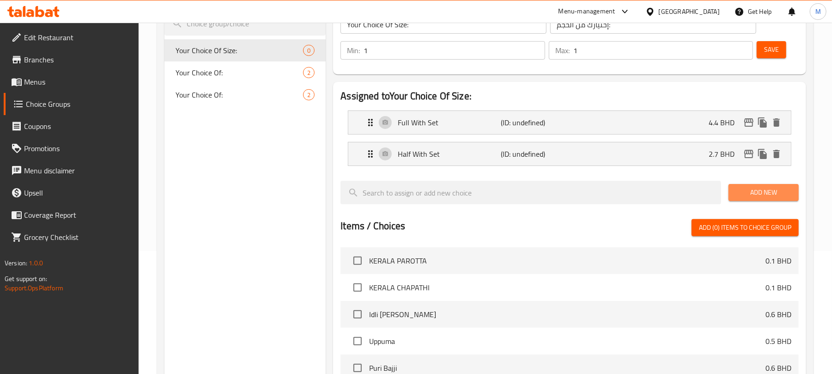
click at [773, 188] on span "Add New" at bounding box center [763, 193] width 55 height 12
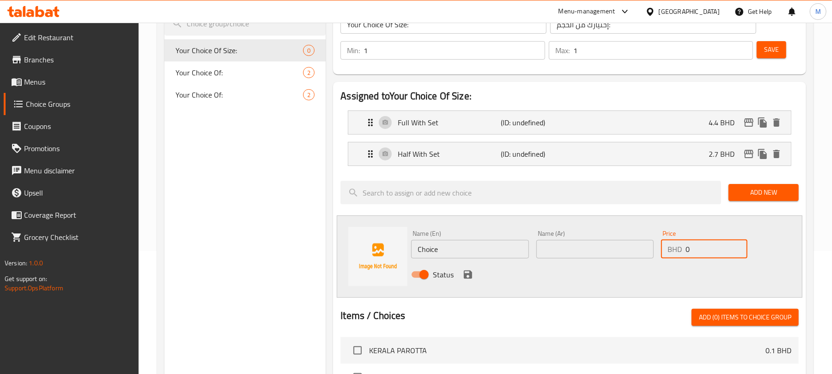
click at [714, 252] on input "0" at bounding box center [716, 249] width 62 height 18
type input "1.7"
click at [457, 250] on input "Choice" at bounding box center [469, 249] width 117 height 18
paste input "Quarter With Set"
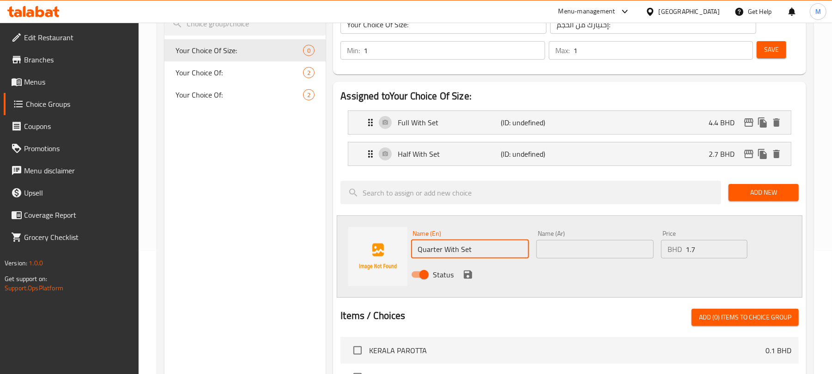
type input "Quarter With Set"
click at [567, 254] on input "text" at bounding box center [594, 249] width 117 height 18
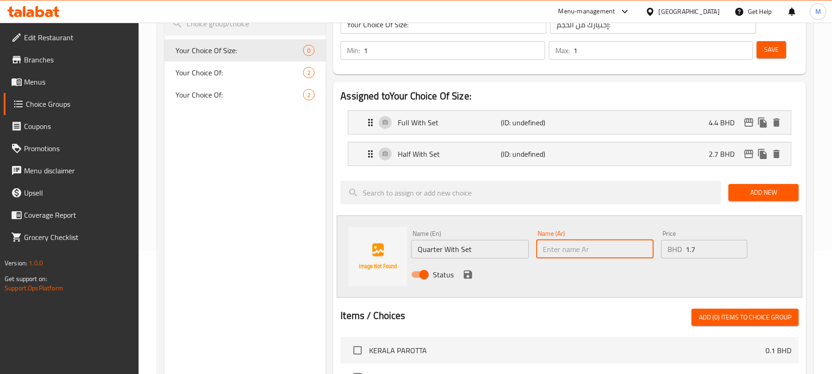
paste input "ربع مع مجموعة"
type input "ربع مع مجموعة"
click at [467, 272] on icon "save" at bounding box center [468, 274] width 8 height 8
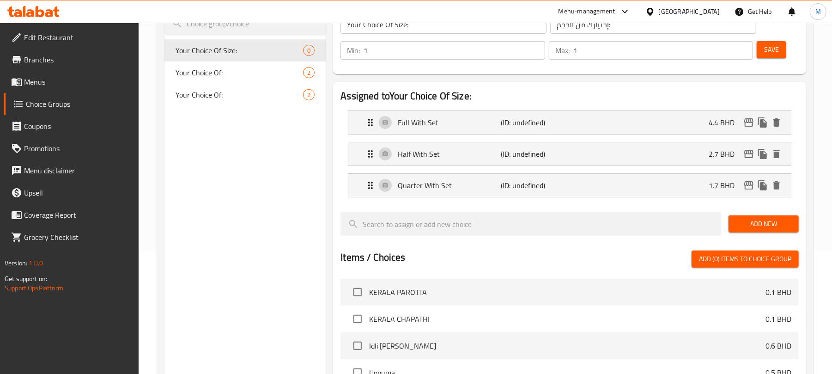
click at [307, 178] on div "Choice Groups Your Choice Of Size: 0 Your Choice Of: 2 Your Choice Of: 2" at bounding box center [244, 278] width 161 height 593
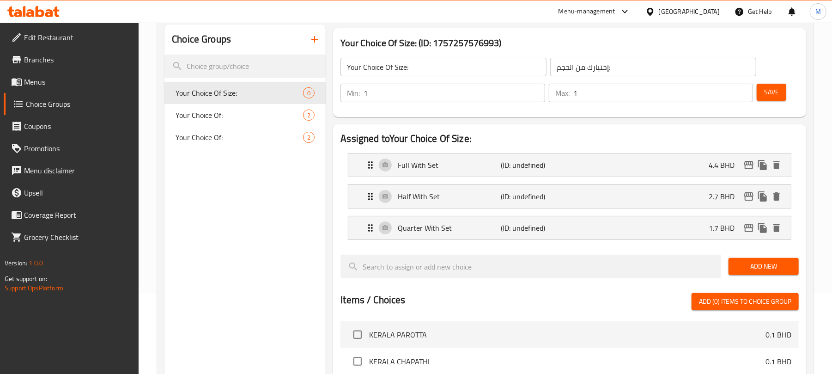
scroll to position [61, 0]
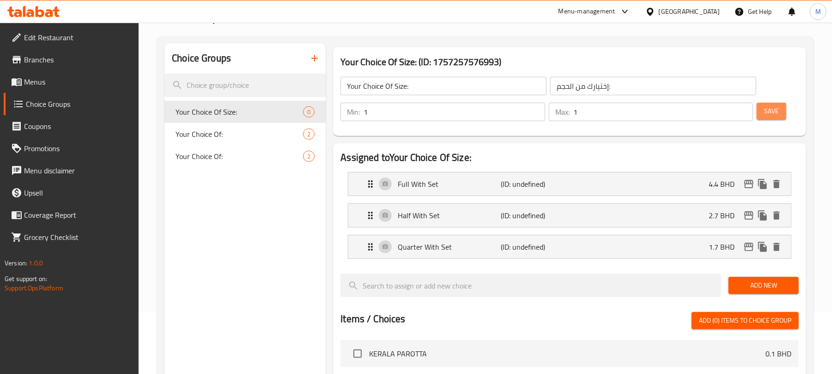
click at [778, 109] on span "Save" at bounding box center [771, 111] width 15 height 12
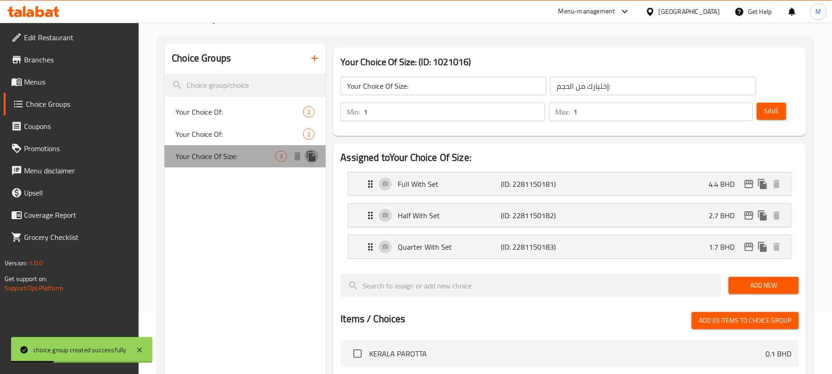
click at [313, 157] on icon "duplicate" at bounding box center [311, 156] width 9 height 10
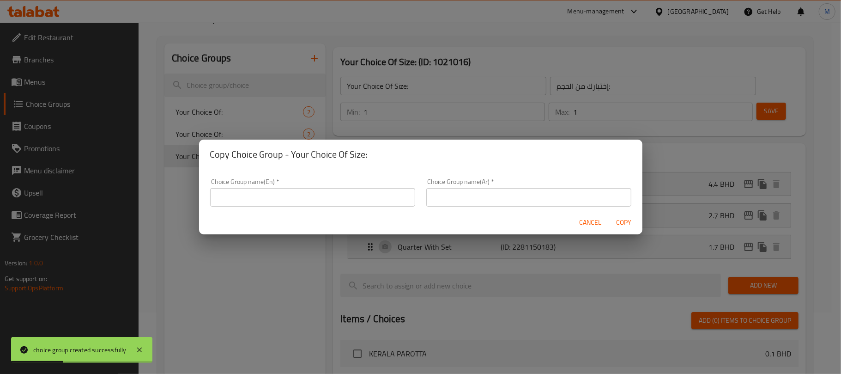
click at [258, 197] on input "text" at bounding box center [312, 197] width 205 height 18
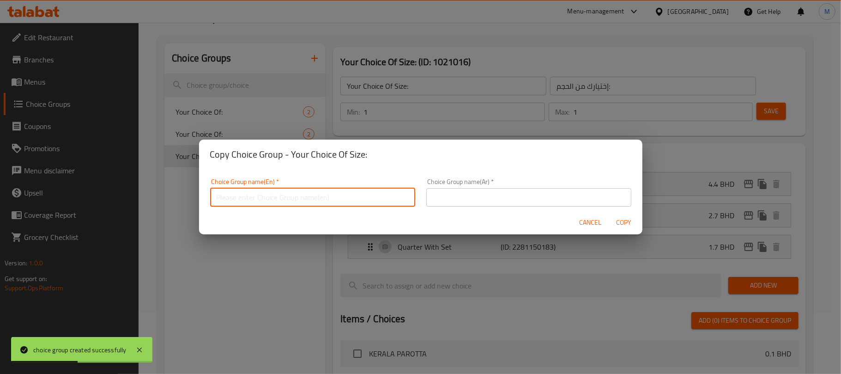
type input "Your Choice Of Size:"
click at [436, 196] on input "text" at bounding box center [528, 197] width 205 height 18
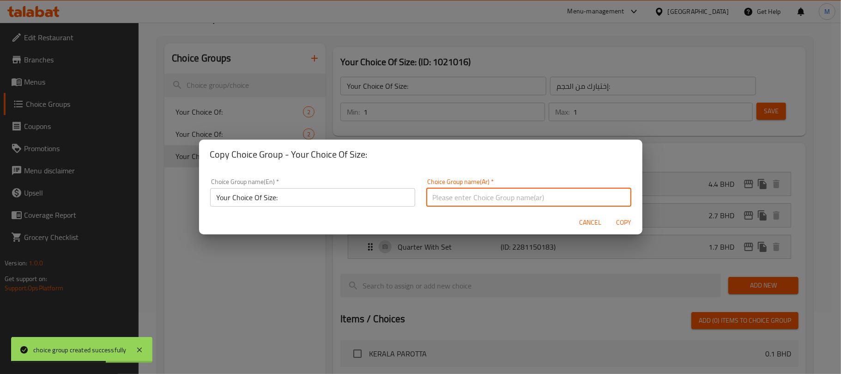
type input "إختيارك من الحجم:"
click at [623, 226] on span "Copy" at bounding box center [624, 223] width 22 height 12
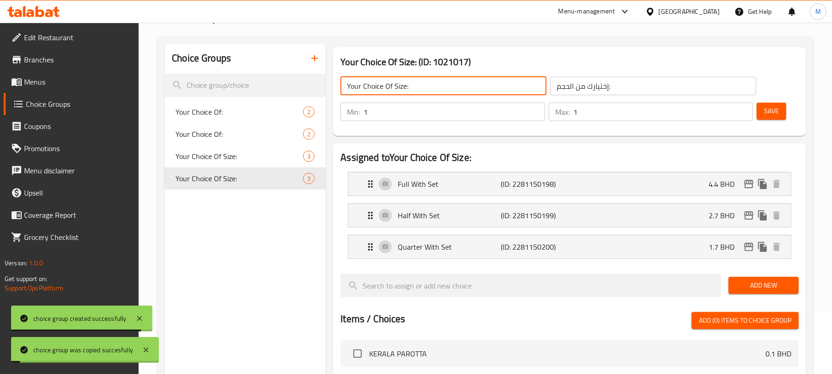
click at [453, 88] on input "Your Choice Of Size:" at bounding box center [443, 86] width 206 height 18
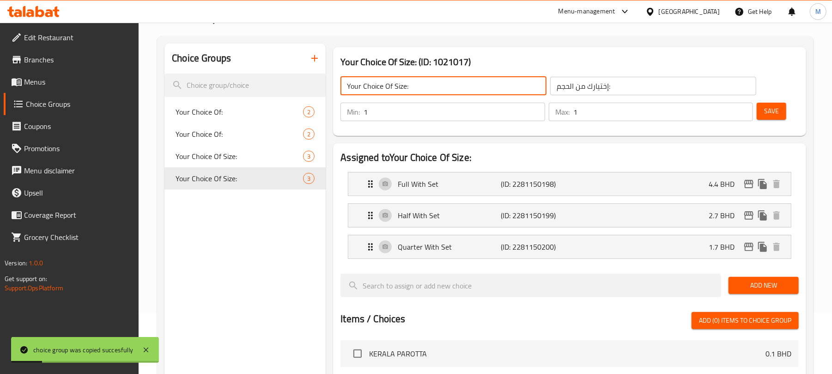
type input "Your Choice Of Size:"
click at [642, 185] on div "Full With Set (ID: 2281150198) 4.4 BHD" at bounding box center [572, 183] width 415 height 23
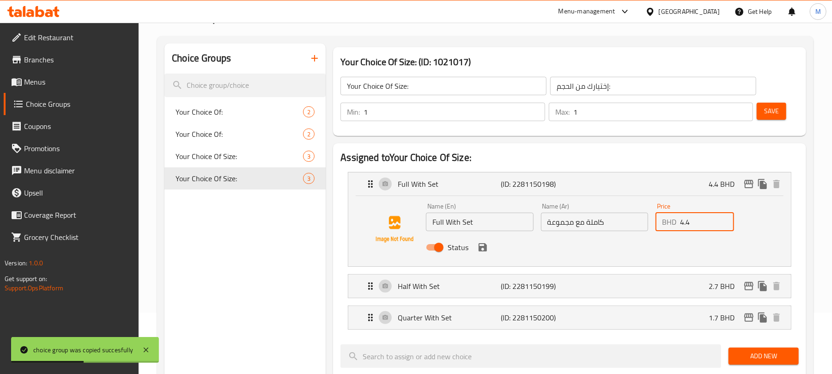
drag, startPoint x: 695, startPoint y: 228, endPoint x: 618, endPoint y: 208, distance: 79.2
click at [619, 209] on div "Name (En) Full With Set Name (En) Name (Ar) كاملة مع مجموعة Name (Ar) Price BHD…" at bounding box center [594, 229] width 344 height 60
click at [481, 246] on icon "save" at bounding box center [482, 247] width 11 height 11
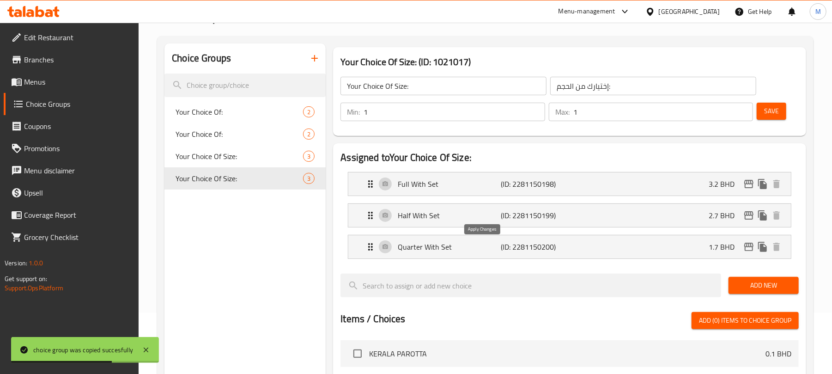
type input "3.2"
click at [686, 209] on div "Half With Set (ID: 2281150199) 2.7 BHD" at bounding box center [572, 215] width 415 height 23
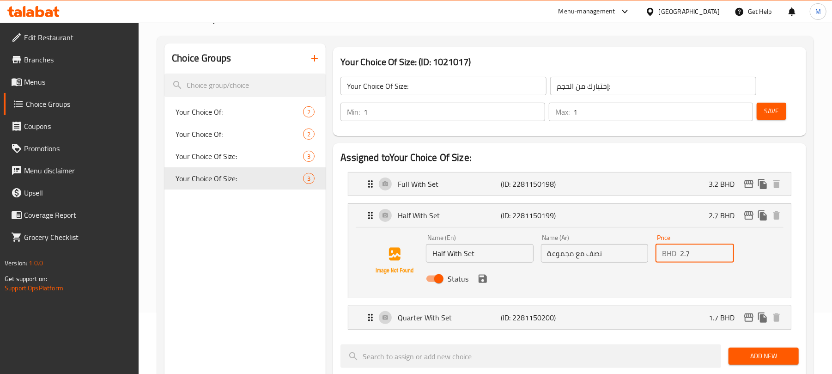
click at [687, 259] on input "2.7" at bounding box center [707, 253] width 54 height 18
click at [481, 279] on icon "save" at bounding box center [482, 278] width 8 height 8
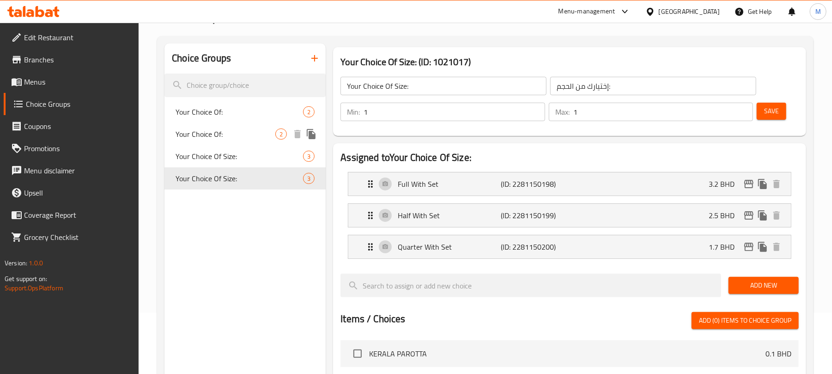
type input "2.5"
click at [413, 87] on input "Your Choice Of Size:" at bounding box center [443, 86] width 206 height 18
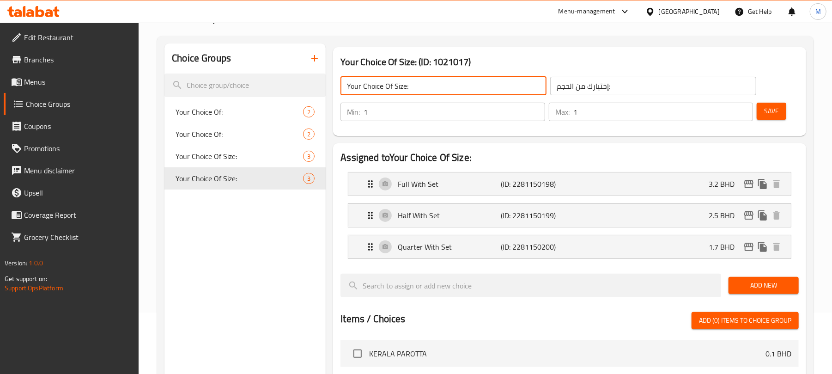
click at [319, 52] on button "button" at bounding box center [314, 58] width 22 height 22
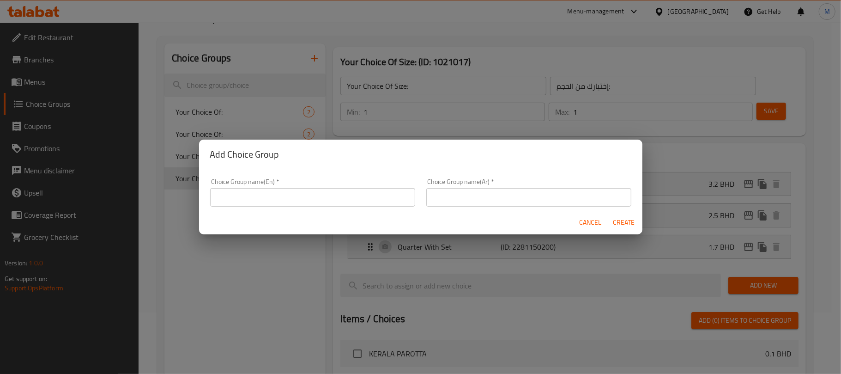
click at [324, 196] on input "text" at bounding box center [312, 197] width 205 height 18
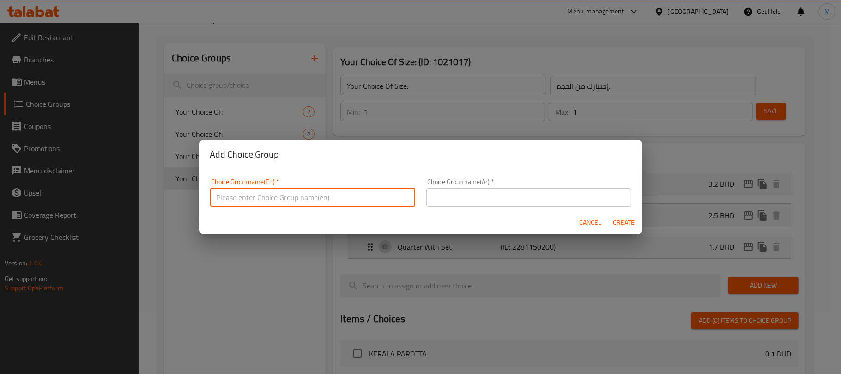
paste input "Your Choice Of Size:"
type input "Your Choice Of Size:"
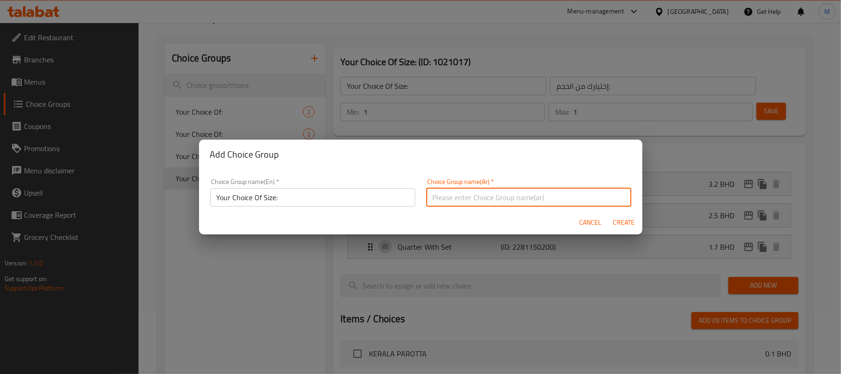
click at [466, 193] on input "text" at bounding box center [528, 197] width 205 height 18
type input "إختيارك من الحجم:"
click at [632, 224] on span "Create" at bounding box center [624, 223] width 22 height 12
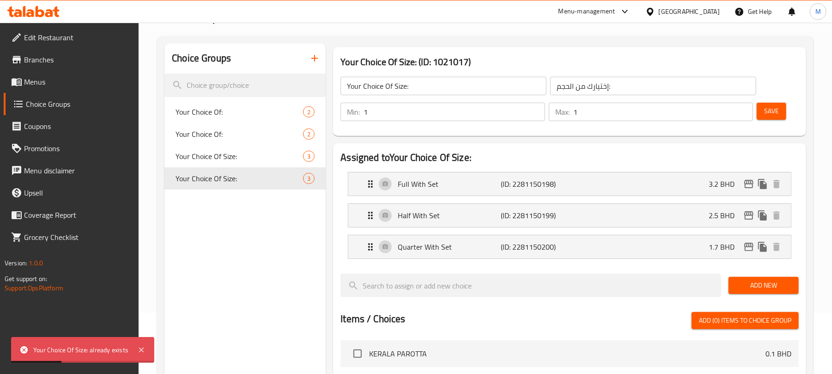
click at [447, 86] on input "Your Choice Of Size:" at bounding box center [443, 86] width 206 height 18
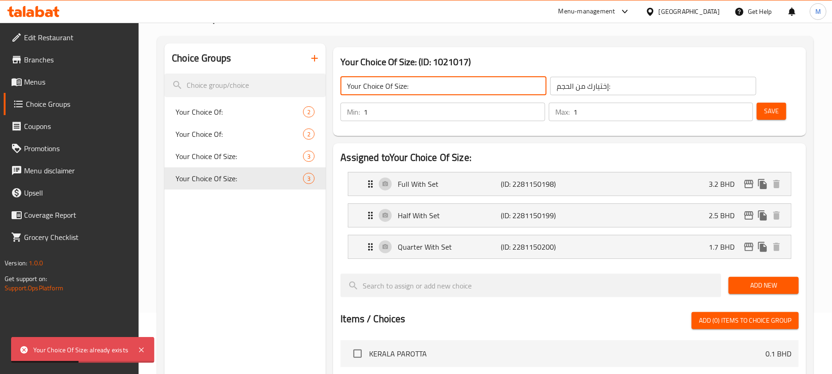
click at [774, 109] on span "Save" at bounding box center [771, 111] width 15 height 12
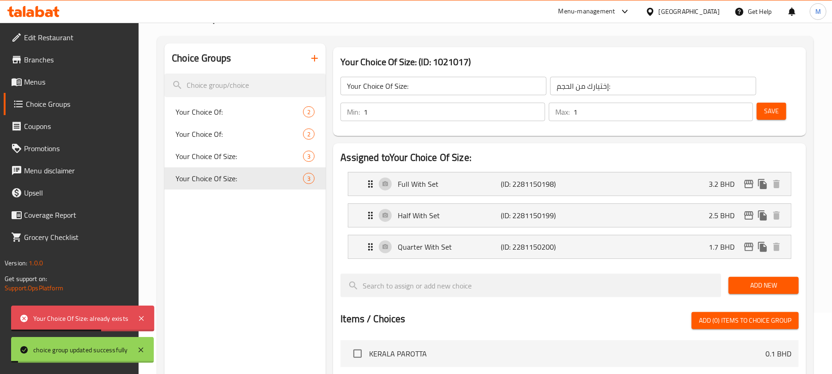
click at [314, 59] on icon "button" at bounding box center [314, 58] width 11 height 11
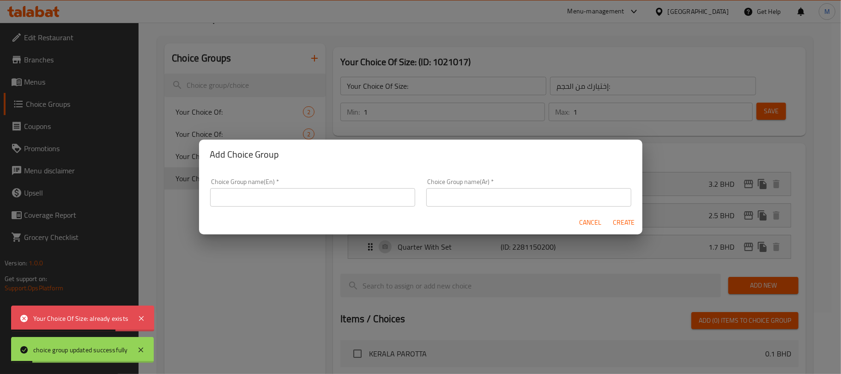
click at [300, 199] on input "text" at bounding box center [312, 197] width 205 height 18
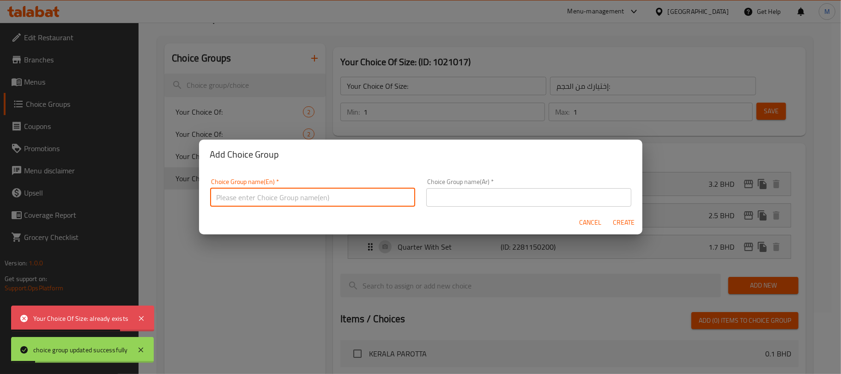
paste input "Your Choice Of Size:"
type input "Your Choice Of Size:"
click at [477, 198] on input "text" at bounding box center [528, 197] width 205 height 18
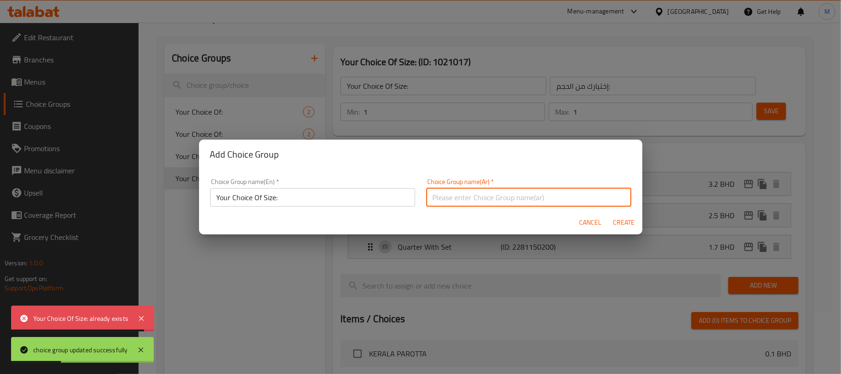
type input "إختيارك من الحجم:"
click at [622, 222] on span "Create" at bounding box center [624, 223] width 22 height 12
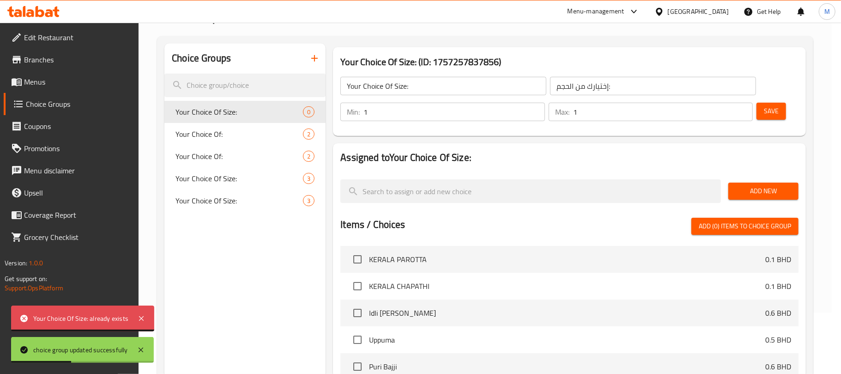
type input "Your Choice Of Size:"
type input "0"
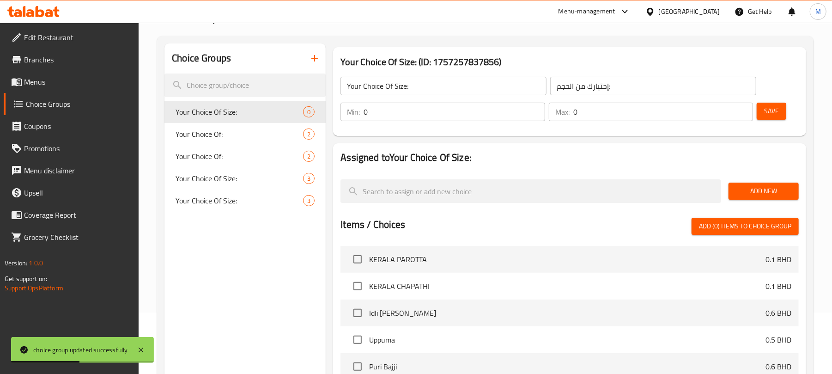
click at [397, 114] on input "0" at bounding box center [453, 112] width 181 height 18
type input "1"
click at [508, 87] on input "Your Choice Of Size:" at bounding box center [443, 86] width 206 height 18
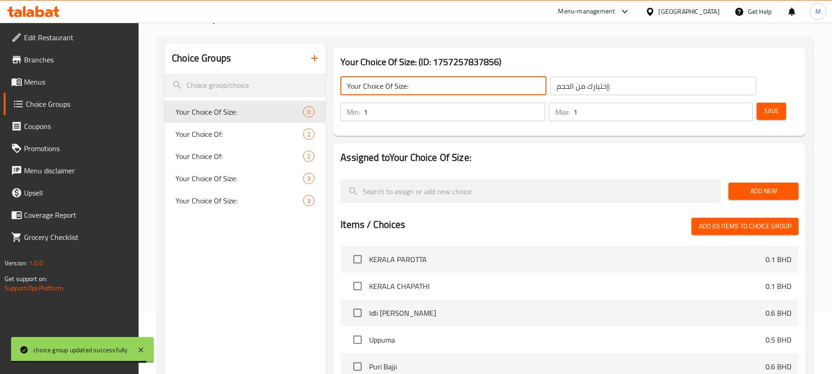
type input "Your Choice Of Size:"
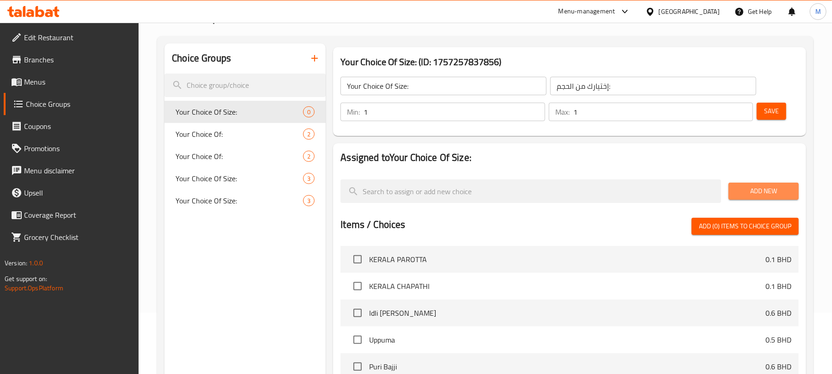
click at [766, 182] on button "Add New" at bounding box center [763, 190] width 70 height 17
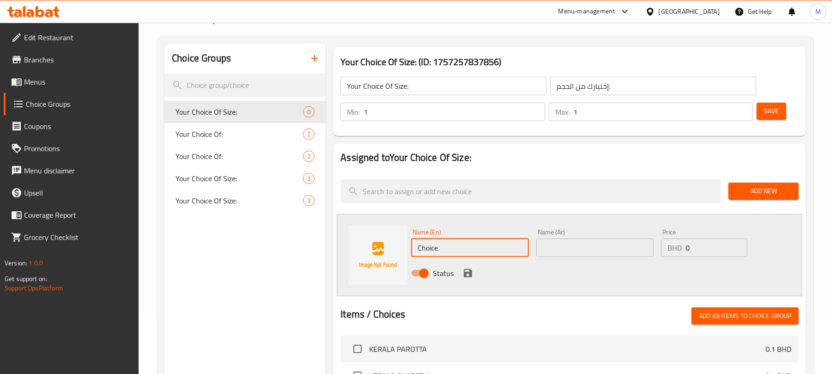
click at [496, 246] on input "Choice" at bounding box center [469, 247] width 117 height 18
paste input "Full With Set"
type input "Full With Set"
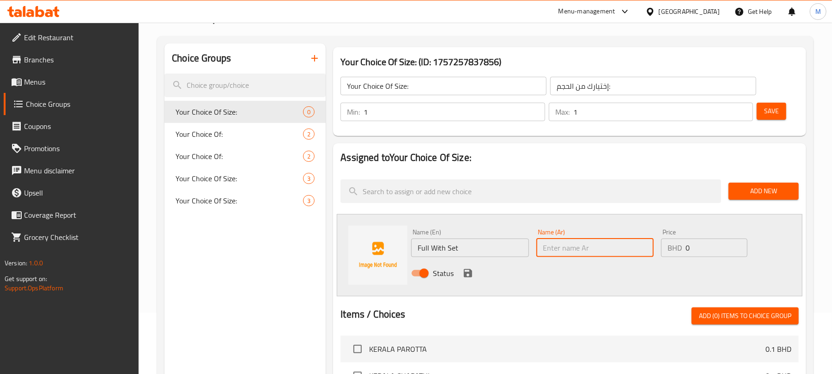
paste input "كامل مع مجموعة"
click at [583, 252] on input "كامل مع مجموعة" at bounding box center [594, 247] width 117 height 18
type input "كاملة مع مجموعة"
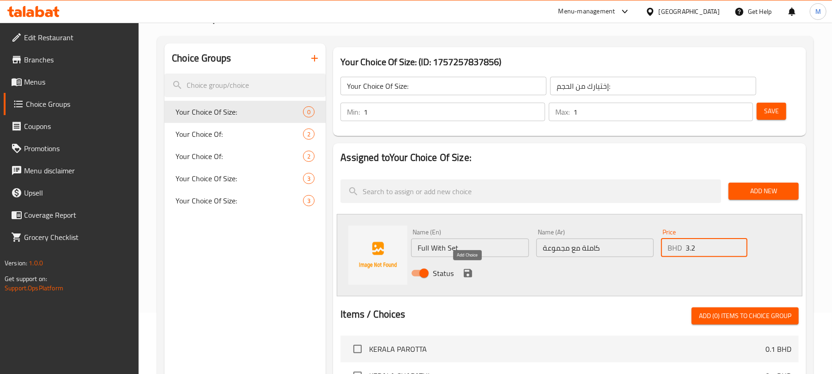
type input "3.2"
click at [469, 277] on icon "save" at bounding box center [468, 273] width 8 height 8
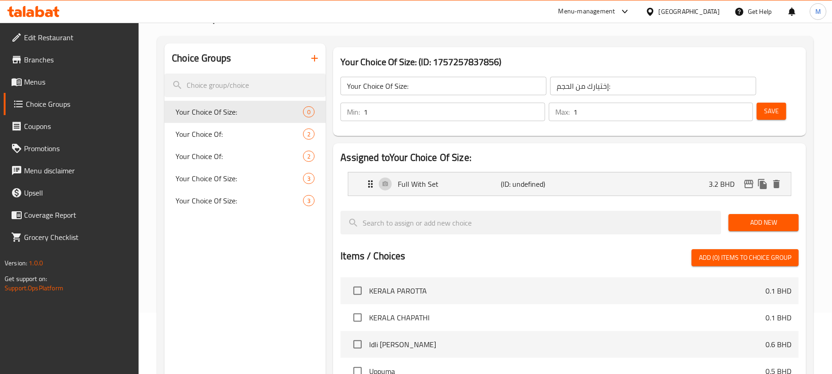
click at [768, 219] on span "Add New" at bounding box center [763, 223] width 55 height 12
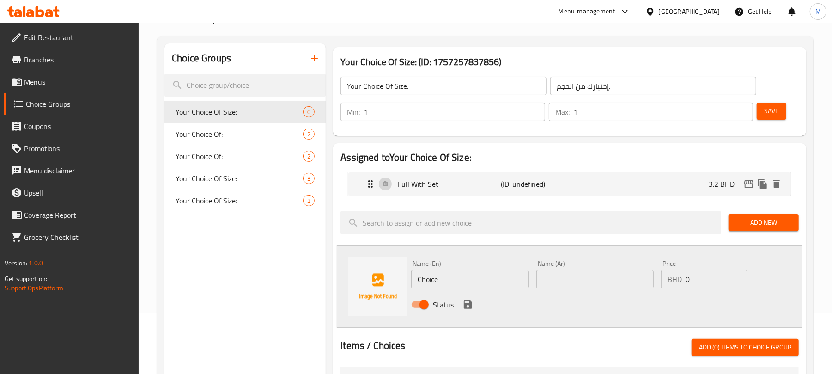
click at [710, 278] on input "0" at bounding box center [716, 279] width 62 height 18
type input "2.5"
click at [461, 283] on input "Choice" at bounding box center [469, 279] width 117 height 18
paste input "Half With Set"
type input "Half With Set"
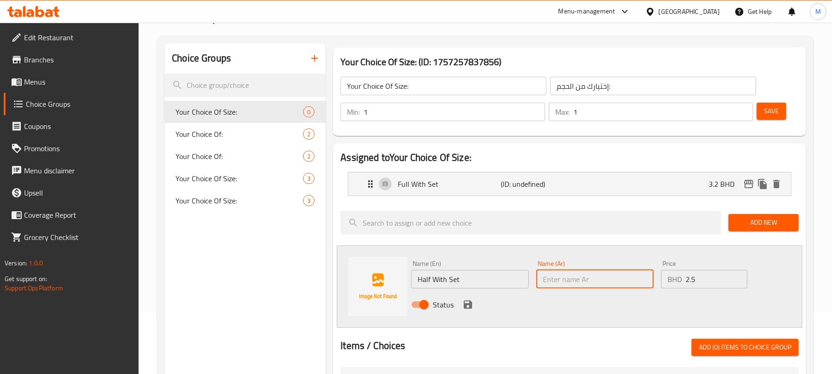
paste input "نصف مع مجموعة"
type input "نصف مع مجموعة"
click at [467, 306] on icon "save" at bounding box center [467, 304] width 11 height 11
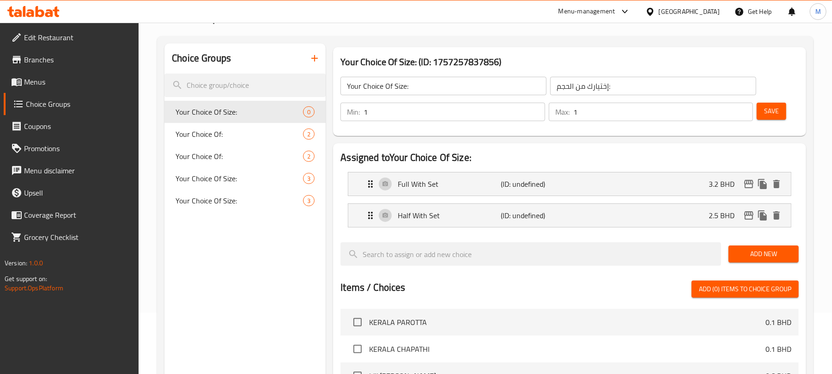
click at [784, 109] on button "Save" at bounding box center [771, 111] width 30 height 17
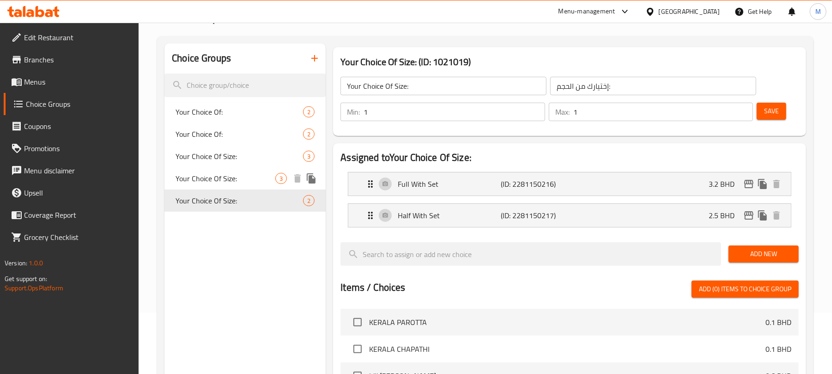
click at [237, 179] on span "Your Choice Of Size:" at bounding box center [225, 178] width 100 height 11
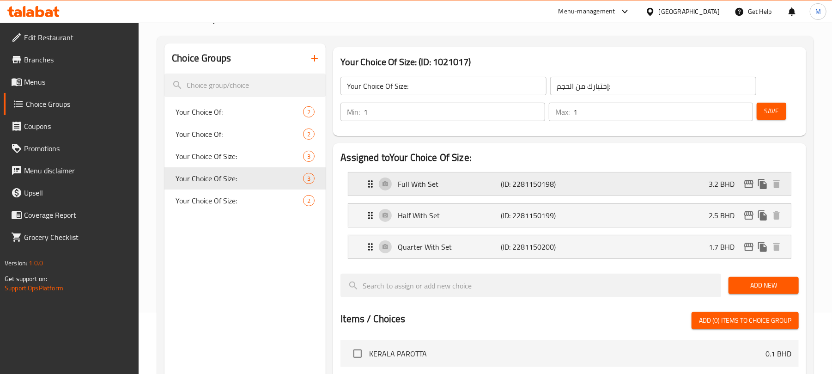
click at [465, 186] on p "Full With Set" at bounding box center [449, 183] width 103 height 11
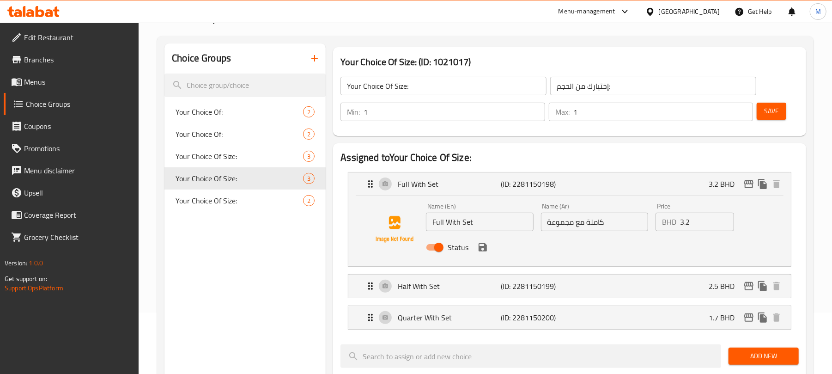
click at [457, 222] on input "Full With Set" at bounding box center [479, 221] width 107 height 18
type input "2 Pieces"
type input "2 قطع"
click at [482, 246] on icon "save" at bounding box center [482, 247] width 8 height 8
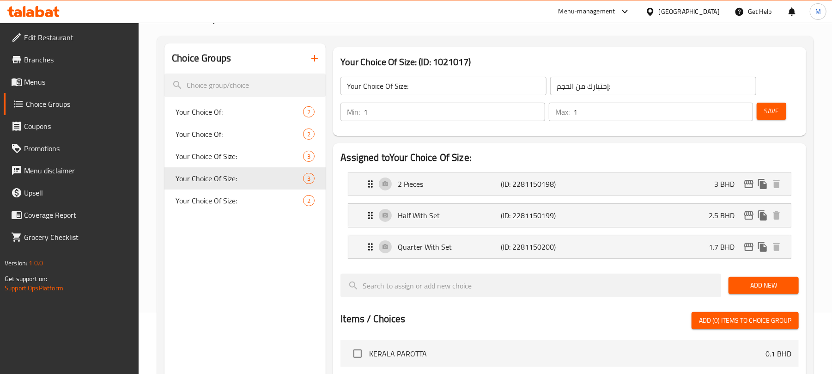
type input "3"
click at [490, 223] on div "Half With Set (ID: 2281150199) 2.5 BHD" at bounding box center [572, 215] width 415 height 23
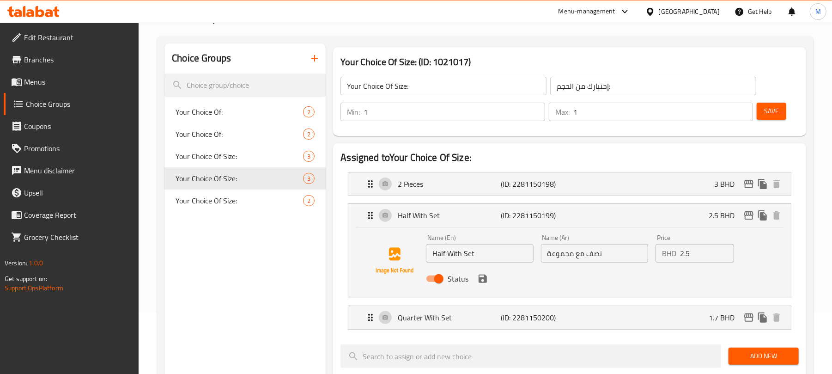
click at [471, 260] on input "Half With Set" at bounding box center [479, 253] width 107 height 18
type input "4 Pieces"
type input "4 قطع"
click at [480, 272] on div "Status" at bounding box center [594, 278] width 344 height 25
click at [485, 279] on icon "save" at bounding box center [482, 278] width 8 height 8
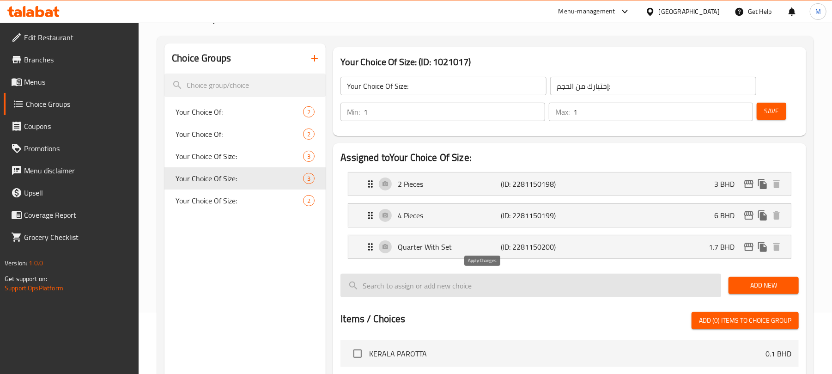
type input "6"
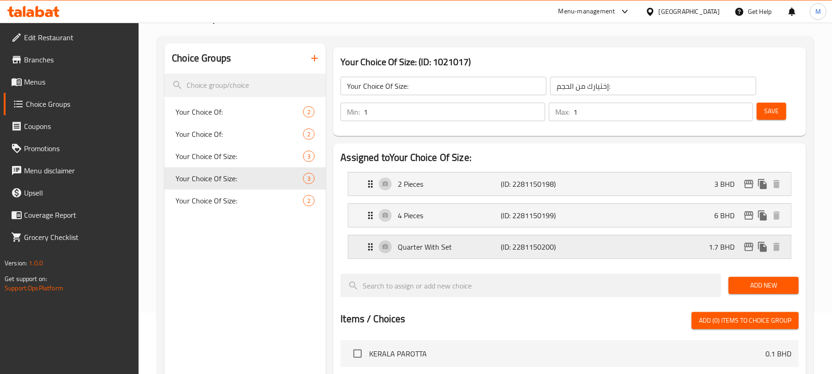
click at [447, 251] on p "Quarter With Set" at bounding box center [449, 246] width 103 height 11
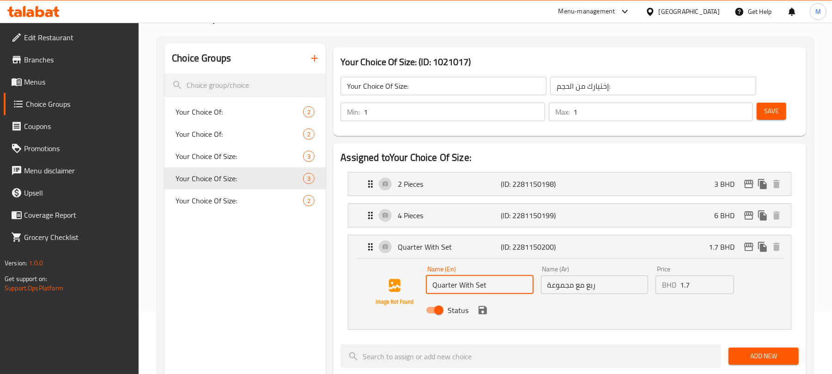
click at [457, 281] on input "Quarter With Set" at bounding box center [479, 284] width 107 height 18
type input "8 Pieces"
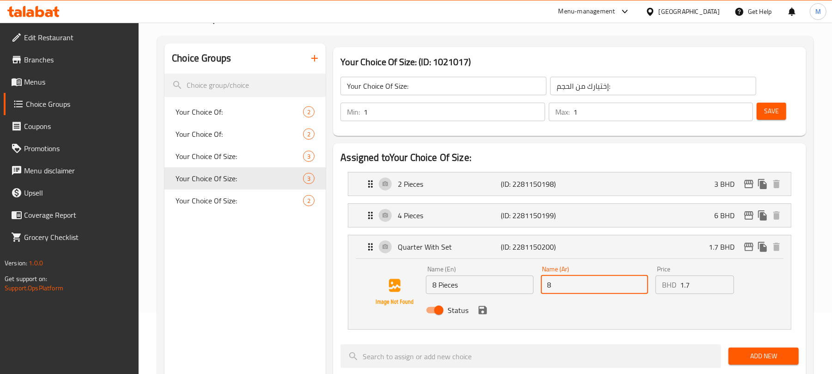
type input "8 قطع"
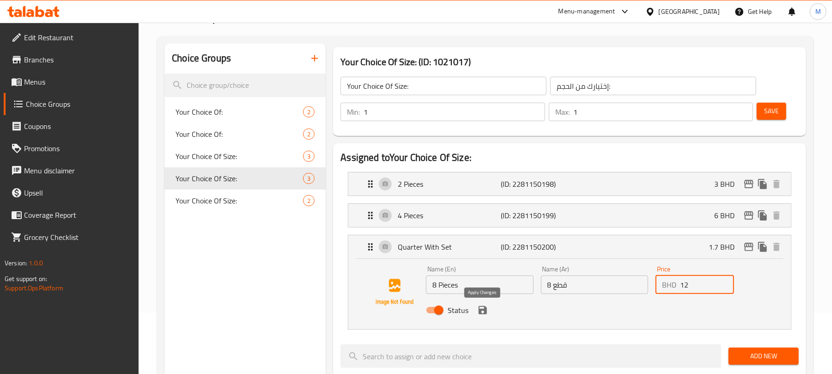
click at [488, 313] on icon "save" at bounding box center [482, 309] width 11 height 11
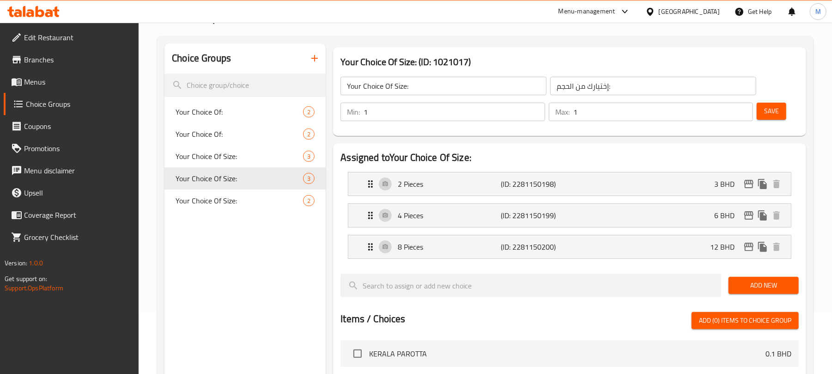
type input "12"
click at [771, 105] on span "Save" at bounding box center [771, 111] width 15 height 12
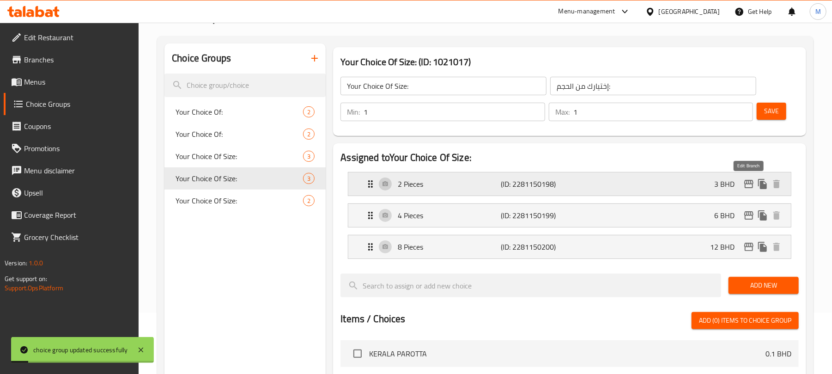
click at [748, 187] on icon "edit" at bounding box center [748, 183] width 11 height 11
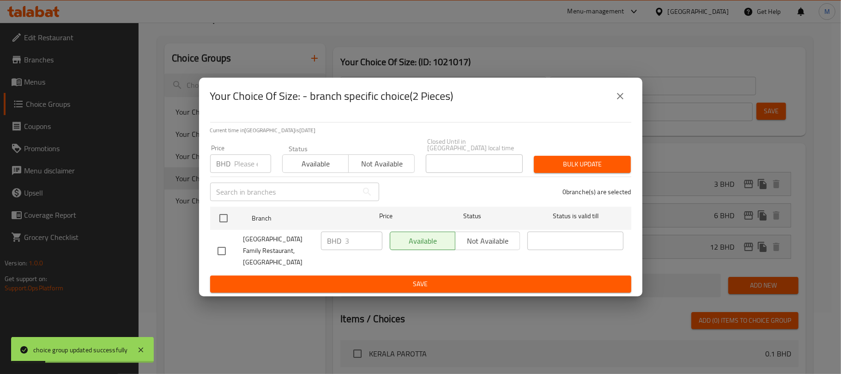
click at [626, 102] on button "close" at bounding box center [620, 96] width 22 height 22
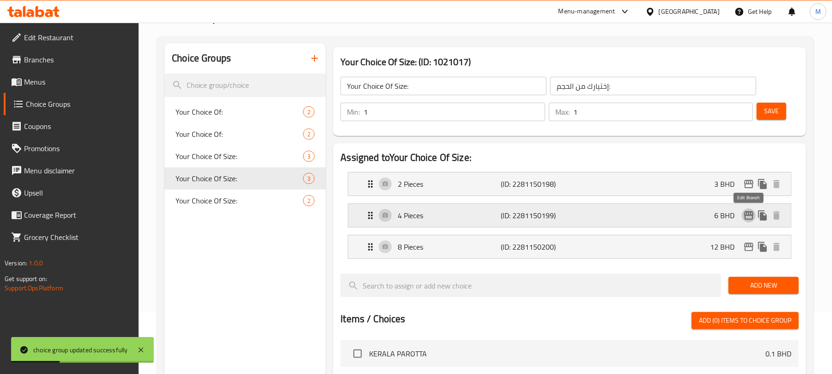
click at [747, 213] on icon "edit" at bounding box center [748, 215] width 11 height 11
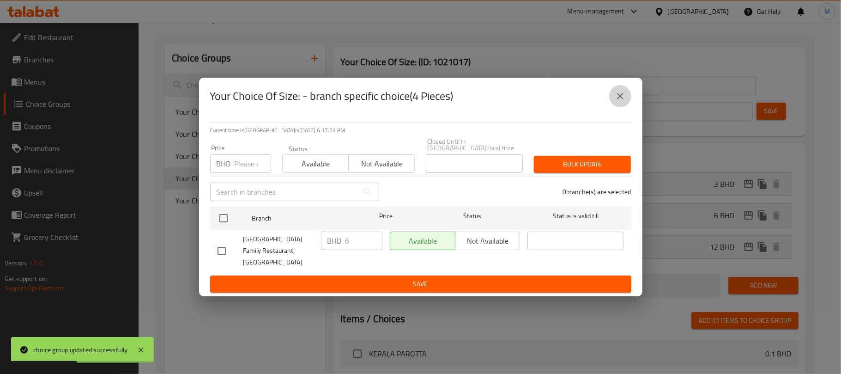
click at [624, 107] on button "close" at bounding box center [620, 96] width 22 height 22
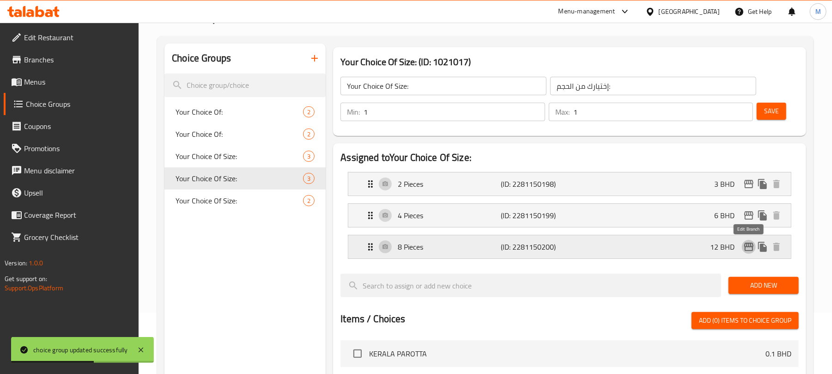
click at [743, 245] on icon "edit" at bounding box center [748, 246] width 11 height 11
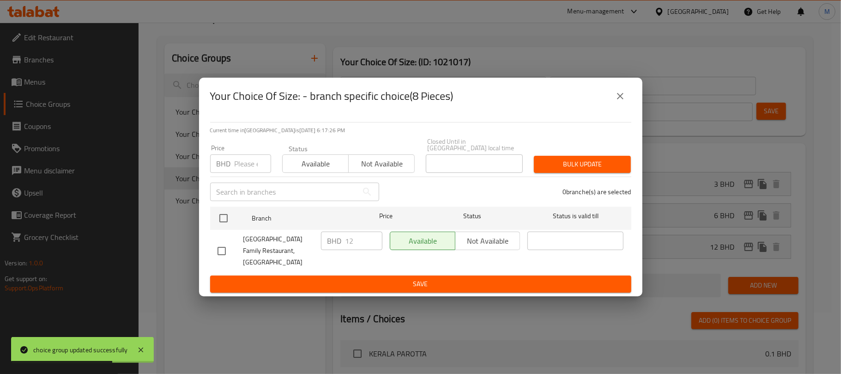
click at [619, 102] on icon "close" at bounding box center [620, 96] width 11 height 11
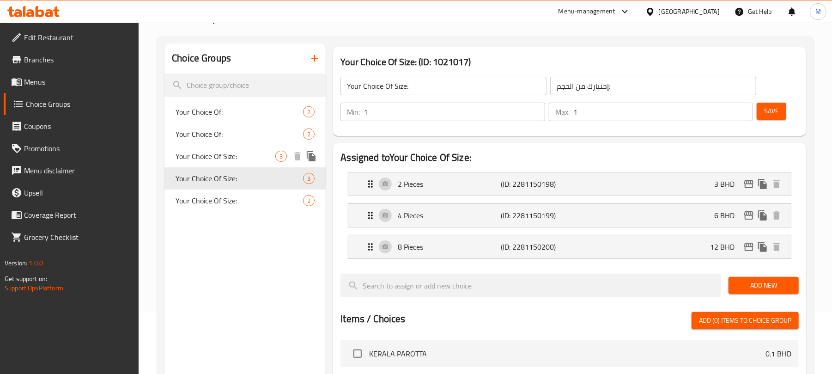
click at [313, 156] on icon "duplicate" at bounding box center [311, 156] width 9 height 10
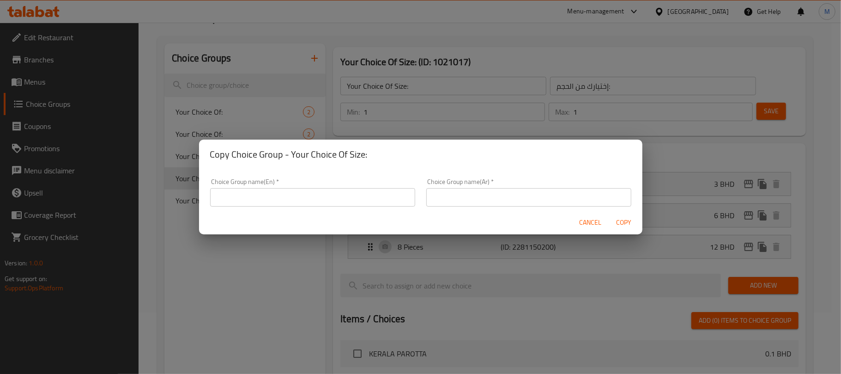
click at [337, 204] on input "text" at bounding box center [312, 197] width 205 height 18
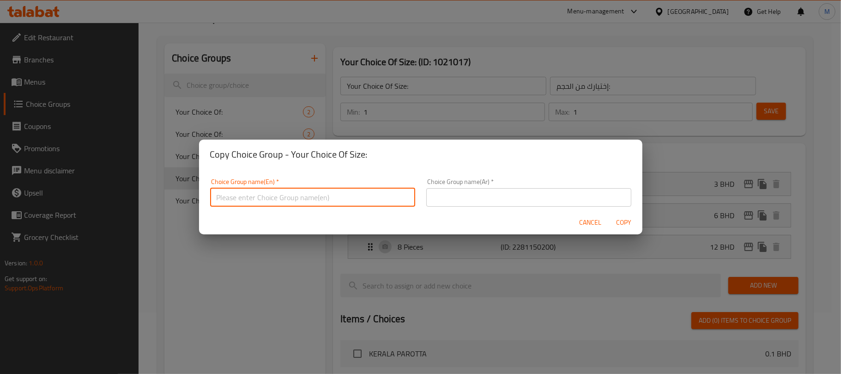
type input "Your Choice Of Size:"
drag, startPoint x: 444, startPoint y: 198, endPoint x: 451, endPoint y: 203, distance: 8.2
click at [444, 198] on input "text" at bounding box center [528, 197] width 205 height 18
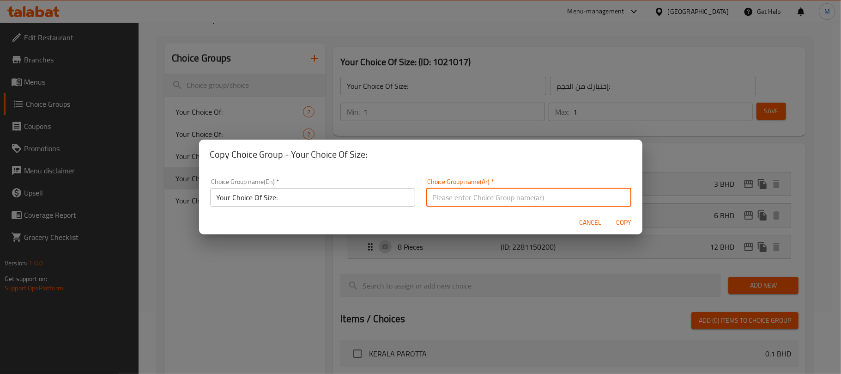
type input "إختيارك من الحجم:"
click at [617, 221] on span "Copy" at bounding box center [624, 223] width 22 height 12
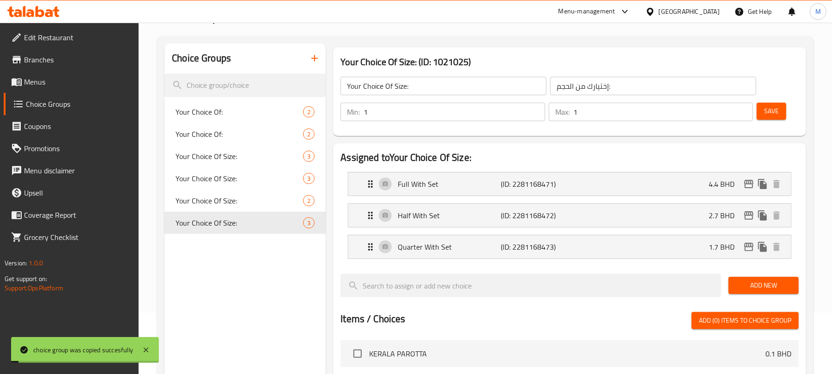
click at [471, 92] on input "Your Choice Of Size:" at bounding box center [443, 86] width 206 height 18
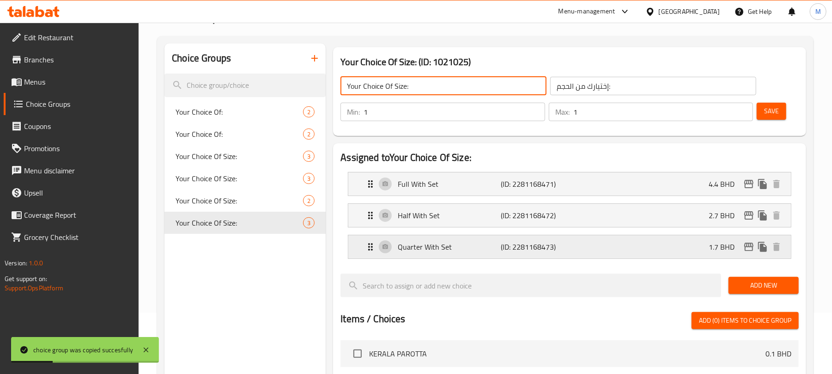
click at [564, 241] on div "Quarter With Set (ID: 2281168473) 1.7 BHD" at bounding box center [572, 246] width 415 height 23
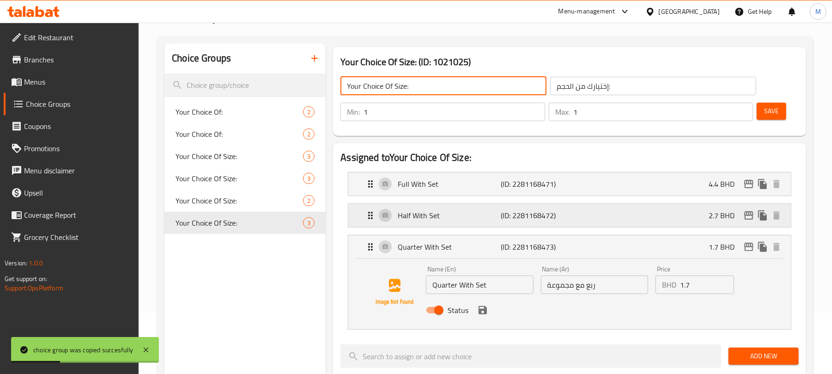
click at [577, 213] on div "Half With Set (ID: 2281168472) 2.7 BHD" at bounding box center [572, 215] width 415 height 23
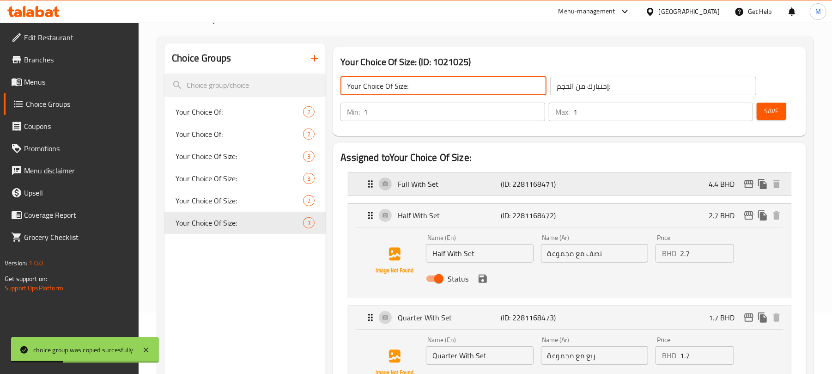
click at [587, 189] on div "Full With Set (ID: 2281168471) 4.4 BHD" at bounding box center [572, 183] width 415 height 23
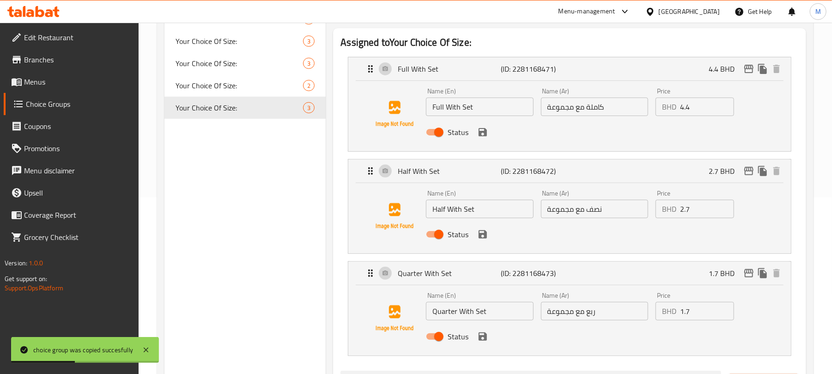
scroll to position [185, 0]
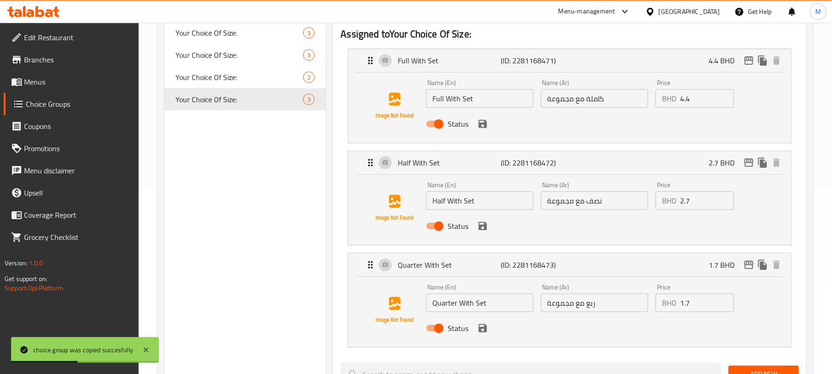
type input "Your Choice Of Size:"
click at [501, 102] on input "Full With Set" at bounding box center [479, 98] width 107 height 18
type input "Single"
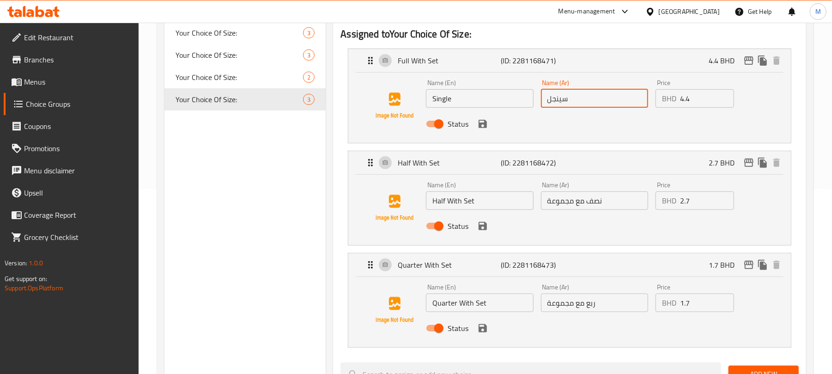
type input "سينجل"
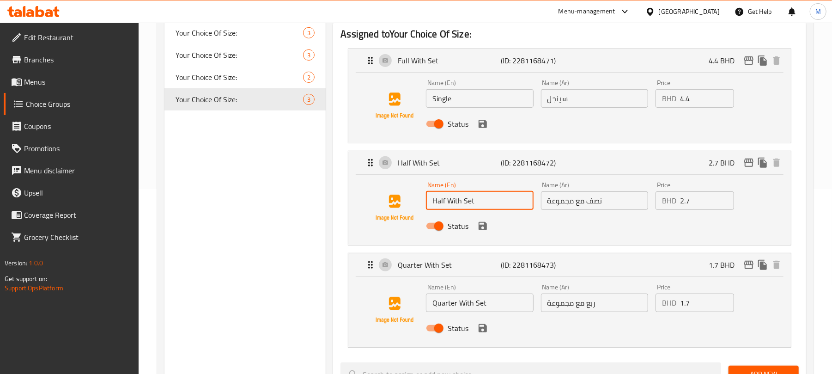
click at [499, 204] on input "Half With Set" at bounding box center [479, 200] width 107 height 18
type input "Half"
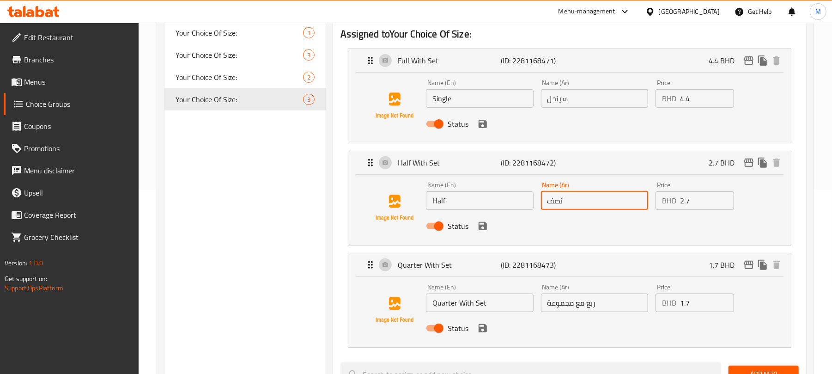
type input "نصف"
click at [463, 298] on input "Quarter With Set" at bounding box center [479, 302] width 107 height 18
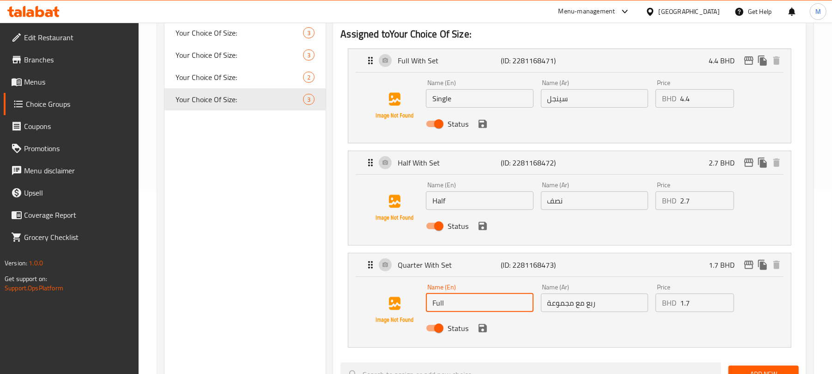
type input "Full"
type input "كامل"
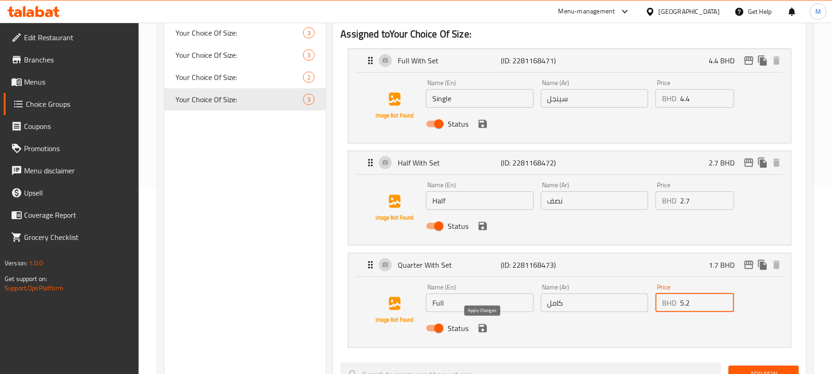
click at [479, 333] on icon "save" at bounding box center [482, 327] width 11 height 11
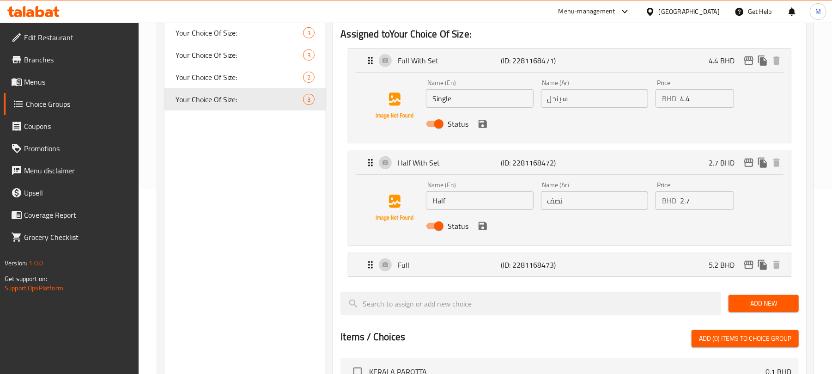
type input "5.2"
drag, startPoint x: 687, startPoint y: 200, endPoint x: 693, endPoint y: 201, distance: 6.1
click at [693, 201] on input "2.7" at bounding box center [707, 200] width 54 height 18
click at [481, 223] on icon "save" at bounding box center [482, 226] width 8 height 8
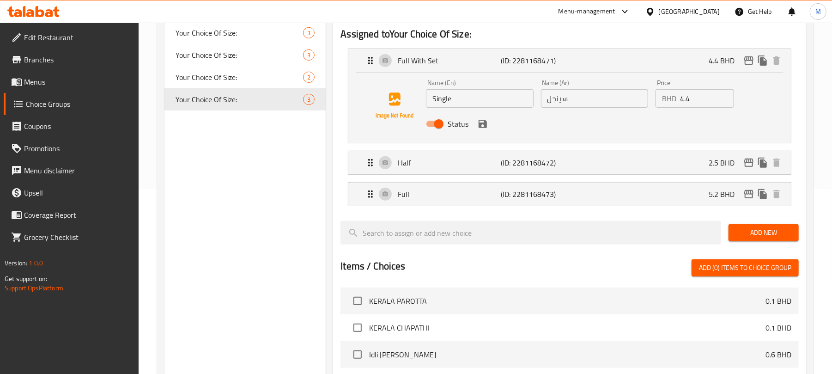
type input "2.5"
click at [689, 97] on input "4.4" at bounding box center [707, 98] width 54 height 18
click at [479, 120] on icon "save" at bounding box center [482, 124] width 8 height 8
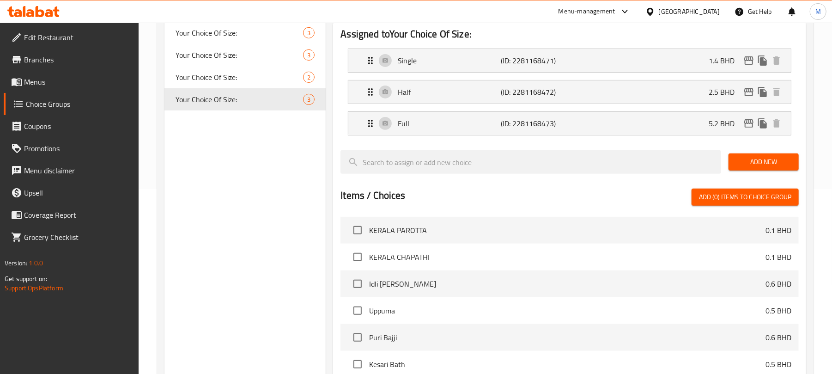
type input "1.4"
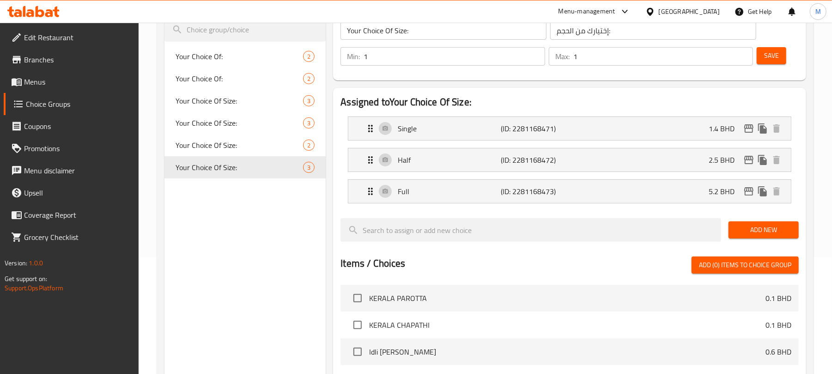
scroll to position [0, 0]
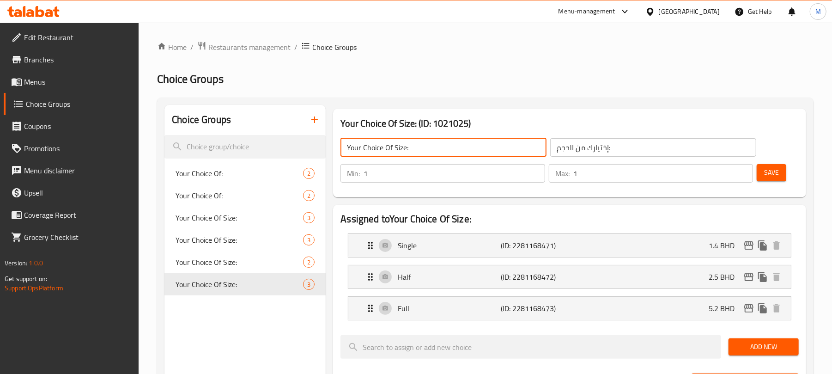
click at [512, 142] on input "Your Choice Of Size:" at bounding box center [443, 147] width 206 height 18
click at [774, 172] on span "Save" at bounding box center [771, 173] width 15 height 12
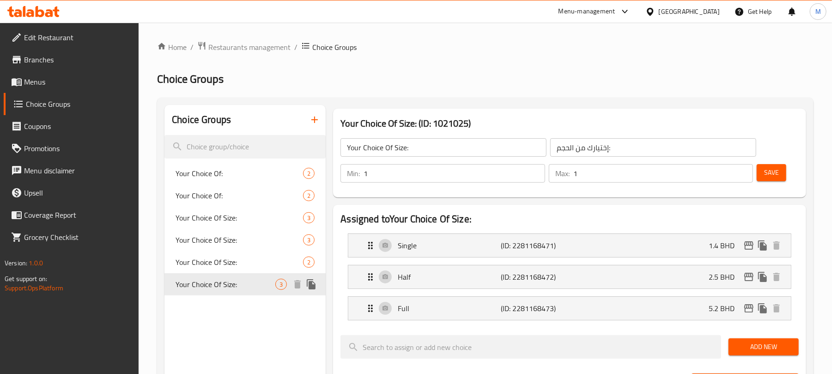
click at [315, 287] on icon "duplicate" at bounding box center [311, 284] width 9 height 10
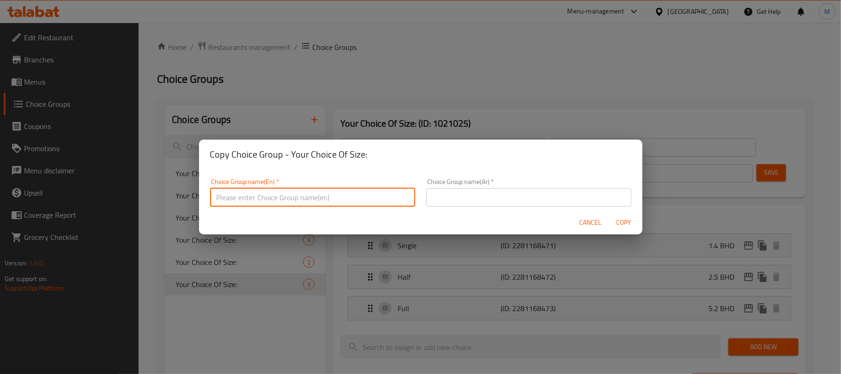
click at [308, 195] on input "text" at bounding box center [312, 197] width 205 height 18
type input "Your Choice Of Size:"
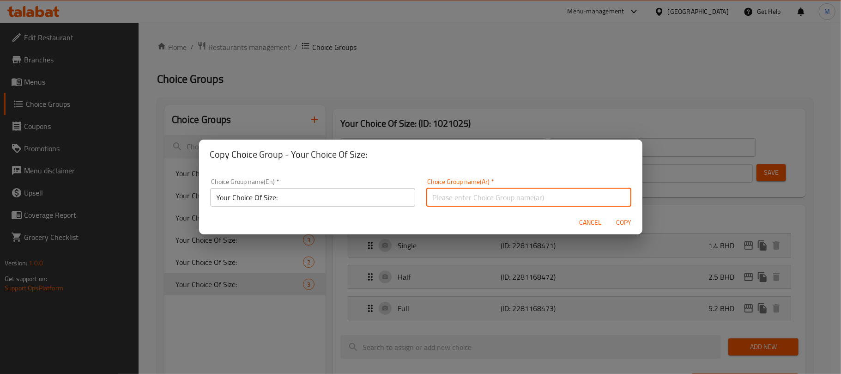
drag, startPoint x: 467, startPoint y: 196, endPoint x: 483, endPoint y: 204, distance: 17.1
click at [467, 196] on input "text" at bounding box center [528, 197] width 205 height 18
type input "إختيارك من الحجم:"
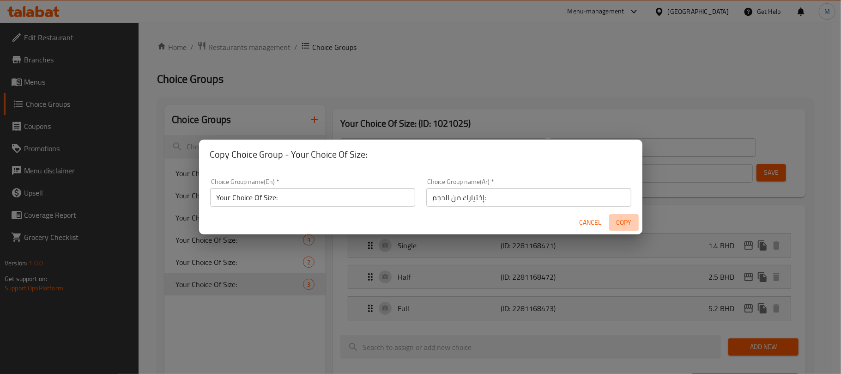
click at [619, 224] on span "Copy" at bounding box center [624, 223] width 22 height 12
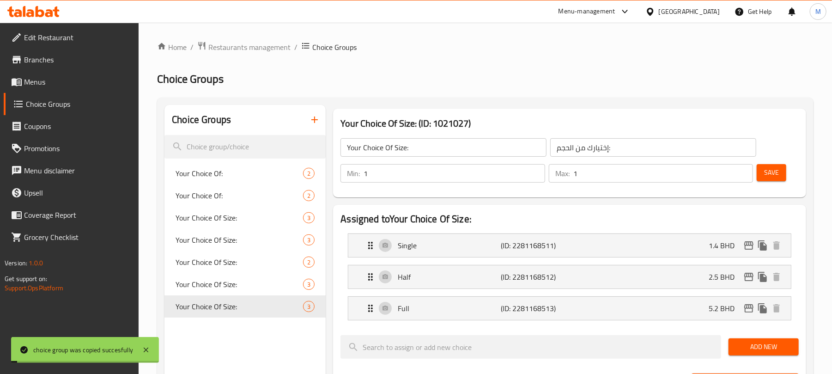
click at [459, 149] on input "Your Choice Of Size:" at bounding box center [443, 147] width 206 height 18
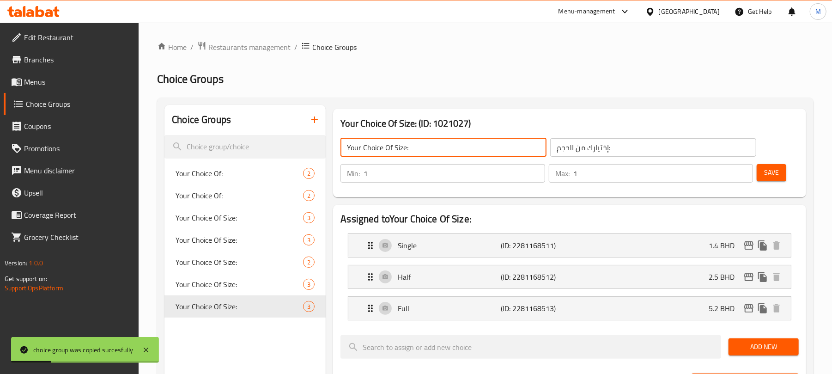
type input "Your Choice Of Size:"
click at [695, 249] on div "Single (ID: 2281168511) 1.4 BHD" at bounding box center [572, 245] width 415 height 23
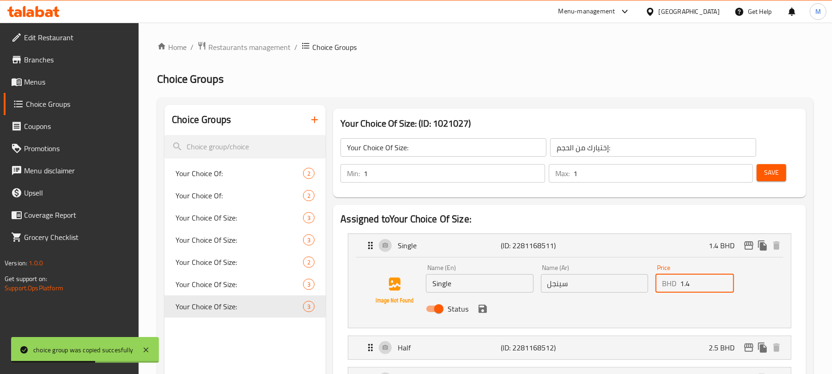
drag, startPoint x: 685, startPoint y: 286, endPoint x: 704, endPoint y: 290, distance: 18.9
click at [701, 290] on input "1.4" at bounding box center [707, 283] width 54 height 18
click at [483, 305] on icon "save" at bounding box center [482, 308] width 8 height 8
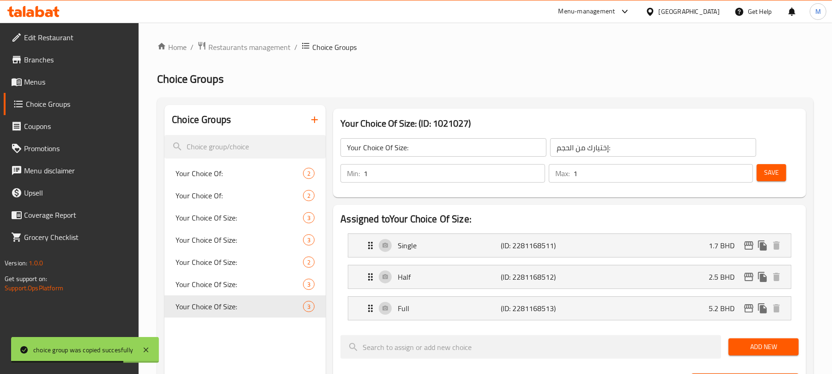
type input "1.7"
click at [714, 272] on p "2.5 BHD" at bounding box center [724, 276] width 33 height 11
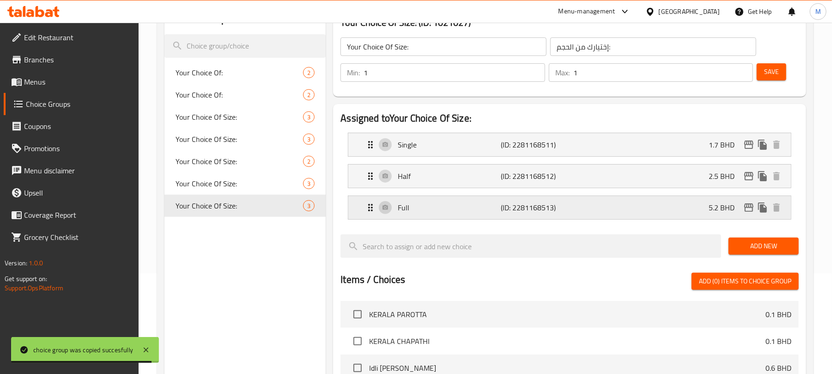
scroll to position [123, 0]
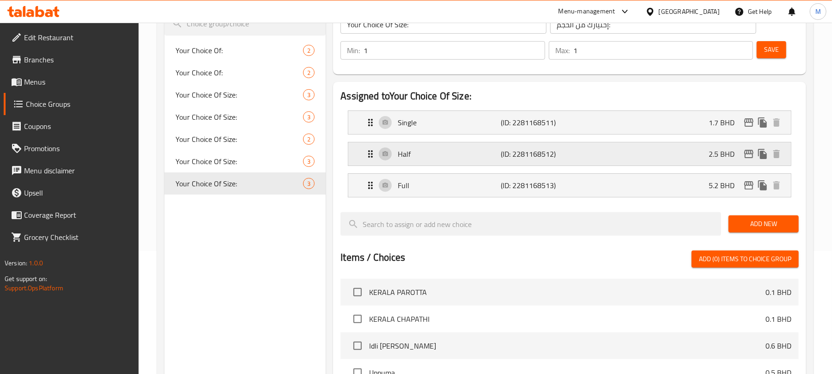
click at [684, 154] on div "Half (ID: 2281168512) 2.5 BHD" at bounding box center [572, 153] width 415 height 23
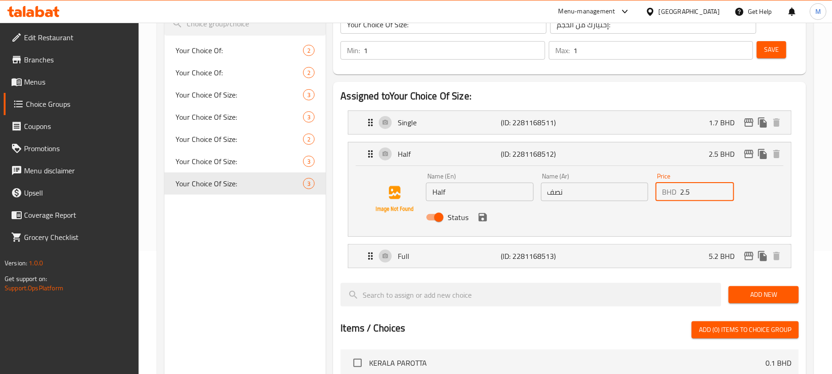
drag, startPoint x: 691, startPoint y: 191, endPoint x: 677, endPoint y: 191, distance: 14.3
click at [677, 191] on div "BHD 2.5 Price" at bounding box center [694, 191] width 79 height 18
click at [481, 222] on icon "save" at bounding box center [482, 217] width 11 height 11
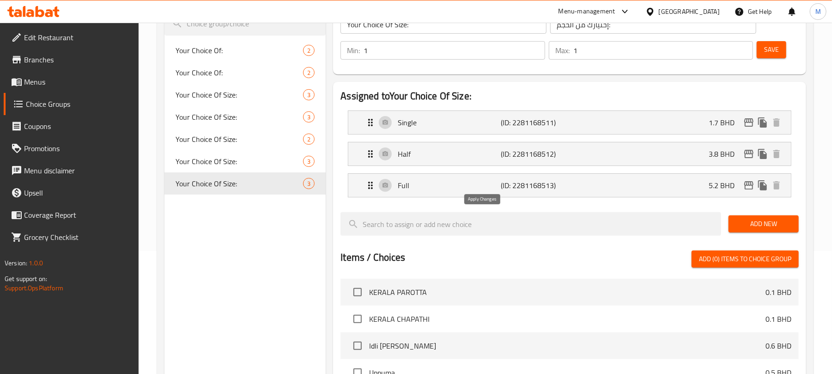
type input "3.8"
click at [698, 183] on div "Full (ID: 2281168513) 5.2 BHD" at bounding box center [572, 185] width 415 height 23
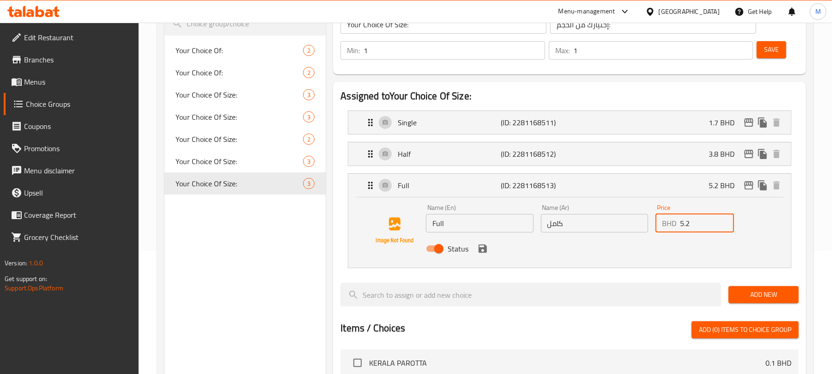
drag, startPoint x: 708, startPoint y: 225, endPoint x: 645, endPoint y: 217, distance: 63.9
click at [647, 218] on div "Name (En) Full Name (En) Name (Ar) كامل Name (Ar) Price BHD 5.2 Price Status" at bounding box center [594, 230] width 344 height 60
click at [483, 248] on icon "save" at bounding box center [482, 248] width 8 height 8
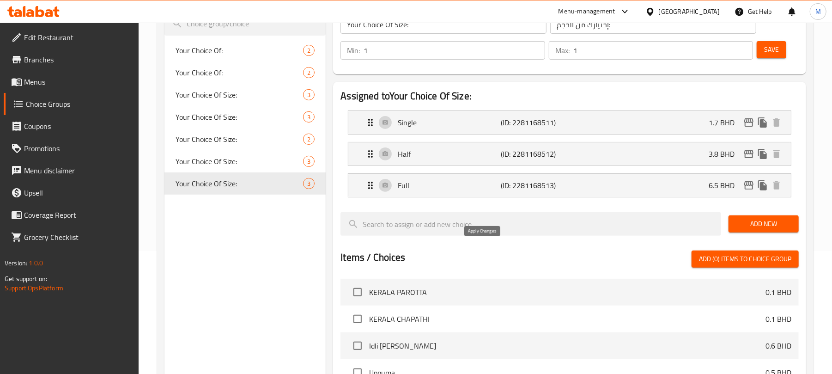
type input "6.5"
click at [769, 48] on span "Save" at bounding box center [771, 50] width 15 height 12
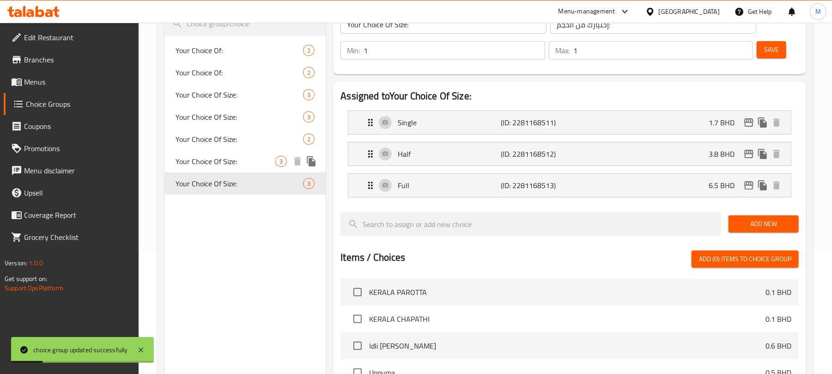
click at [226, 167] on span "Your Choice Of Size:" at bounding box center [225, 161] width 100 height 11
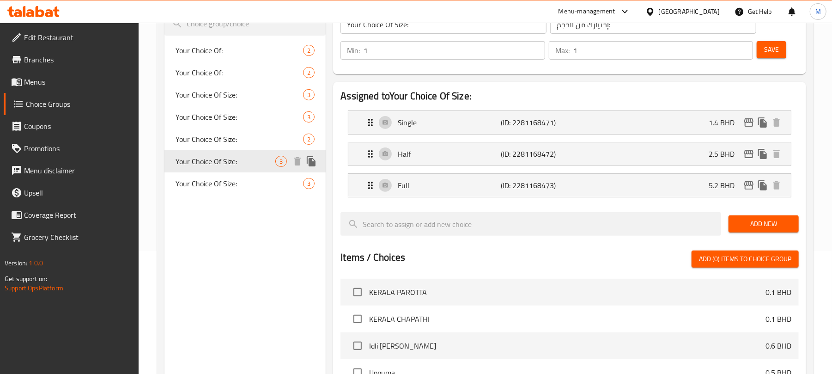
click at [314, 158] on icon "duplicate" at bounding box center [311, 161] width 11 height 11
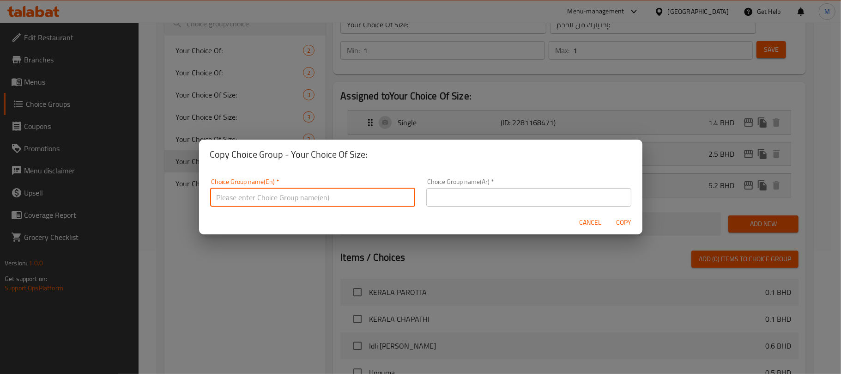
click at [298, 194] on input "text" at bounding box center [312, 197] width 205 height 18
type input "Your Choice Of Size:"
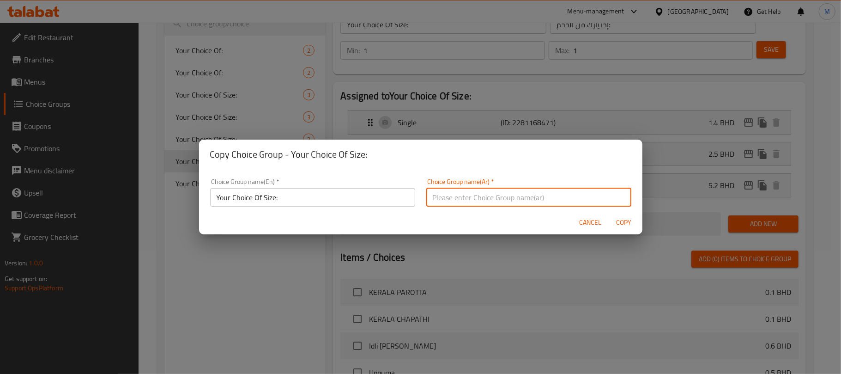
click at [526, 197] on input "text" at bounding box center [528, 197] width 205 height 18
type input "إختيارك من الحجم:"
click at [622, 217] on span "Copy" at bounding box center [624, 223] width 22 height 12
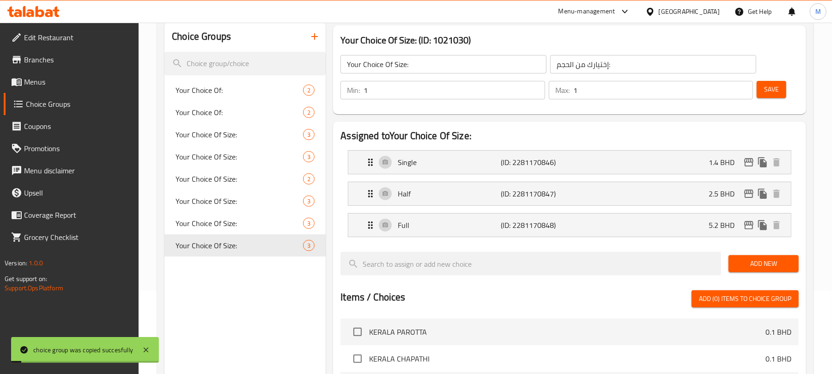
scroll to position [61, 0]
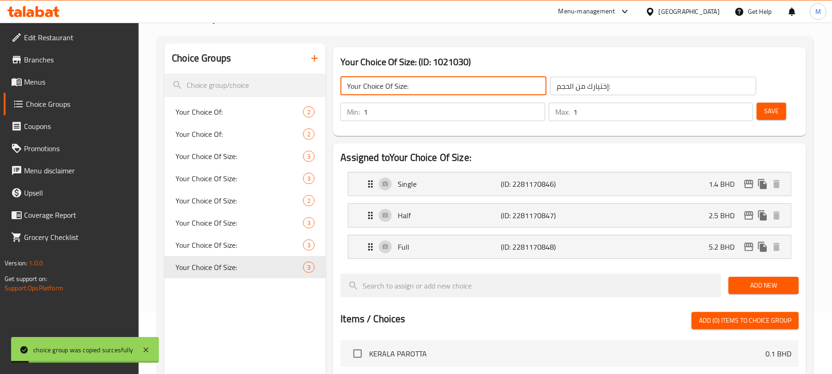
click at [434, 93] on input "Your Choice Of Size:" at bounding box center [443, 86] width 206 height 18
drag, startPoint x: 641, startPoint y: 250, endPoint x: 648, endPoint y: 259, distance: 11.5
click at [641, 250] on div "Full (ID: 2281170848) 5.2 BHD" at bounding box center [572, 246] width 415 height 23
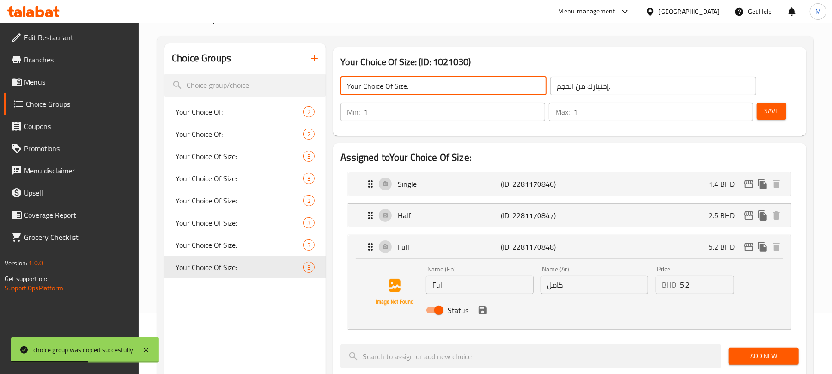
type input "Your Choice Of Size:"
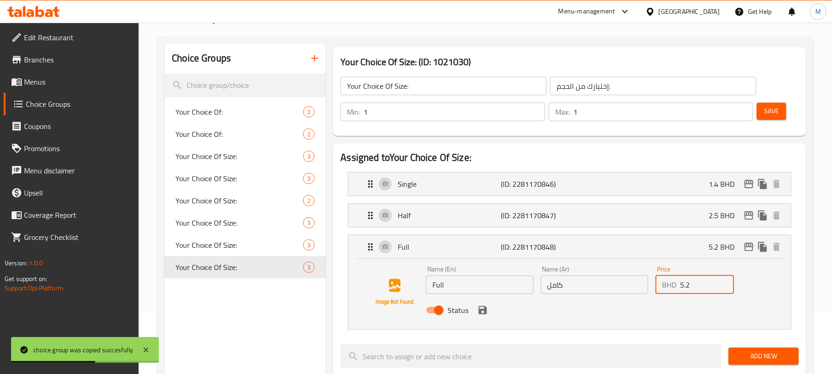
drag, startPoint x: 682, startPoint y: 289, endPoint x: 700, endPoint y: 290, distance: 18.1
click at [700, 290] on input "5.2" at bounding box center [707, 284] width 54 height 18
click at [483, 313] on icon "save" at bounding box center [482, 309] width 11 height 11
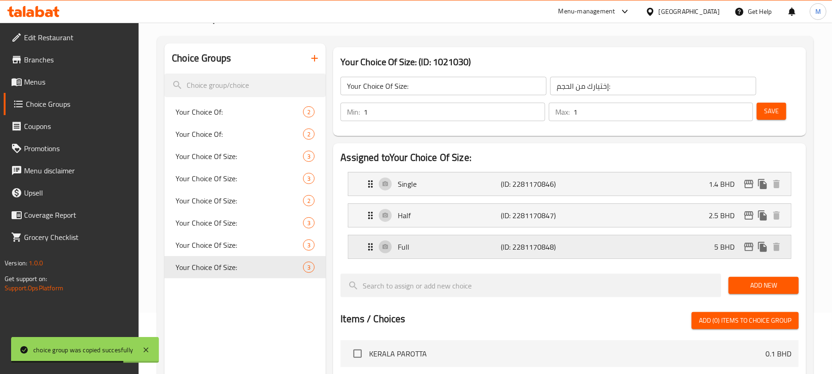
type input "5"
click at [773, 108] on span "Save" at bounding box center [771, 111] width 15 height 12
click at [744, 248] on icon "edit" at bounding box center [748, 246] width 11 height 11
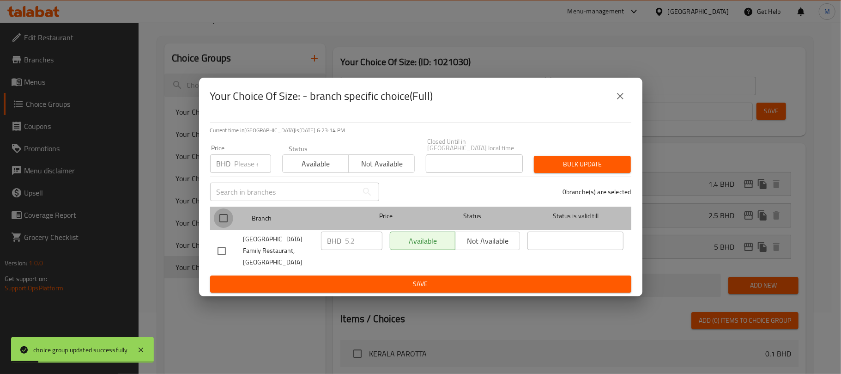
click at [225, 215] on input "checkbox" at bounding box center [223, 217] width 19 height 19
checkbox input "true"
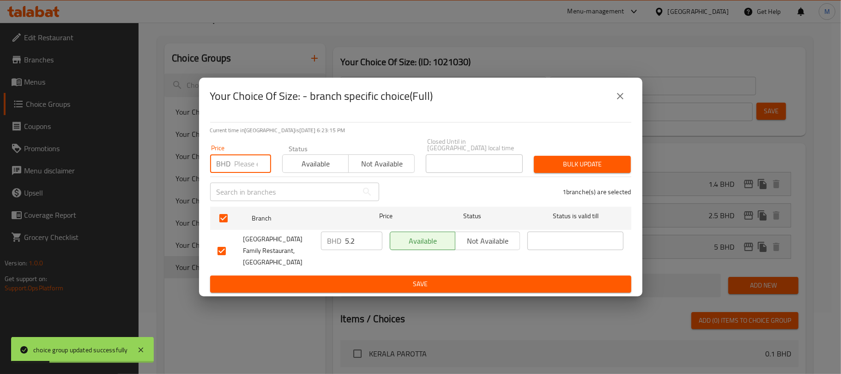
click at [240, 156] on input "number" at bounding box center [253, 163] width 36 height 18
type input "5"
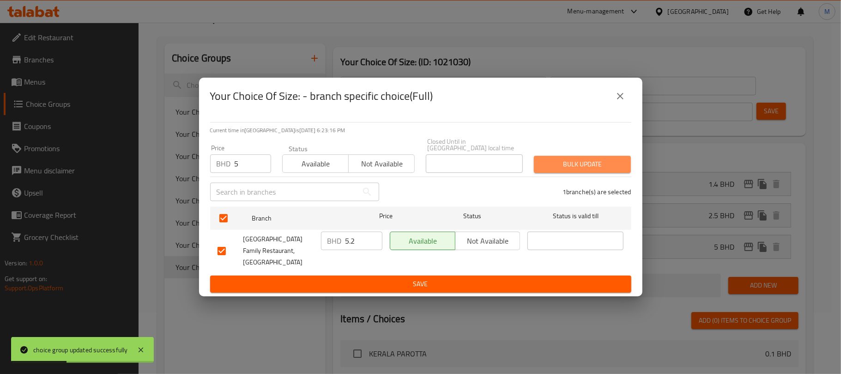
click at [616, 166] on span "Bulk update" at bounding box center [582, 164] width 82 height 12
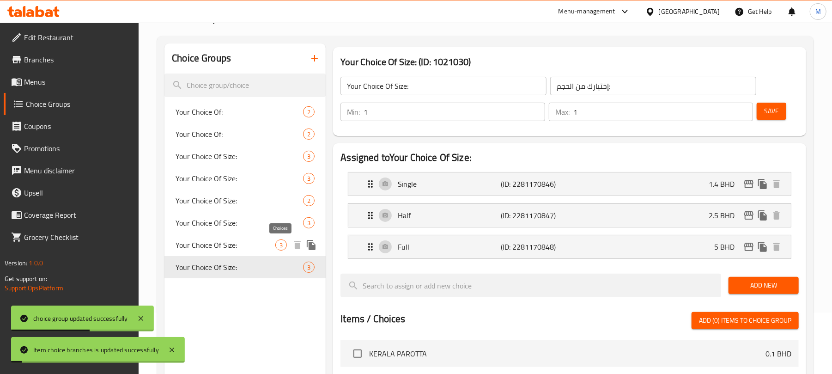
click at [281, 243] on span "3" at bounding box center [281, 245] width 11 height 9
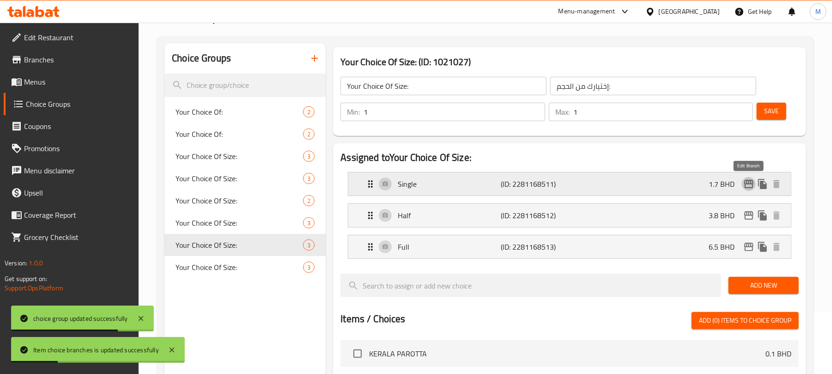
click at [748, 185] on icon "edit" at bounding box center [748, 183] width 11 height 11
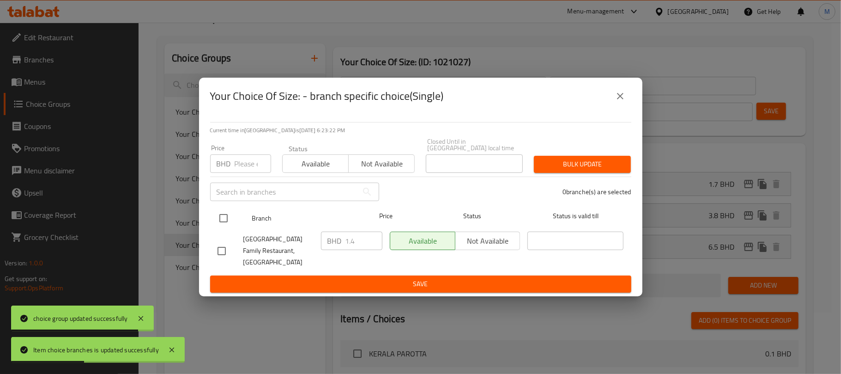
drag, startPoint x: 218, startPoint y: 216, endPoint x: 226, endPoint y: 199, distance: 19.2
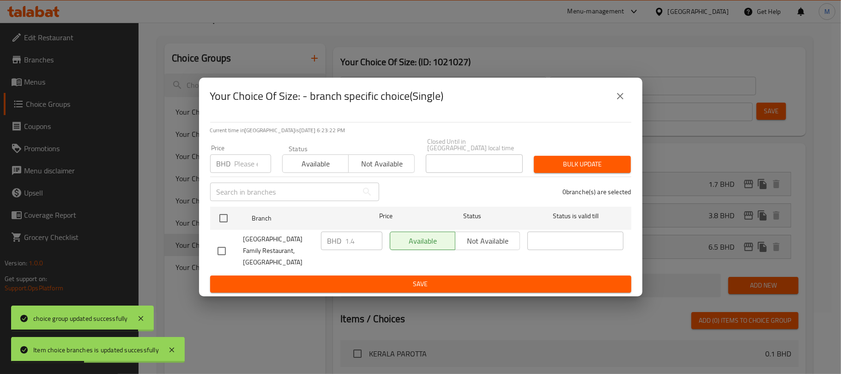
click at [218, 215] on input "checkbox" at bounding box center [223, 217] width 19 height 19
checkbox input "true"
click at [245, 163] on input "number" at bounding box center [253, 163] width 36 height 18
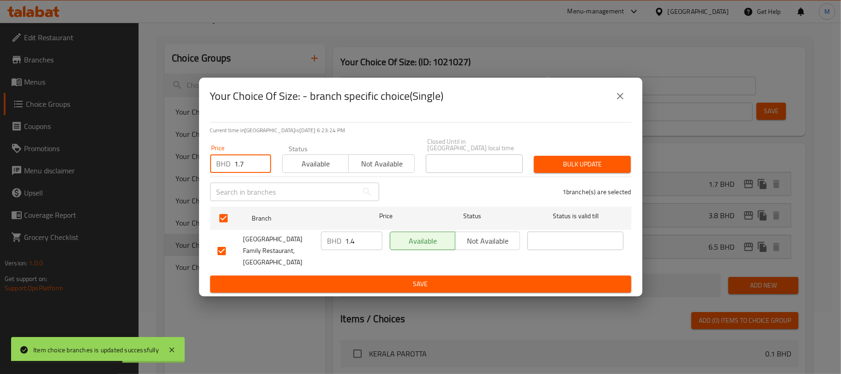
type input "1.7"
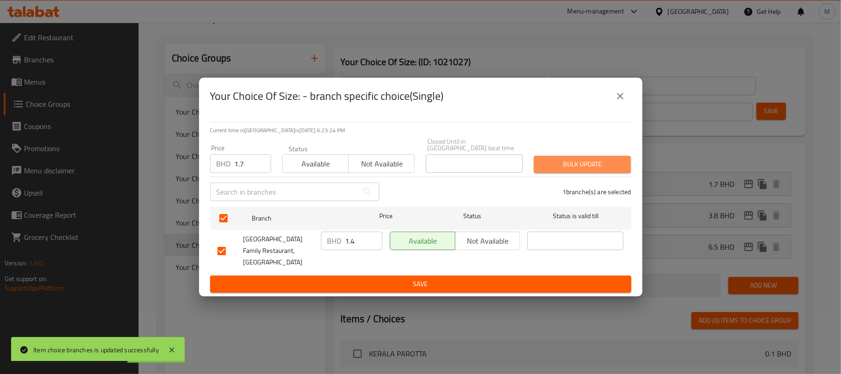
click at [593, 159] on span "Bulk update" at bounding box center [582, 164] width 82 height 12
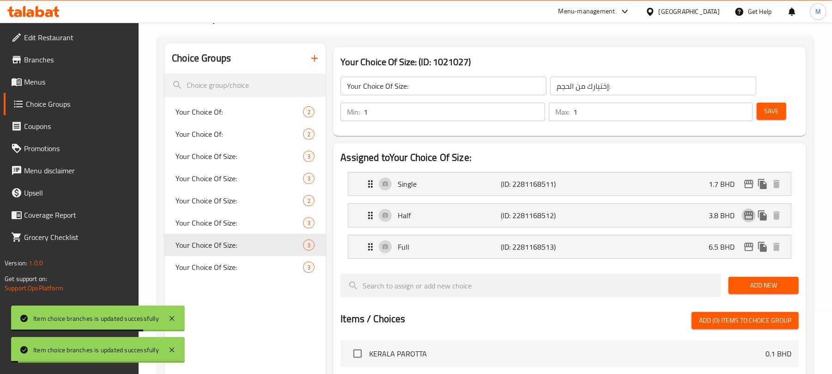
click at [746, 216] on icon "edit" at bounding box center [748, 215] width 11 height 11
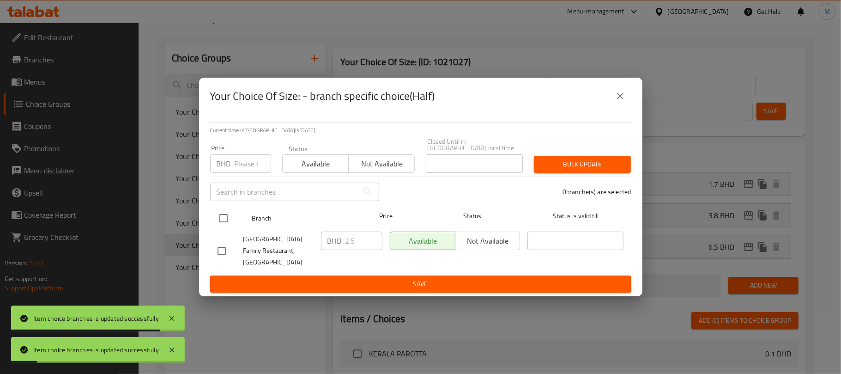
click at [220, 209] on input "checkbox" at bounding box center [223, 217] width 19 height 19
checkbox input "true"
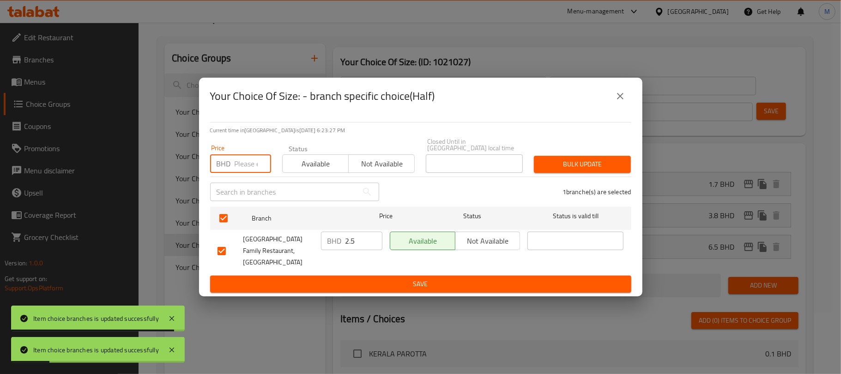
click at [239, 157] on input "number" at bounding box center [253, 163] width 36 height 18
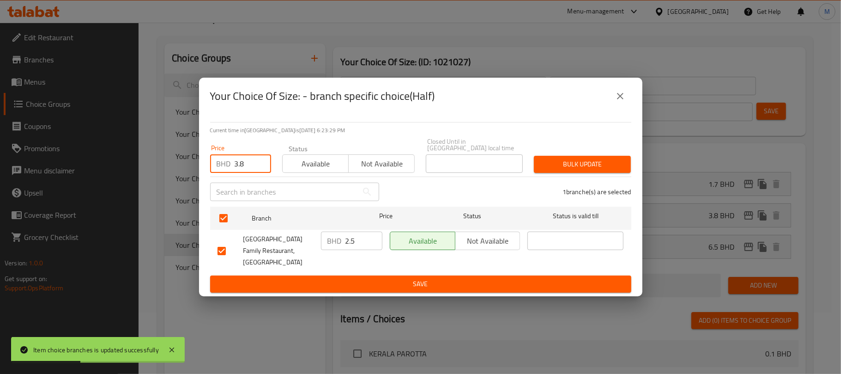
type input "3.8"
click at [579, 163] on span "Bulk update" at bounding box center [582, 164] width 82 height 12
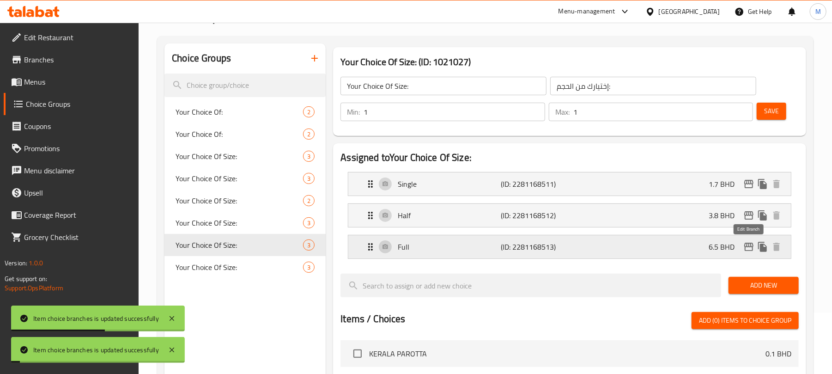
click at [747, 248] on icon "edit" at bounding box center [748, 246] width 9 height 8
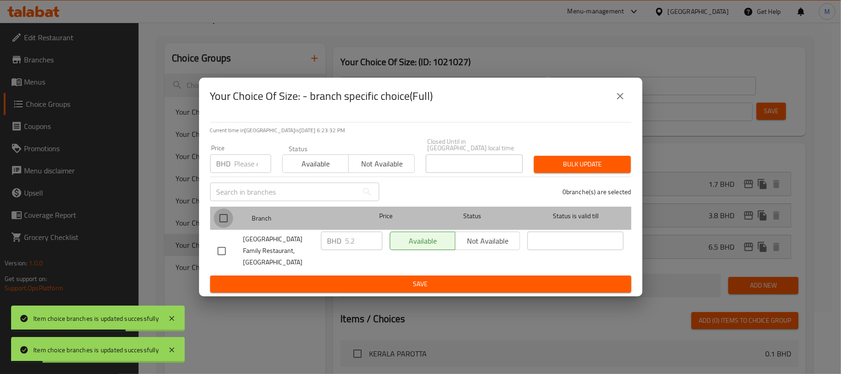
click at [224, 212] on input "checkbox" at bounding box center [223, 217] width 19 height 19
checkbox input "true"
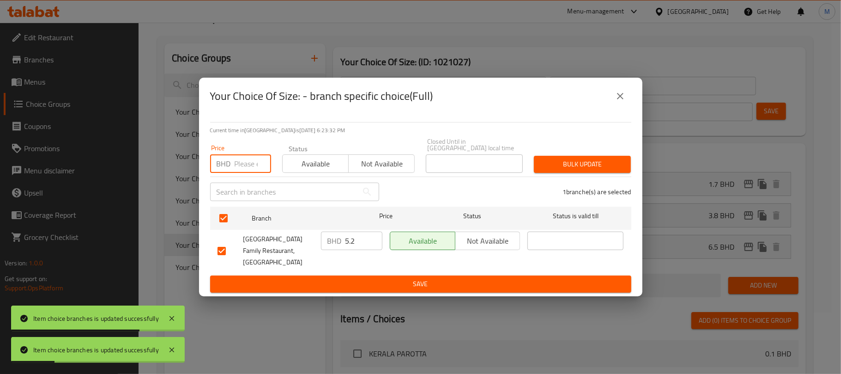
click at [248, 154] on input "number" at bounding box center [253, 163] width 36 height 18
type input "6.5"
click at [584, 166] on span "Bulk update" at bounding box center [582, 164] width 82 height 12
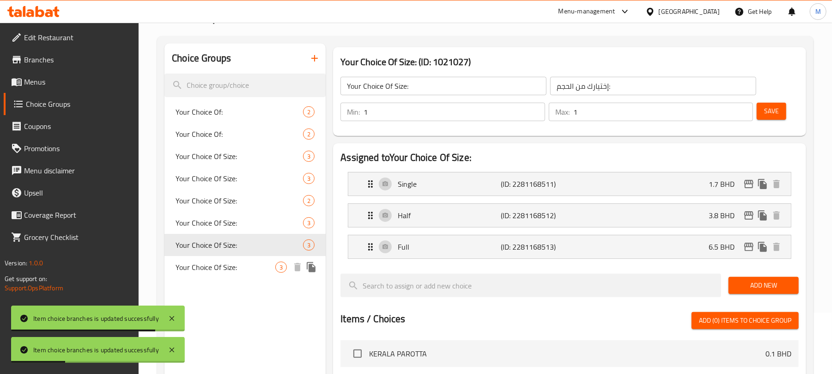
click at [248, 265] on span "Your Choice Of Size:" at bounding box center [225, 266] width 100 height 11
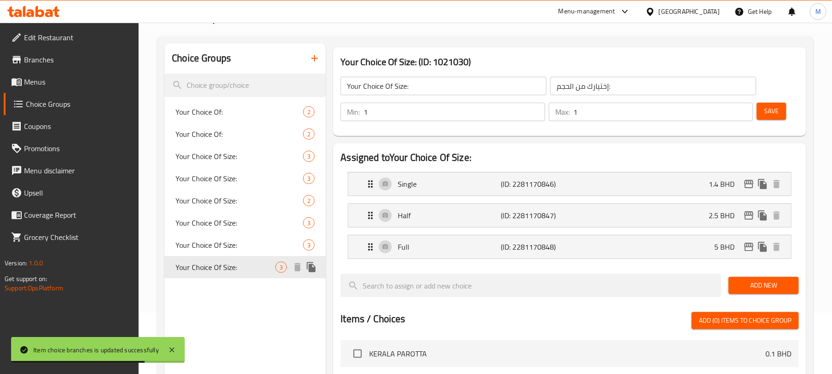
click at [314, 265] on icon "duplicate" at bounding box center [311, 266] width 11 height 11
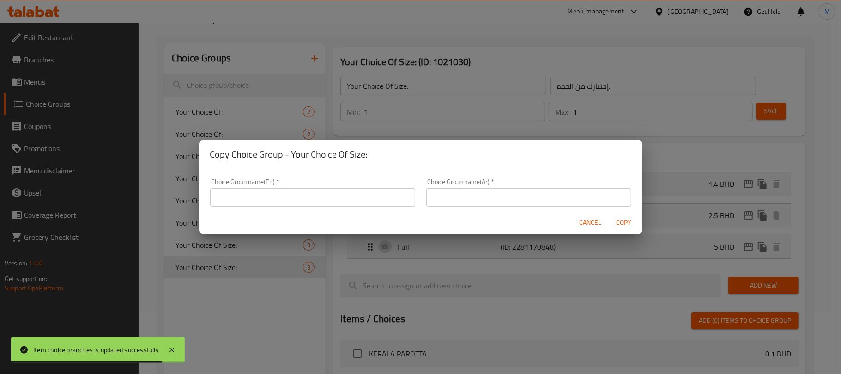
click at [337, 190] on input "text" at bounding box center [312, 197] width 205 height 18
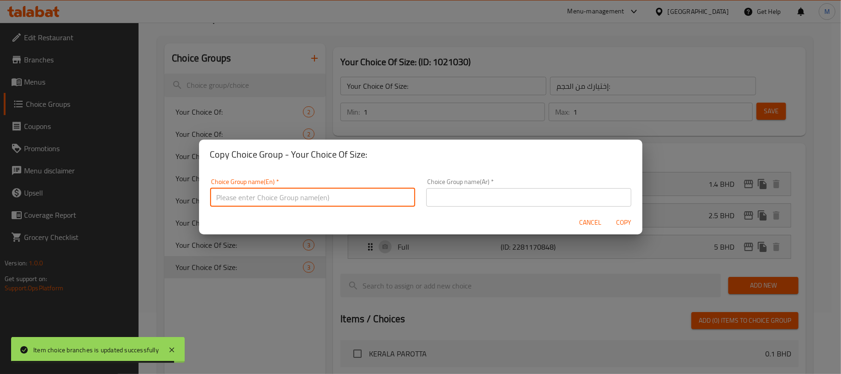
type input "Your Choice Of Size:"
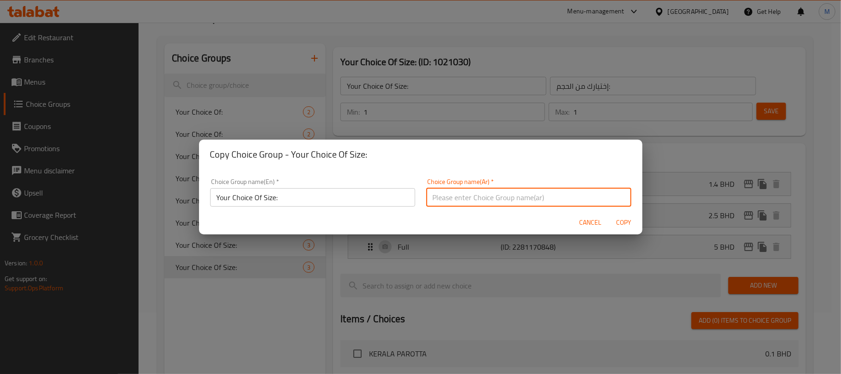
drag, startPoint x: 470, startPoint y: 194, endPoint x: 478, endPoint y: 212, distance: 19.2
click at [470, 194] on input "text" at bounding box center [528, 197] width 205 height 18
type input "إختيارك من الحجم:"
click at [629, 220] on span "Copy" at bounding box center [624, 223] width 22 height 12
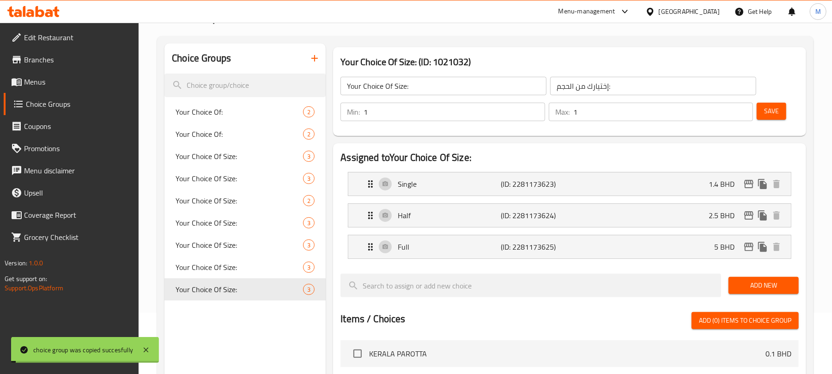
click at [443, 87] on input "Your Choice Of Size:" at bounding box center [443, 86] width 206 height 18
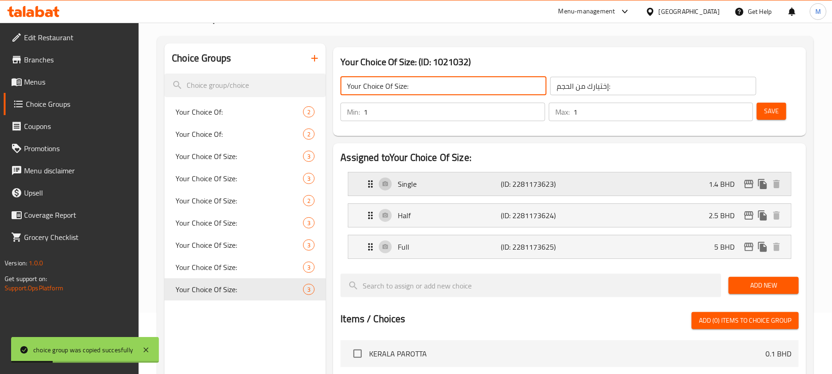
click at [676, 184] on div "Single (ID: 2281173623) 1.4 BHD" at bounding box center [572, 183] width 415 height 23
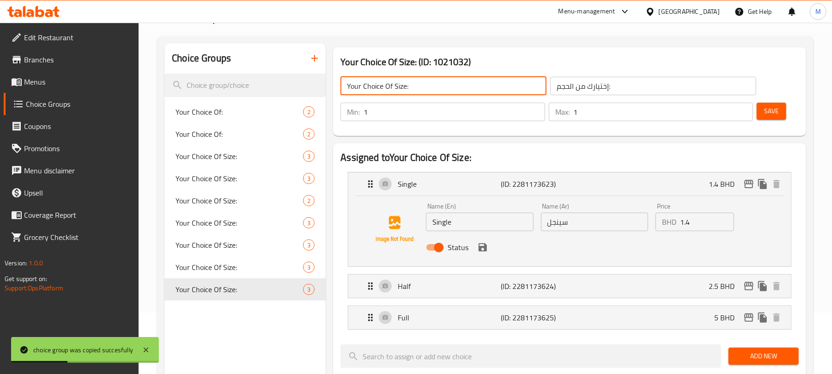
type input "Your Choice Of Size:"
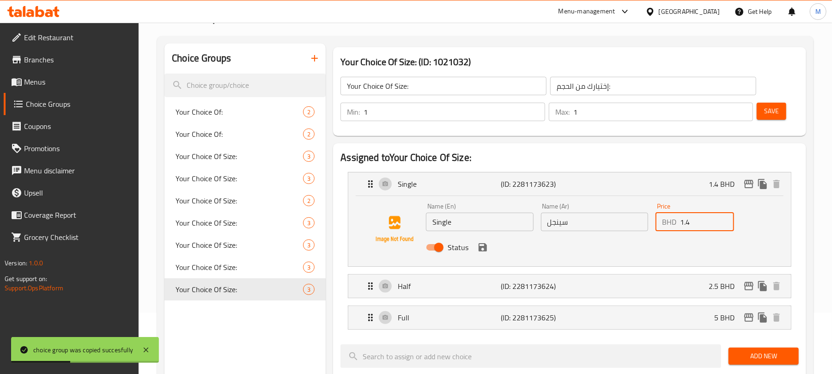
drag, startPoint x: 686, startPoint y: 224, endPoint x: 701, endPoint y: 222, distance: 14.8
click at [701, 222] on input "1.4" at bounding box center [707, 221] width 54 height 18
click at [484, 246] on icon "save" at bounding box center [482, 247] width 8 height 8
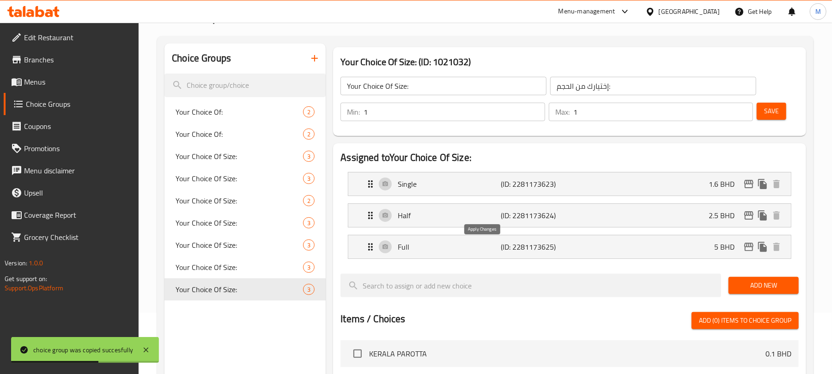
type input "1.6"
click at [769, 109] on span "Save" at bounding box center [771, 111] width 15 height 12
click at [747, 183] on icon "edit" at bounding box center [748, 183] width 11 height 11
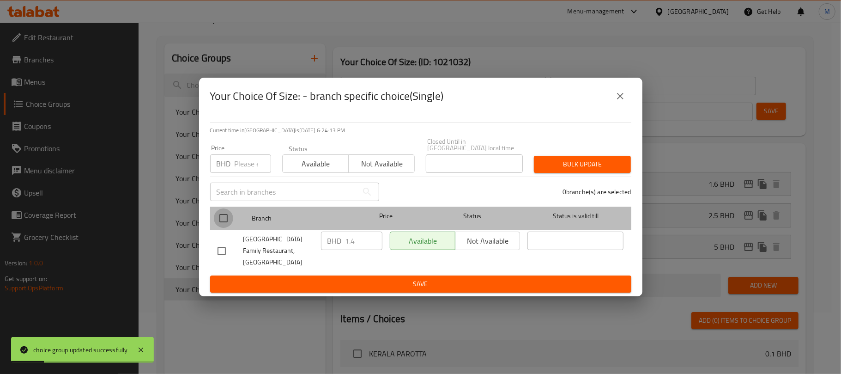
click at [224, 217] on input "checkbox" at bounding box center [223, 217] width 19 height 19
checkbox input "true"
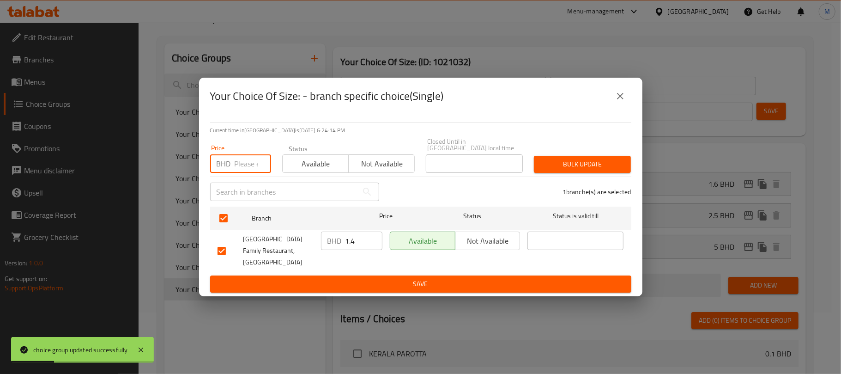
click at [239, 154] on input "number" at bounding box center [253, 163] width 36 height 18
type input "1.6"
click at [561, 163] on span "Bulk update" at bounding box center [582, 164] width 82 height 12
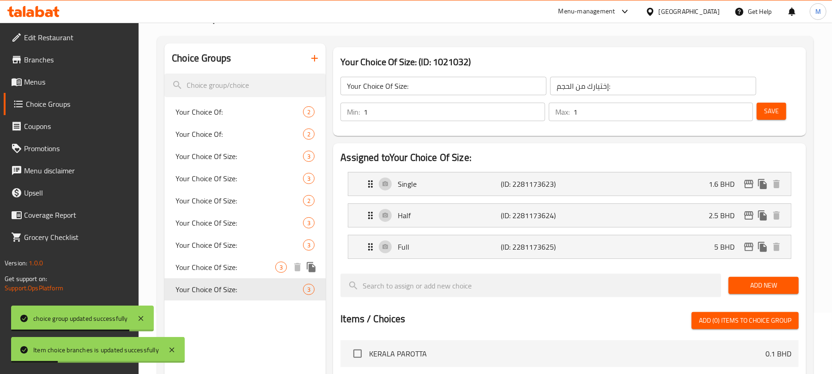
click at [246, 270] on span "Your Choice Of Size:" at bounding box center [225, 266] width 100 height 11
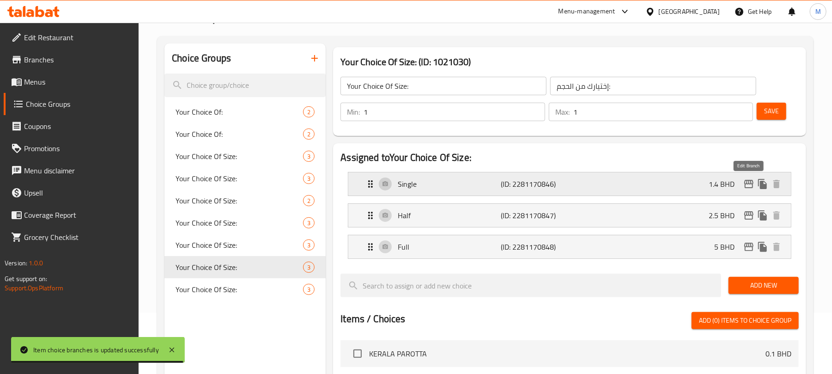
click at [744, 187] on icon "edit" at bounding box center [748, 183] width 11 height 11
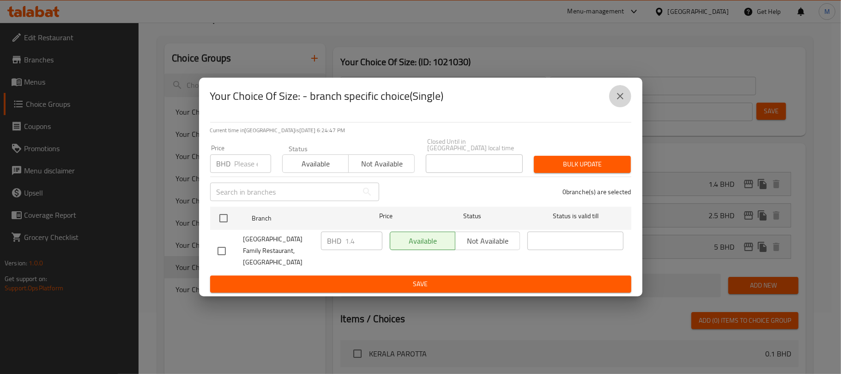
click at [623, 92] on button "close" at bounding box center [620, 96] width 22 height 22
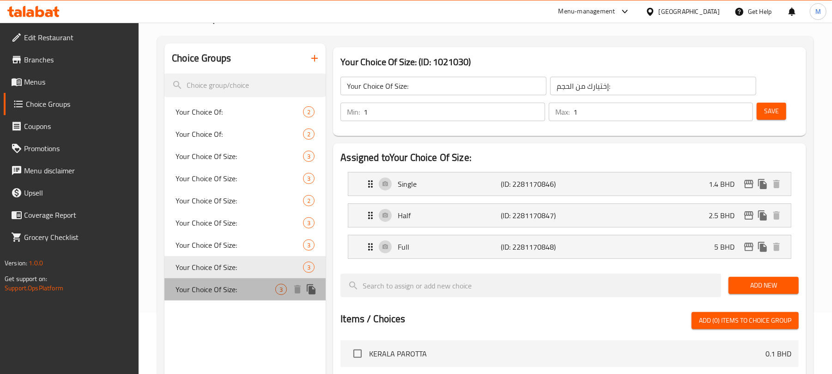
click at [242, 286] on span "Your Choice Of Size:" at bounding box center [225, 289] width 100 height 11
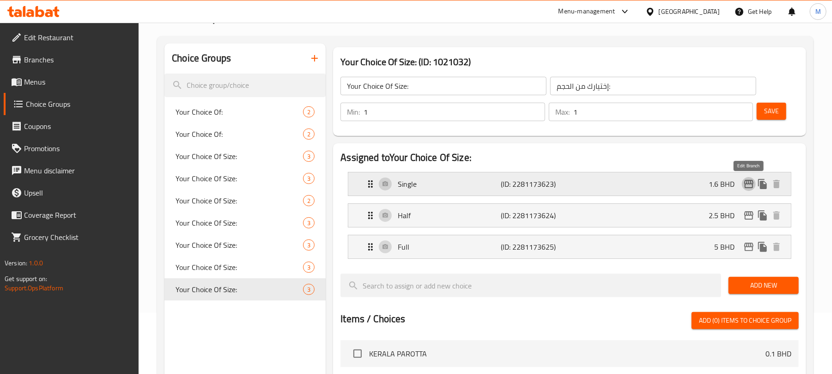
click at [747, 182] on icon "edit" at bounding box center [748, 183] width 11 height 11
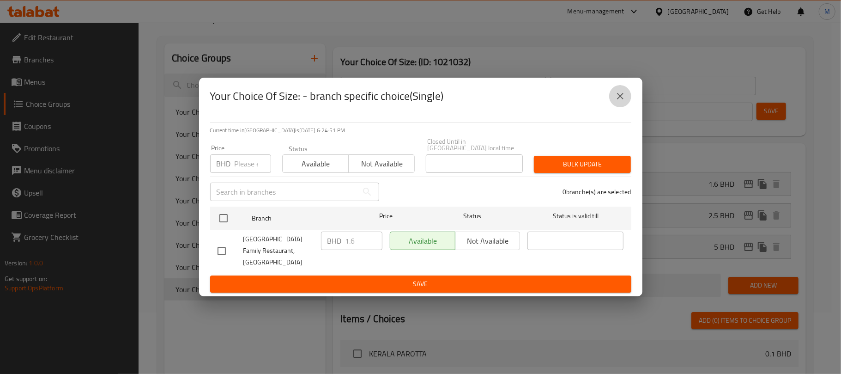
click at [620, 102] on icon "close" at bounding box center [620, 96] width 11 height 11
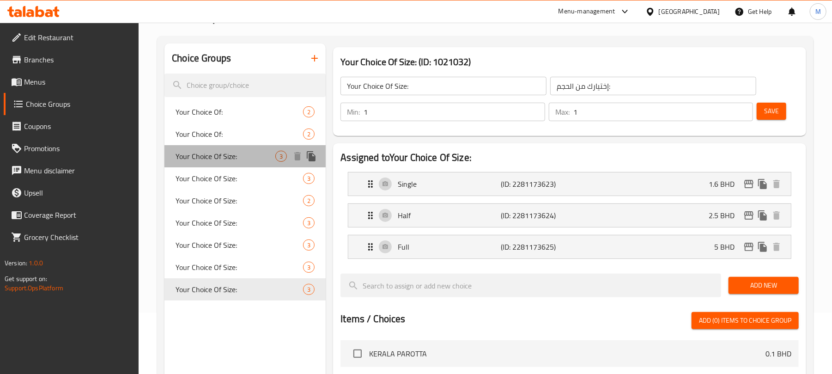
click at [215, 156] on span "Your Choice Of Size:" at bounding box center [225, 156] width 100 height 11
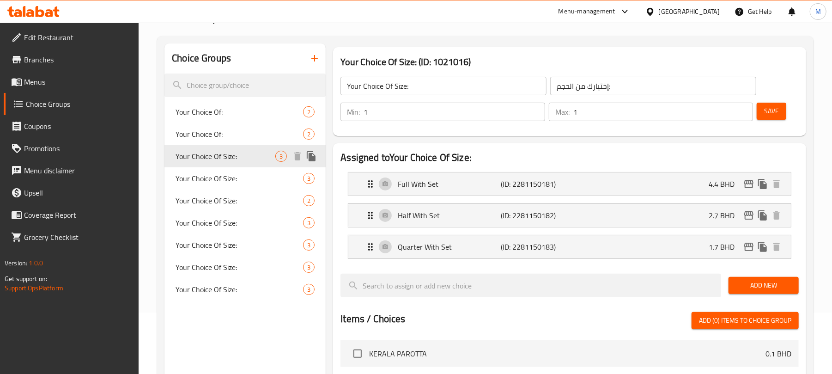
click at [311, 154] on icon "duplicate" at bounding box center [311, 156] width 9 height 10
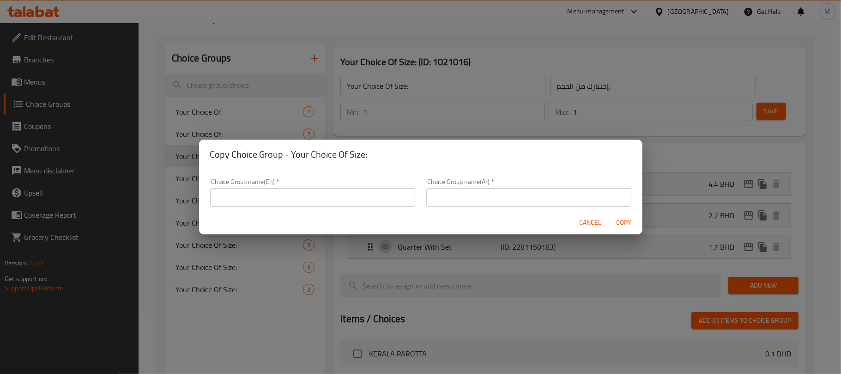
click at [364, 199] on input "text" at bounding box center [312, 197] width 205 height 18
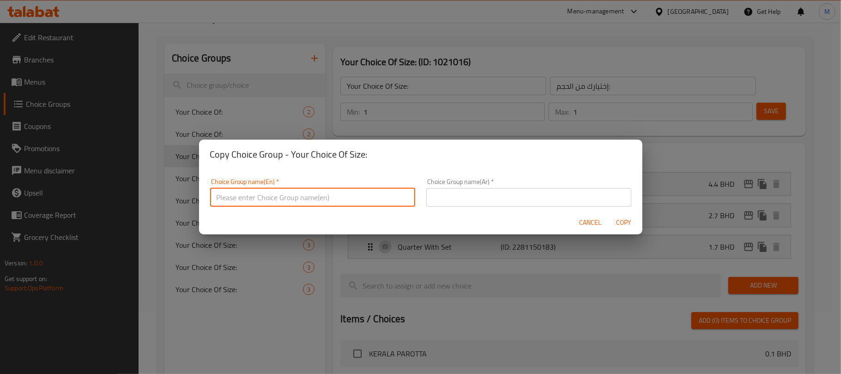
type input "Your Choice Of Size:"
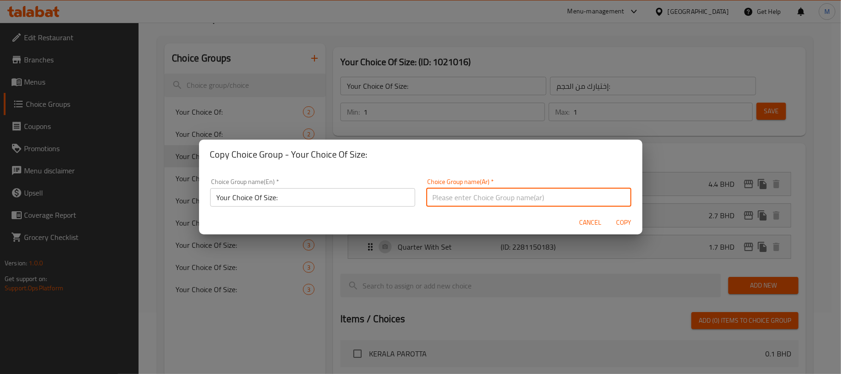
drag, startPoint x: 444, startPoint y: 195, endPoint x: 472, endPoint y: 220, distance: 37.3
click at [446, 195] on input "text" at bounding box center [528, 197] width 205 height 18
type input "إختيارك من الحجم:"
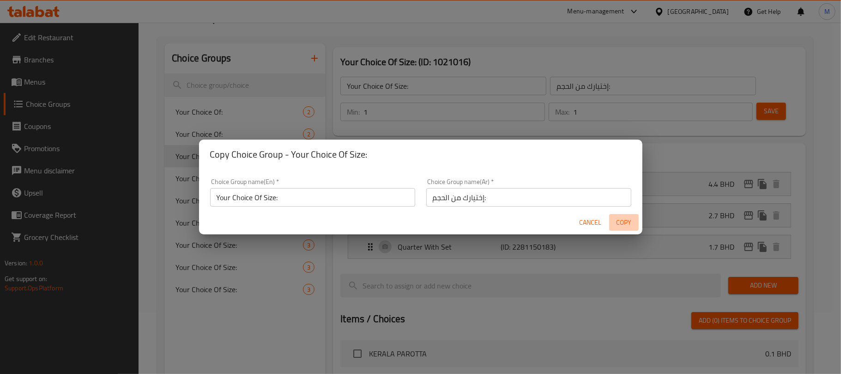
click at [623, 224] on span "Copy" at bounding box center [624, 223] width 22 height 12
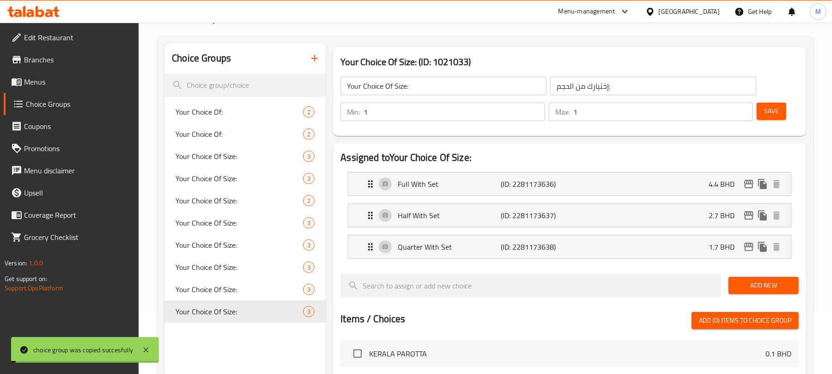
click at [448, 87] on input "Your Choice Of Size:" at bounding box center [443, 86] width 206 height 18
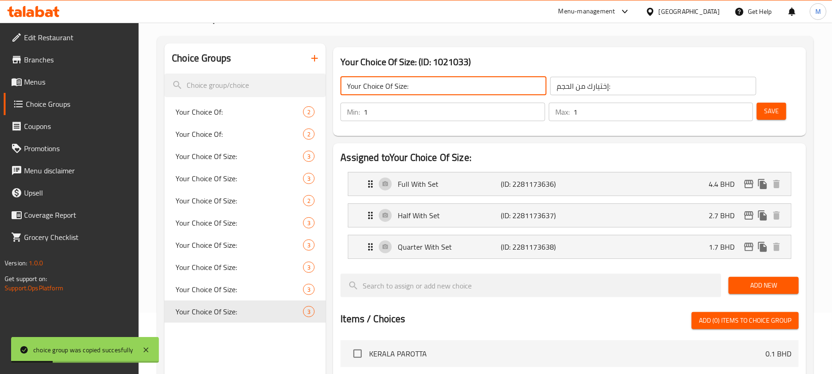
type input "Your Choice Of Size:"
click at [615, 141] on div "Assigned to Your Choice Of Size: Full With Set (ID: 2281173636) 4.4 BHD Name (E…" at bounding box center [569, 355] width 480 height 432
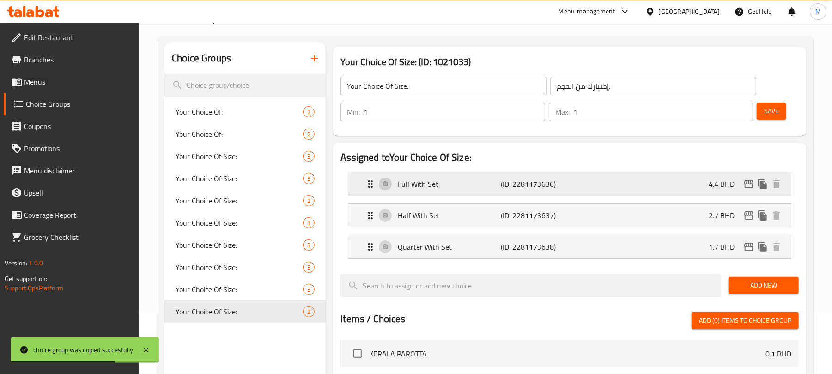
click at [430, 187] on p "Full With Set" at bounding box center [449, 183] width 103 height 11
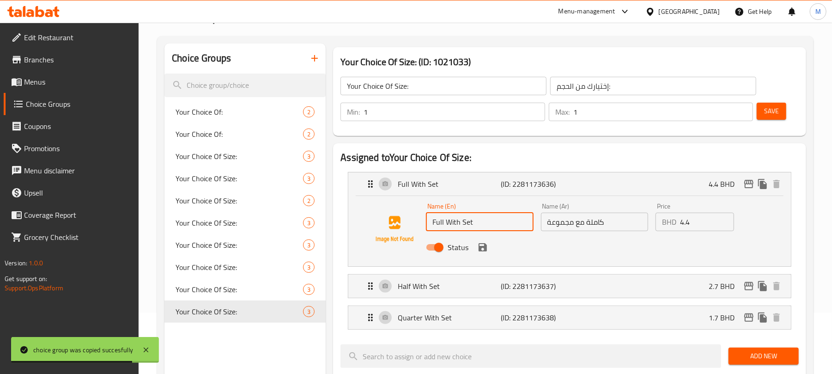
click at [477, 228] on input "Full With Set" at bounding box center [479, 221] width 107 height 18
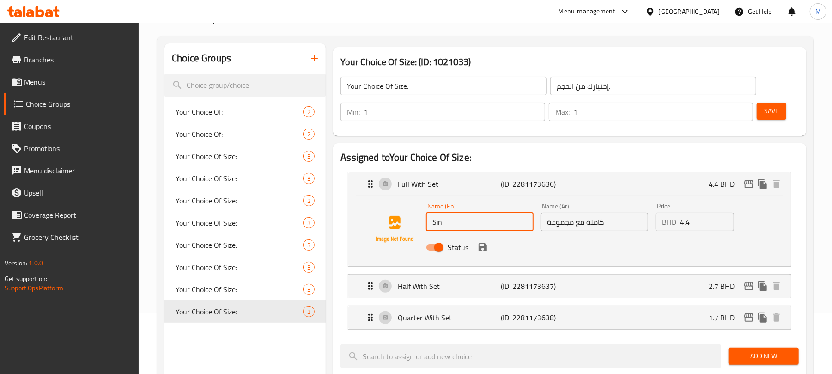
type input "Single"
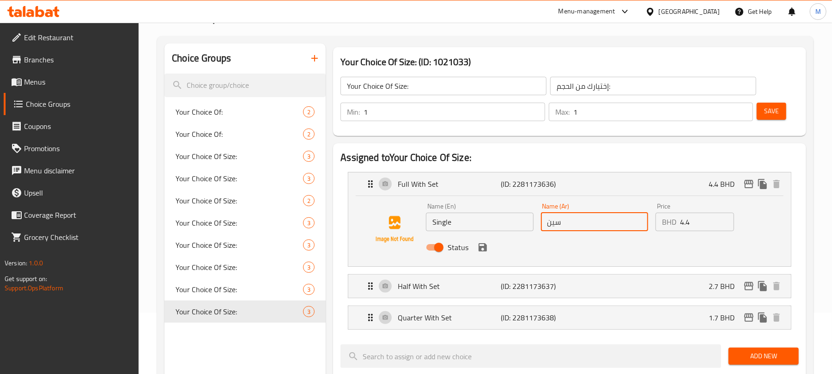
type input "سينجل"
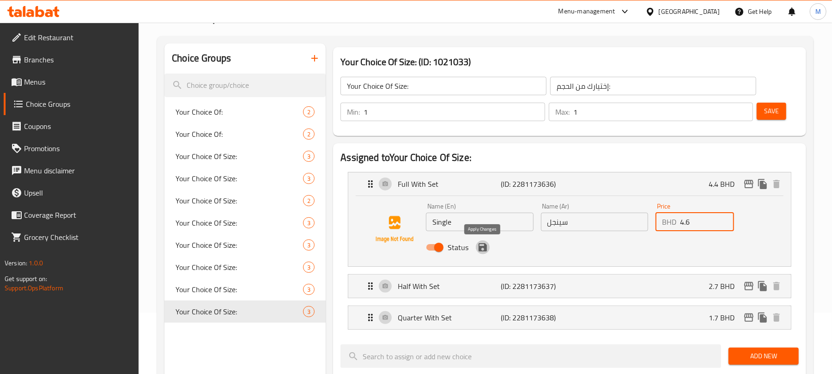
click at [484, 249] on icon "save" at bounding box center [482, 247] width 8 height 8
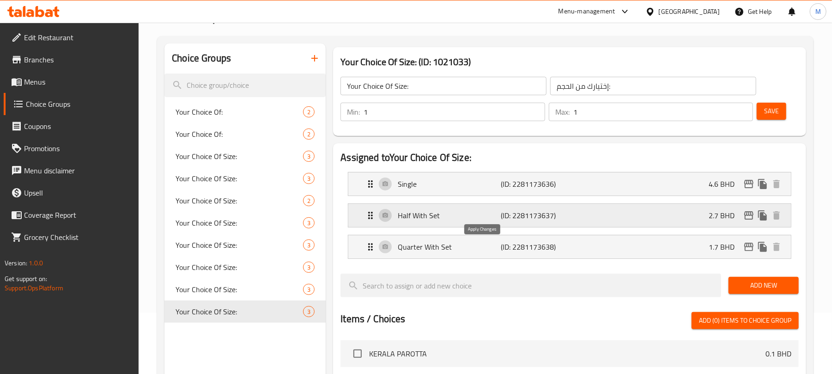
type input "4.6"
click at [654, 211] on div "Half With Set (ID: 2281173637) 2.7 BHD" at bounding box center [572, 215] width 415 height 23
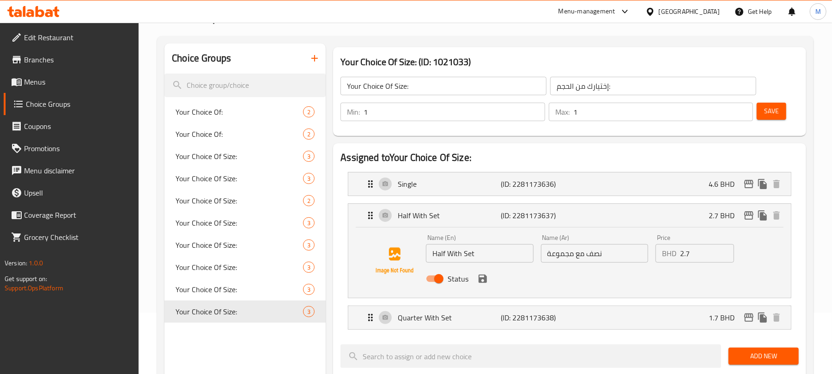
click at [477, 252] on input "Half With Set" at bounding box center [479, 253] width 107 height 18
type input "Half"
type input "نصف"
click at [482, 282] on icon "save" at bounding box center [482, 278] width 11 height 11
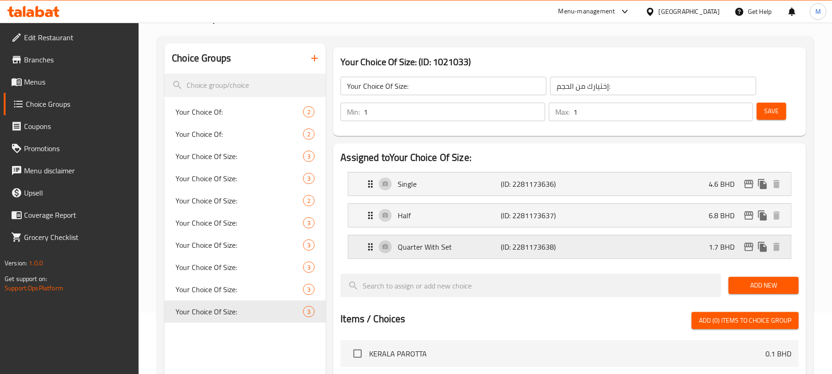
type input "6.8"
click at [661, 252] on div "Quarter With Set (ID: 2281173638) 1.7 BHD" at bounding box center [572, 246] width 415 height 23
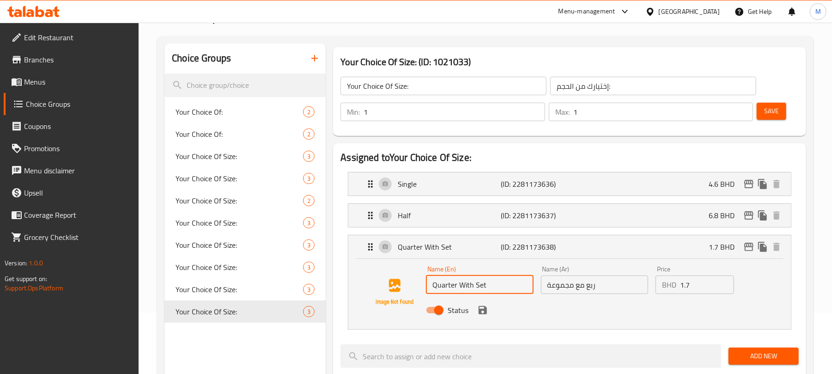
click at [486, 289] on input "Quarter With Set" at bounding box center [479, 284] width 107 height 18
type input "Full"
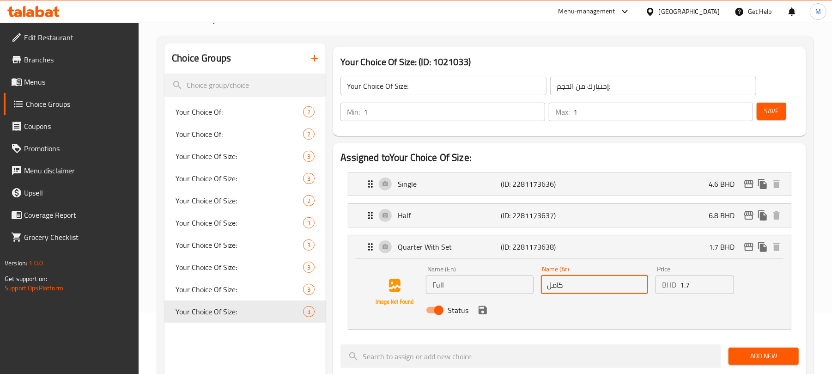
type input "كامل"
type input "10.8"
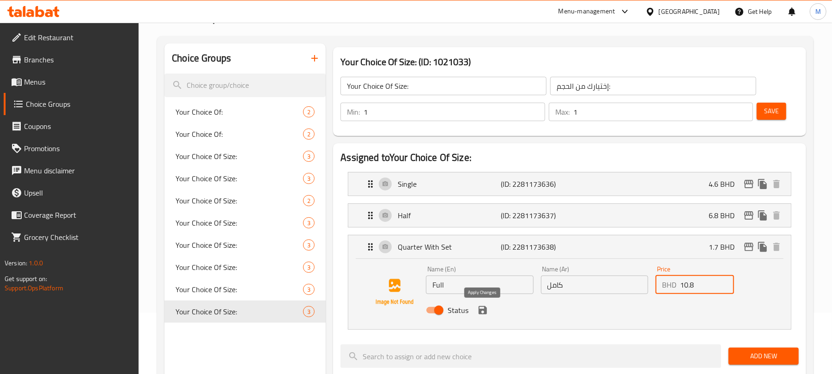
click at [481, 311] on icon "save" at bounding box center [482, 310] width 8 height 8
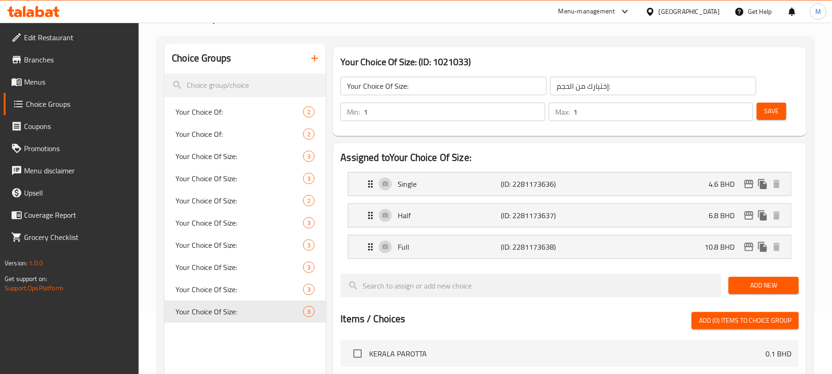
click at [773, 287] on span "Add New" at bounding box center [763, 285] width 55 height 12
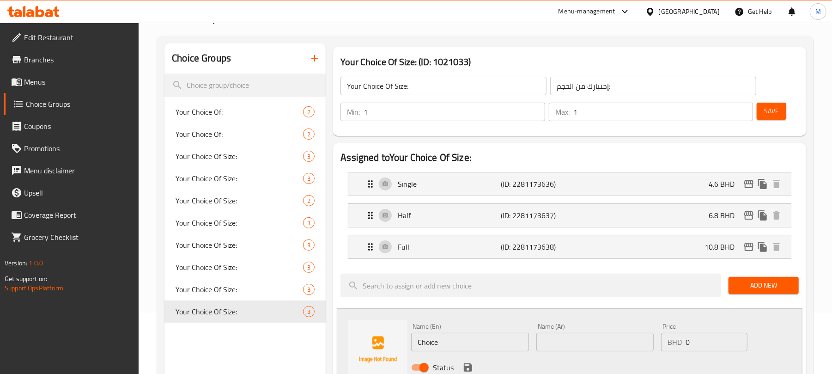
scroll to position [185, 0]
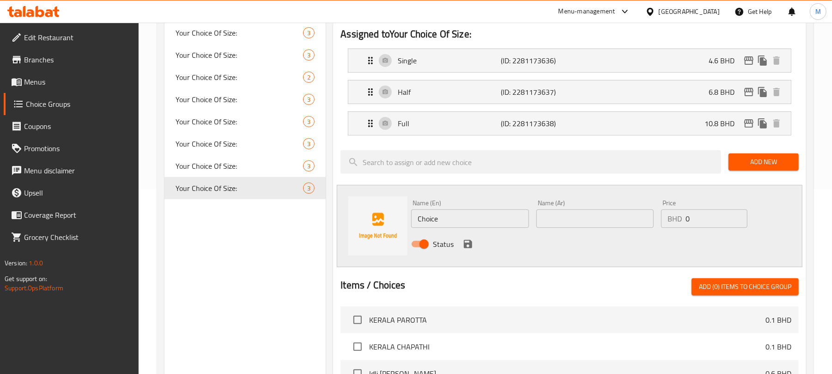
click at [706, 216] on input "0" at bounding box center [716, 218] width 62 height 18
type input "14.5"
drag, startPoint x: 507, startPoint y: 221, endPoint x: 516, endPoint y: 209, distance: 15.1
click at [507, 221] on input "Choice" at bounding box center [469, 218] width 117 height 18
type input "1 Kg Family"
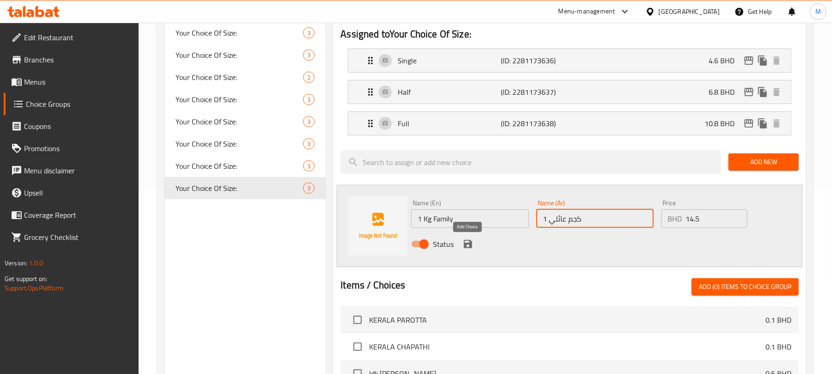
type input "1 كجم عائلي"
click at [466, 248] on icon "save" at bounding box center [468, 244] width 8 height 8
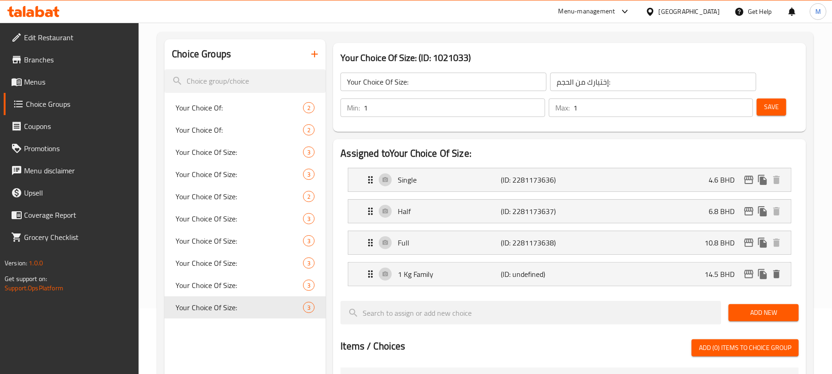
scroll to position [61, 0]
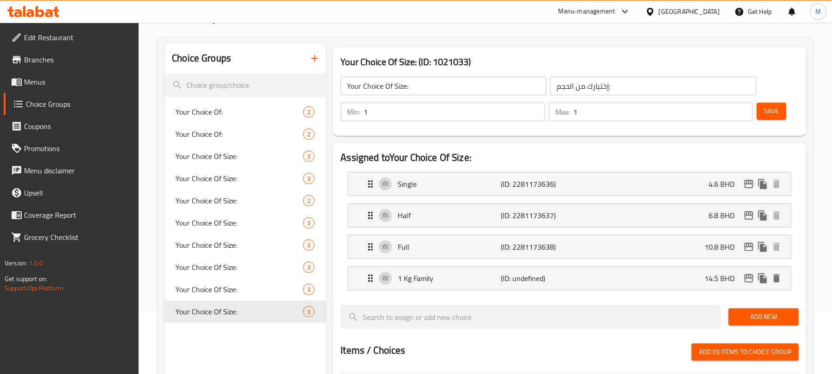
click at [776, 111] on span "Save" at bounding box center [771, 111] width 15 height 12
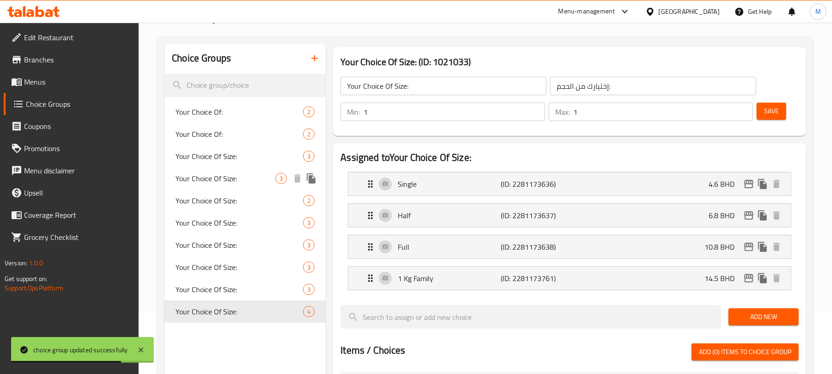
click at [228, 181] on span "Your Choice Of Size:" at bounding box center [225, 178] width 100 height 11
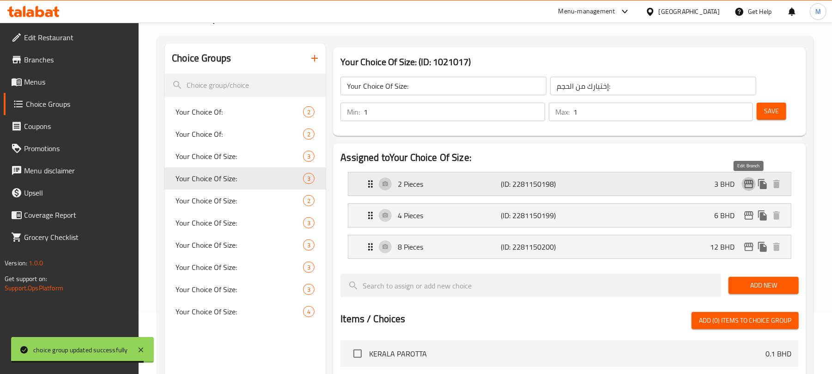
click at [746, 189] on icon "edit" at bounding box center [748, 183] width 11 height 11
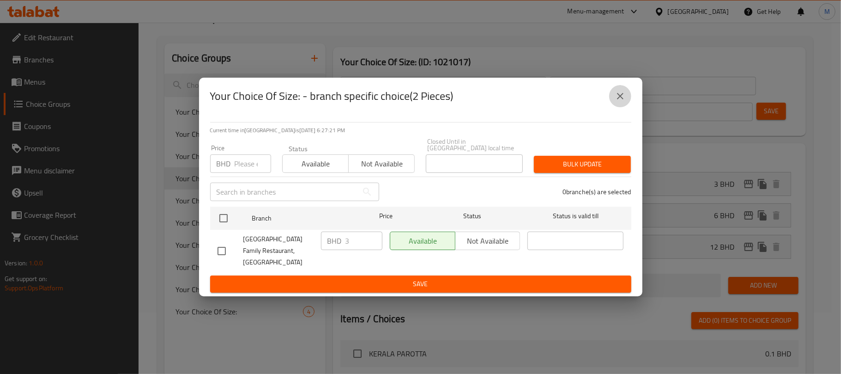
click at [619, 99] on icon "close" at bounding box center [620, 96] width 6 height 6
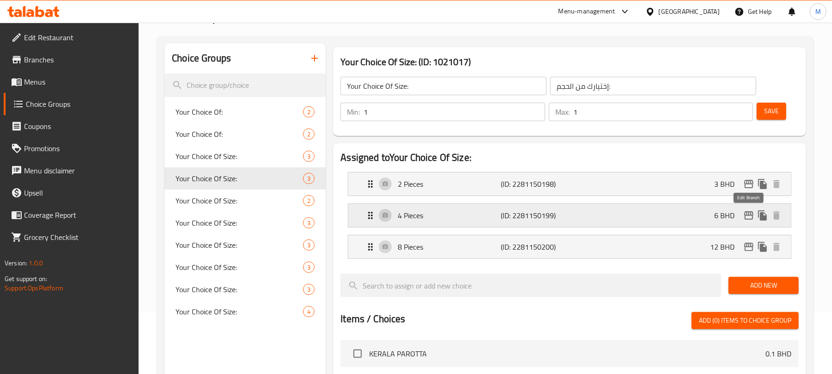
click at [745, 217] on icon "edit" at bounding box center [748, 215] width 11 height 11
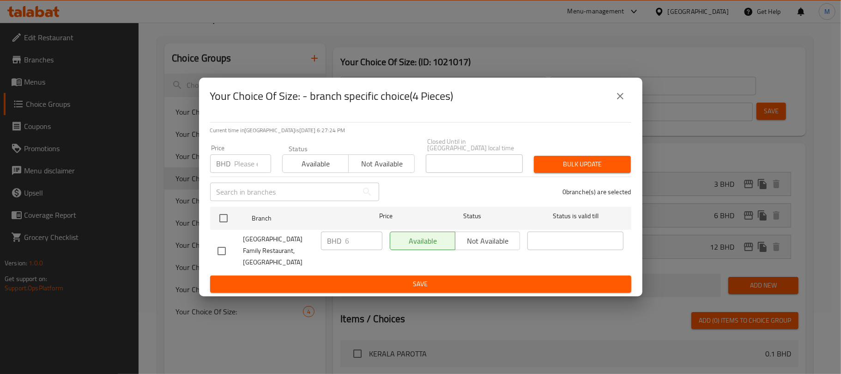
click at [623, 98] on icon "close" at bounding box center [620, 96] width 11 height 11
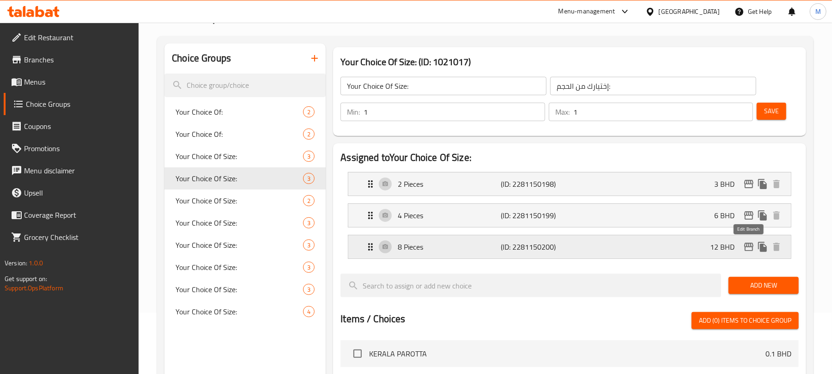
click at [746, 248] on icon "edit" at bounding box center [748, 246] width 11 height 11
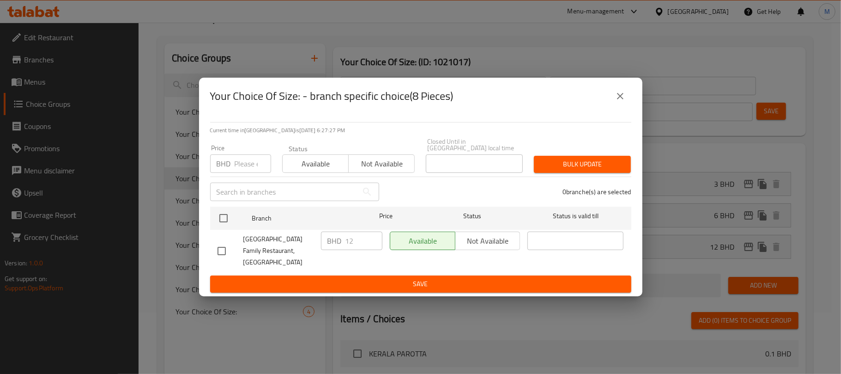
click at [623, 98] on icon "close" at bounding box center [620, 96] width 11 height 11
